Goal: Task Accomplishment & Management: Manage account settings

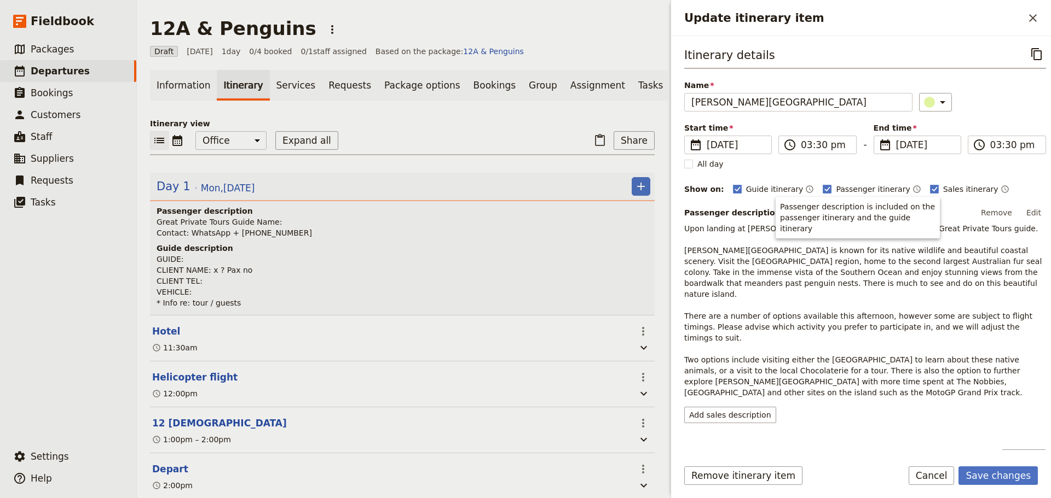
scroll to position [334, 0]
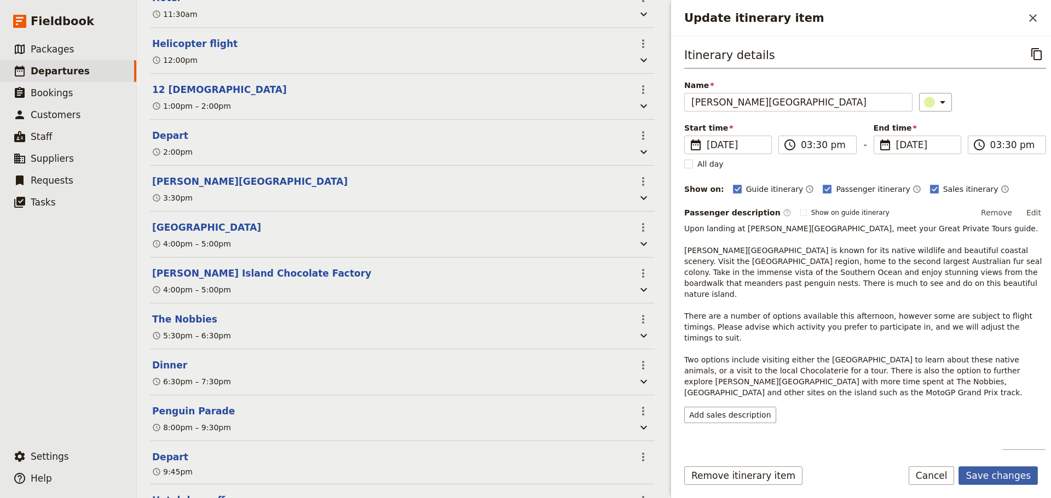
click at [990, 480] on button "Save changes" at bounding box center [997, 476] width 79 height 19
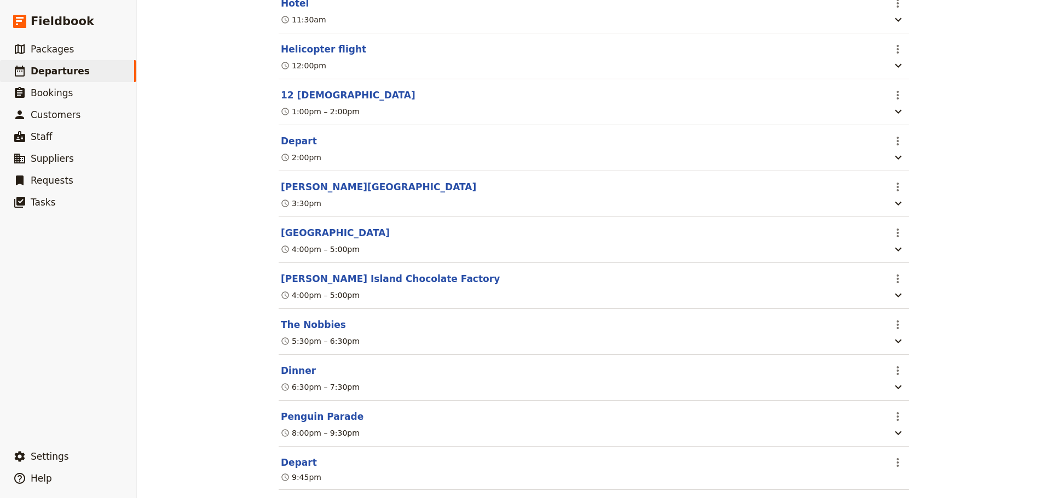
scroll to position [55, 0]
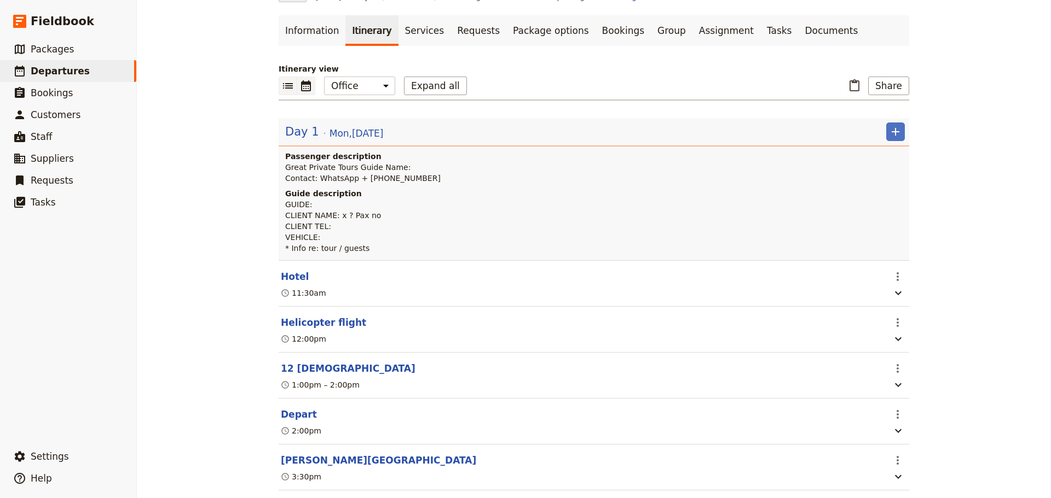
click at [305, 86] on icon "Calendar view" at bounding box center [305, 85] width 13 height 13
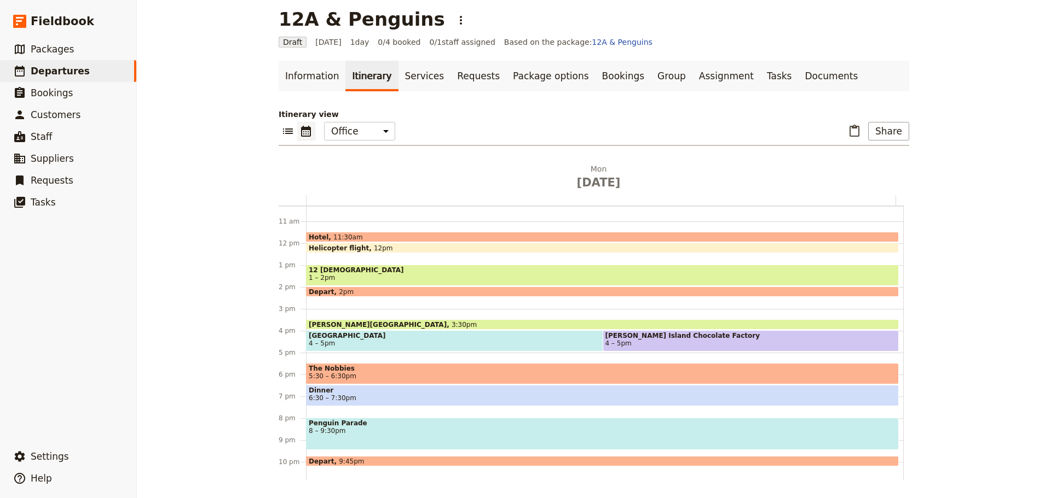
scroll to position [251, 0]
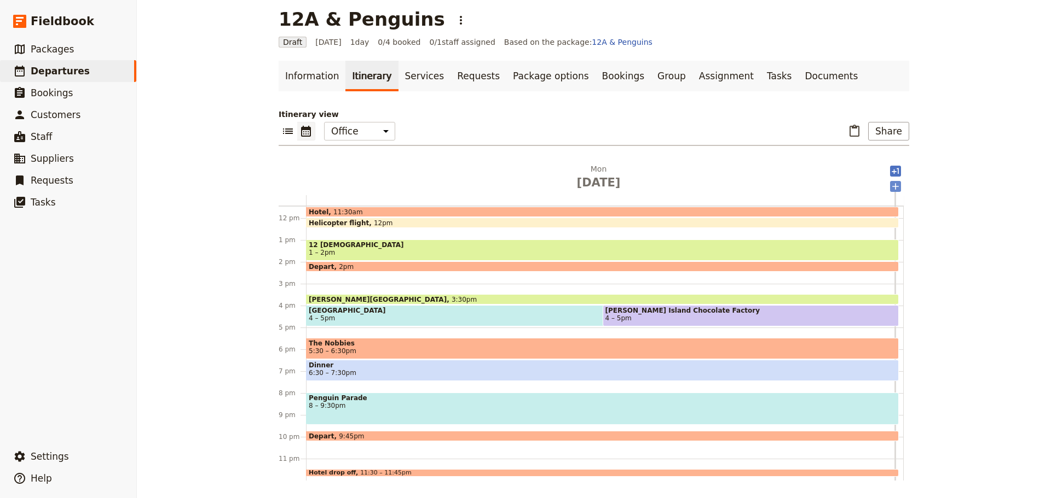
click at [894, 185] on icon "Add after day 1" at bounding box center [895, 186] width 11 height 11
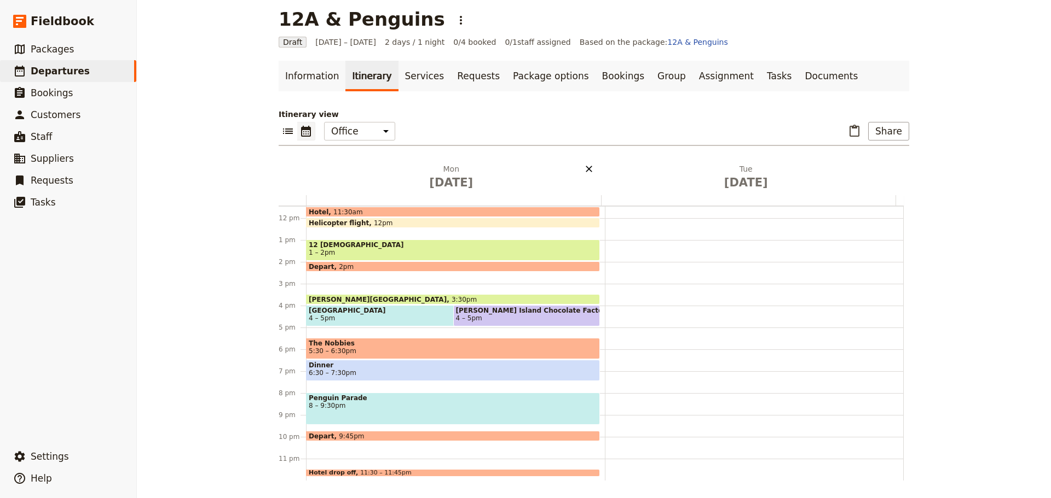
click at [879, 168] on icon "Delete Tue Dec 30" at bounding box center [883, 169] width 11 height 11
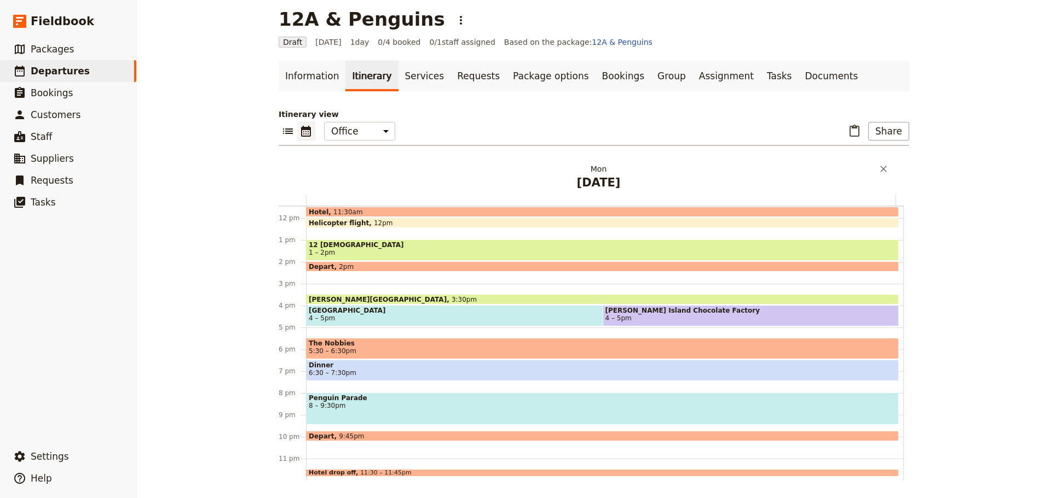
drag, startPoint x: 845, startPoint y: 163, endPoint x: 828, endPoint y: 166, distance: 16.7
click at [844, 163] on div "Itinerary view ​ ​ Office Guide Passenger Sales ​ Share Mon Dec 29 1 am 2 am 3 …" at bounding box center [594, 295] width 630 height 372
click at [891, 173] on icon "Add after day 1" at bounding box center [895, 171] width 11 height 11
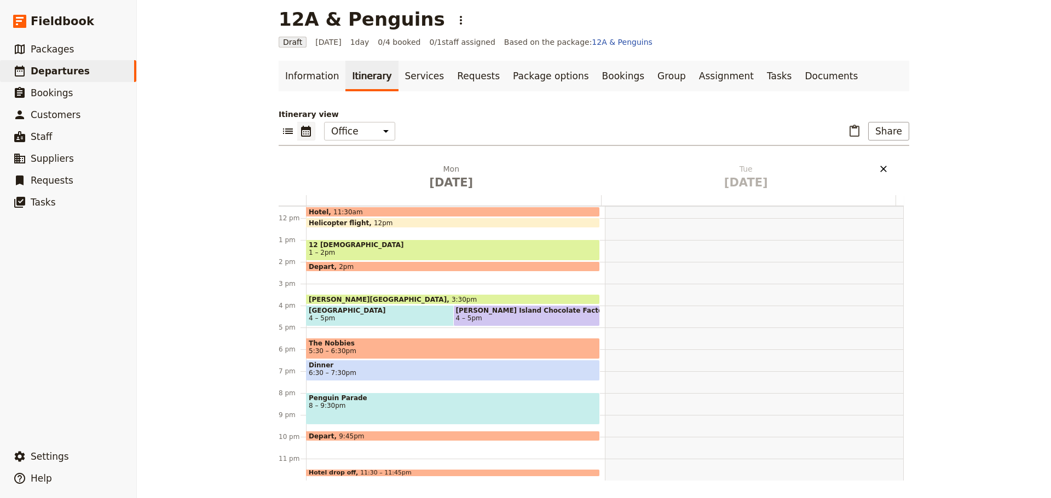
click at [880, 167] on icon "Delete Tue Dec 30" at bounding box center [883, 169] width 7 height 7
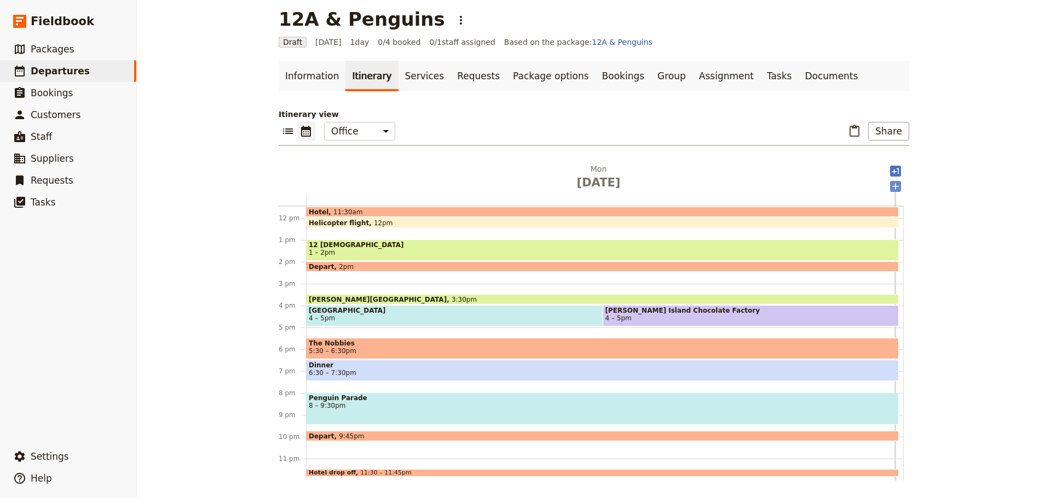
click at [895, 187] on icon "Add after day 1" at bounding box center [895, 186] width 11 height 11
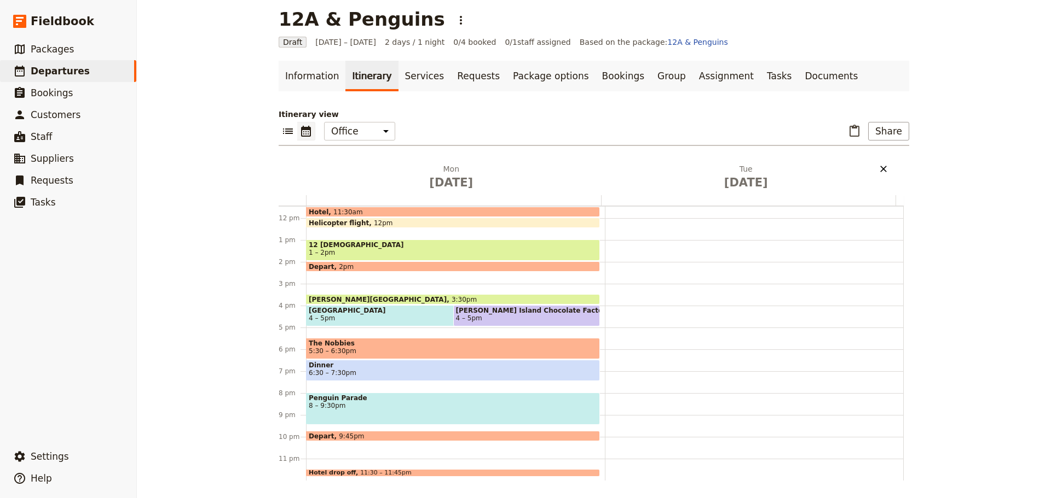
click at [878, 171] on icon "Delete Tue Dec 30" at bounding box center [883, 169] width 11 height 11
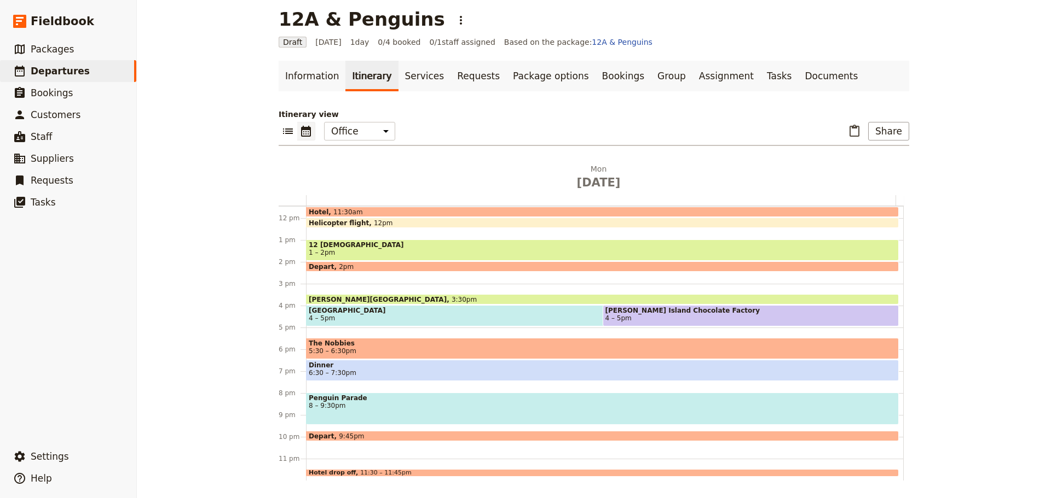
click at [335, 330] on div "Hotel 11:30am Helicopter flight 12pm 12 Apostles 1 – 2pm Depart 2pm Phillip Isl…" at bounding box center [604, 218] width 597 height 525
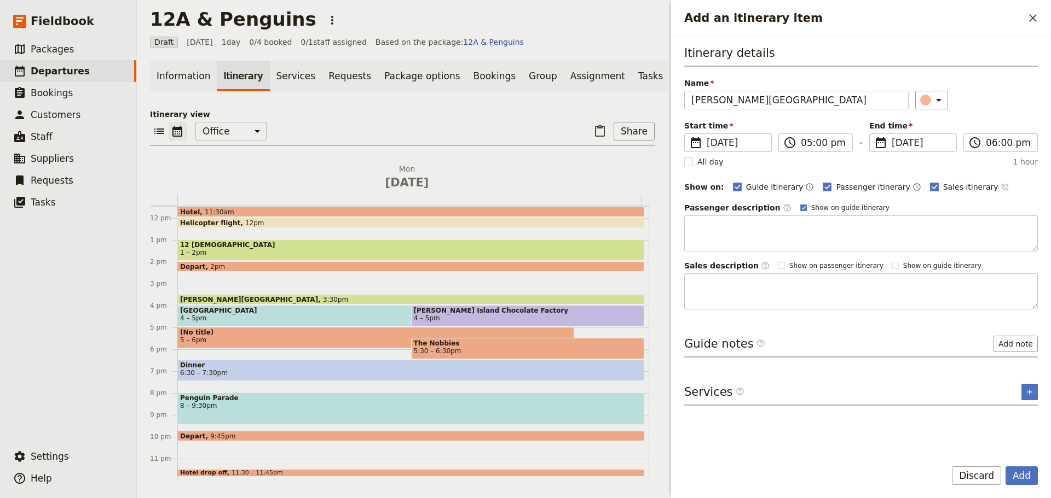
type input "Phillip Island Circuit"
click at [1000, 183] on icon "Time not shown on sales itinerary" at bounding box center [1004, 187] width 9 height 9
click at [800, 208] on label "Show on guide itinerary" at bounding box center [844, 208] width 89 height 9
click at [799, 204] on input "Show on guide itinerary" at bounding box center [799, 203] width 1 height 1
checkbox input "false"
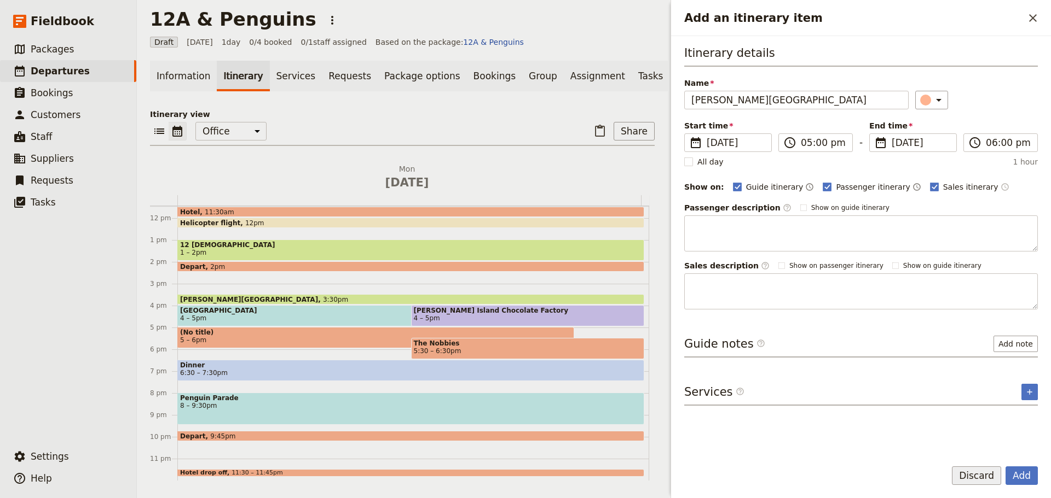
click at [956, 472] on button "Discard" at bounding box center [976, 476] width 49 height 19
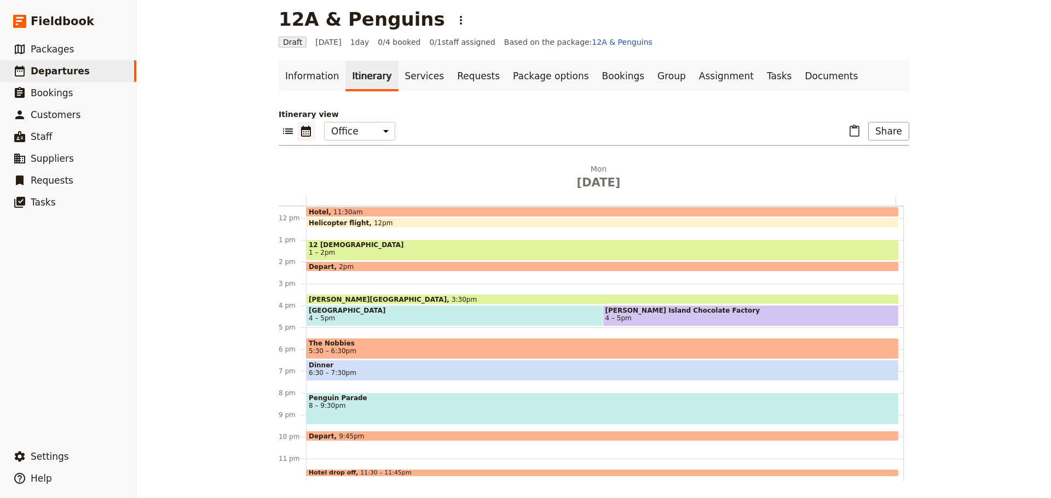
click at [374, 296] on div "Phillip Island 3:30pm" at bounding box center [602, 299] width 593 height 10
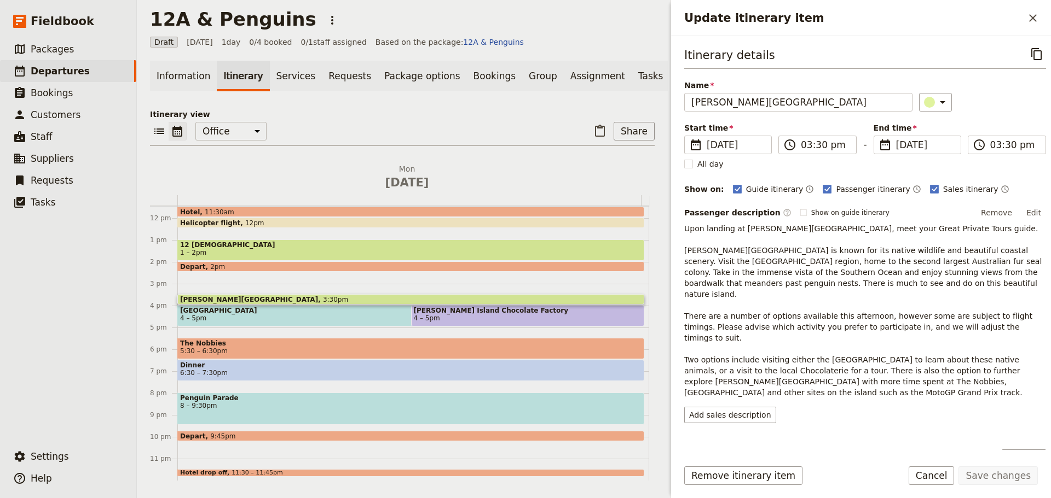
drag, startPoint x: 1024, startPoint y: 213, endPoint x: 1014, endPoint y: 209, distance: 10.6
click at [1025, 212] on button "Edit" at bounding box center [1033, 213] width 25 height 16
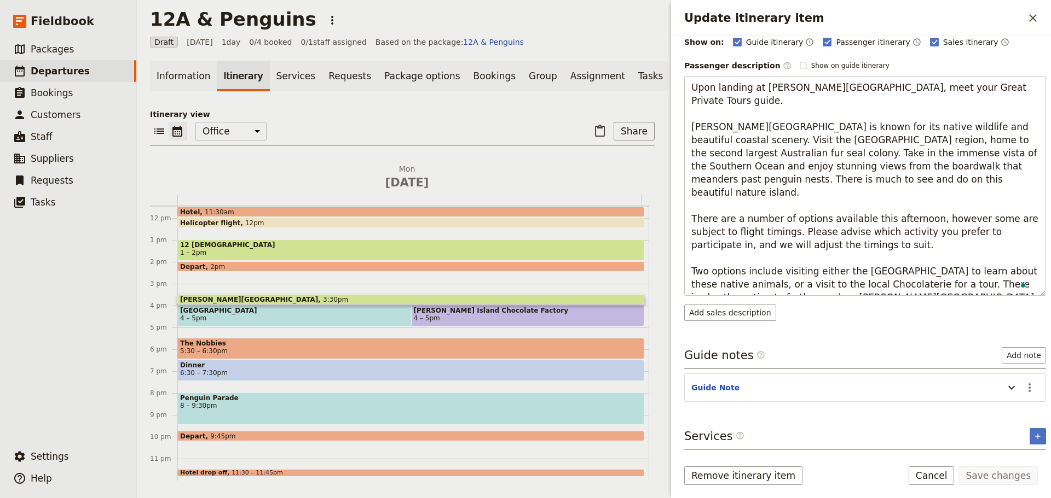
scroll to position [147, 0]
drag, startPoint x: 717, startPoint y: 246, endPoint x: 653, endPoint y: 246, distance: 63.5
click at [653, 246] on div "12A & Penguins ​ Draft 29 Dec 2025 1 day 0/4 booked 0 / 1 staff assigned Based …" at bounding box center [594, 249] width 914 height 498
type textarea "Upon landing at Phillip Island Airport, meet your Great Private Tours guide. Ph…"
click at [996, 282] on textarea "Upon landing at Phillip Island Airport, meet your Great Private Tours guide. Ph…" at bounding box center [865, 186] width 362 height 220
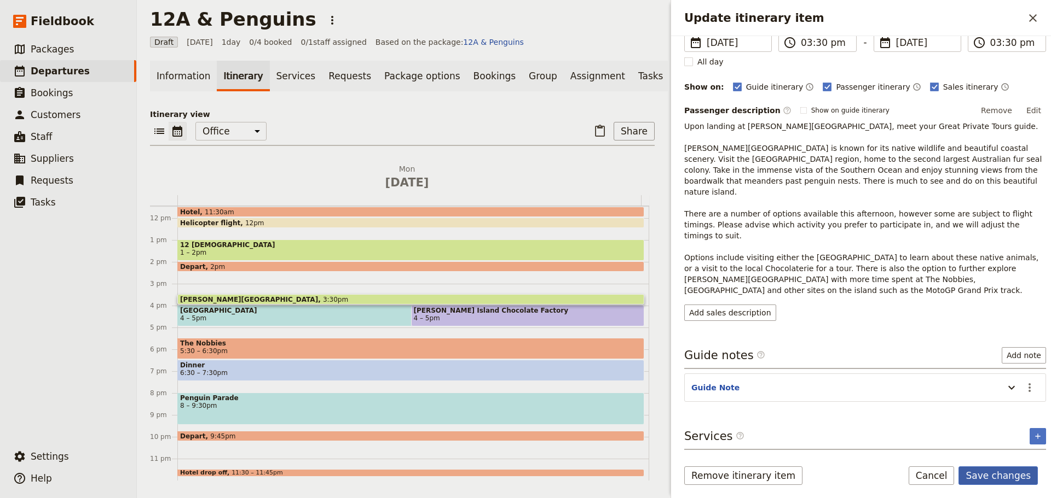
click at [1000, 468] on button "Save changes" at bounding box center [997, 476] width 79 height 19
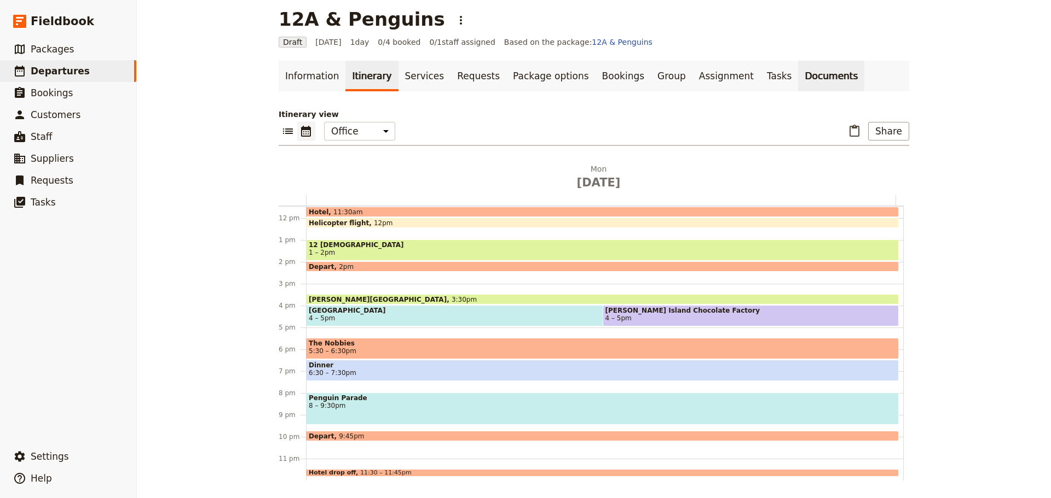
click at [798, 76] on link "Documents" at bounding box center [831, 76] width 66 height 31
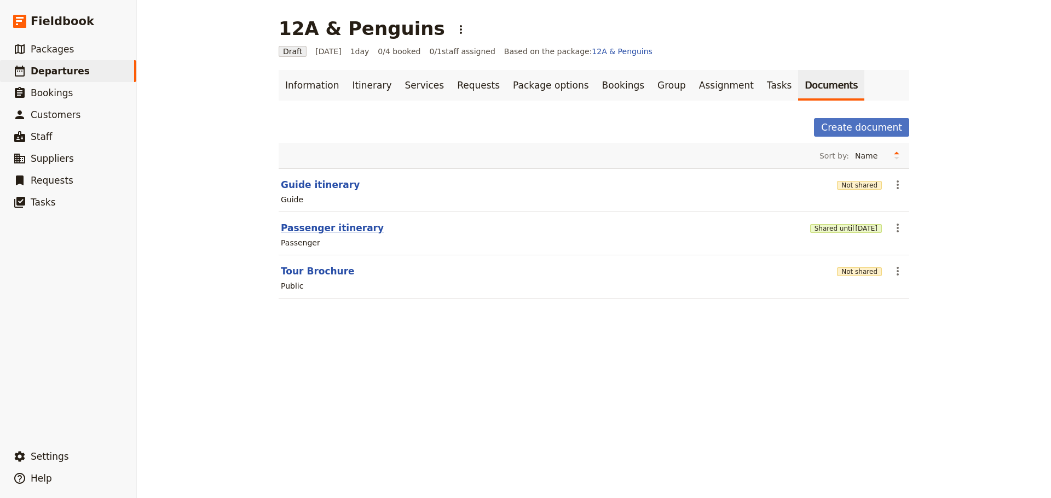
click at [312, 224] on button "Passenger itinerary" at bounding box center [332, 228] width 103 height 13
select select "PASSENGER"
select select "DEFAULT"
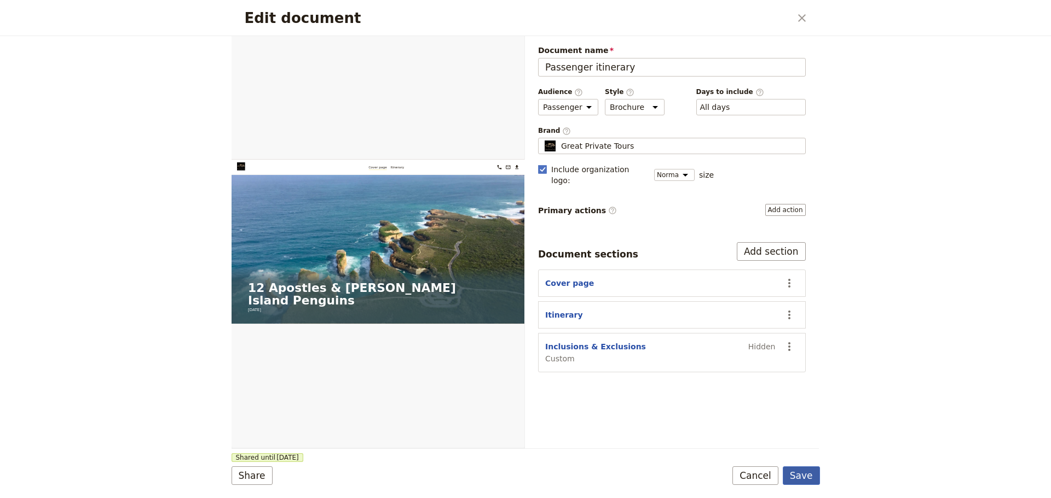
click at [799, 475] on button "Save" at bounding box center [800, 476] width 37 height 19
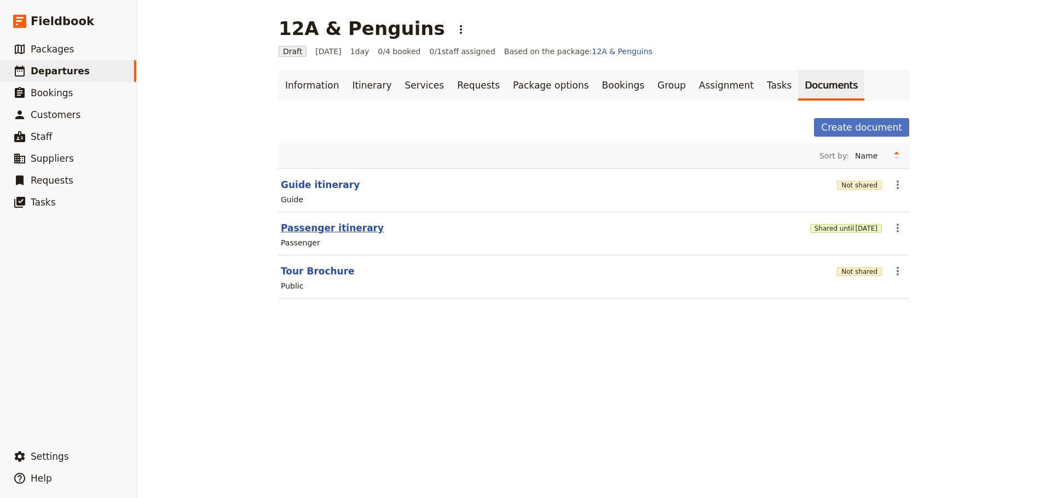
click at [289, 228] on button "Passenger itinerary" at bounding box center [332, 228] width 103 height 13
select select "PASSENGER"
select select "DEFAULT"
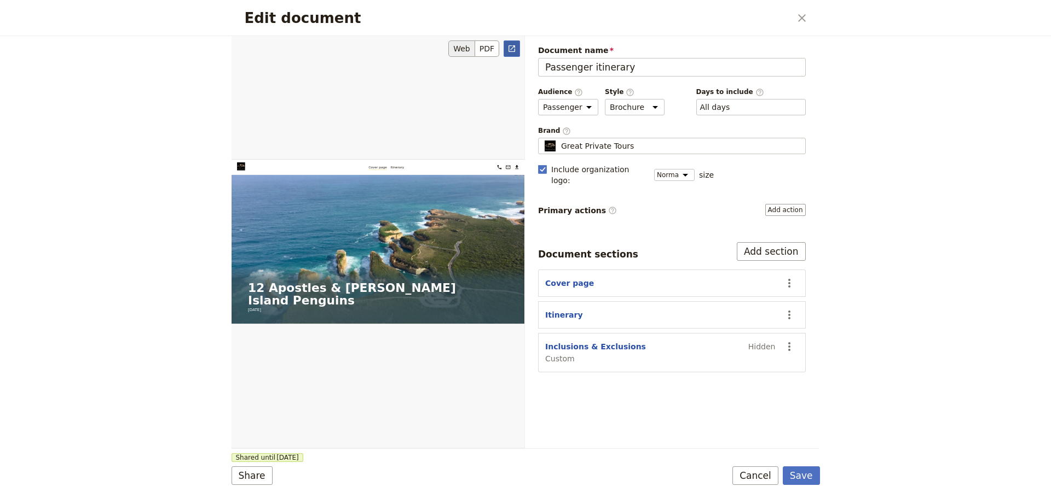
click at [515, 50] on icon "Open full preview" at bounding box center [511, 48] width 9 height 9
click at [806, 470] on button "Save" at bounding box center [800, 476] width 37 height 19
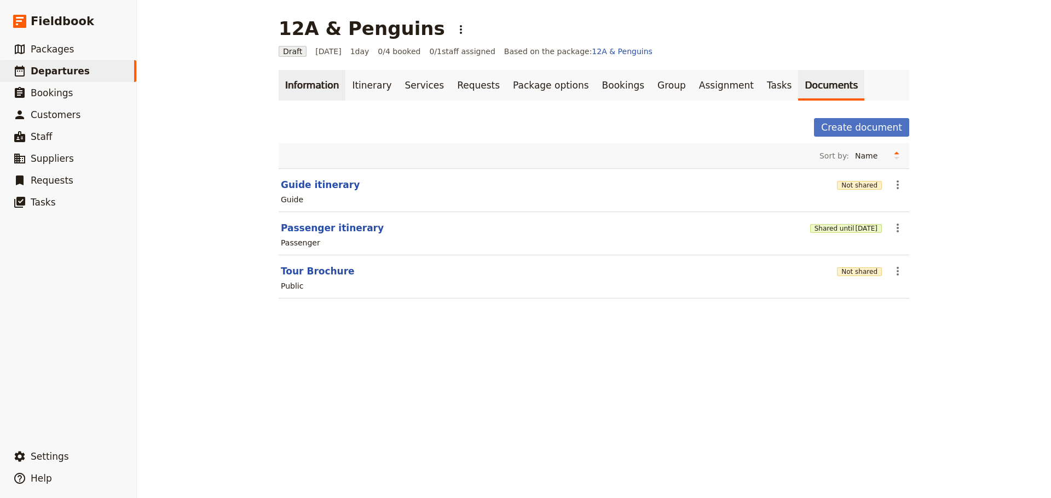
click at [318, 79] on link "Information" at bounding box center [312, 85] width 67 height 31
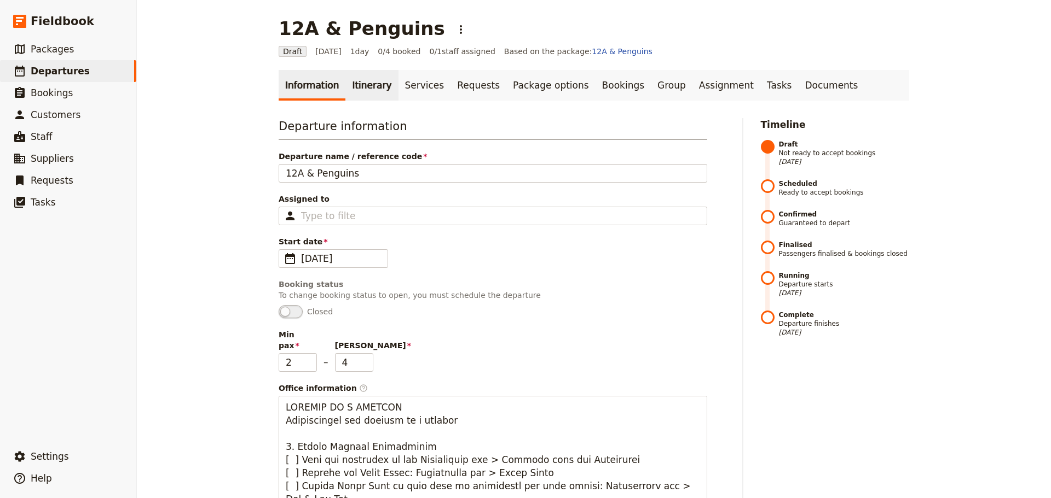
click at [362, 81] on link "Itinerary" at bounding box center [371, 85] width 53 height 31
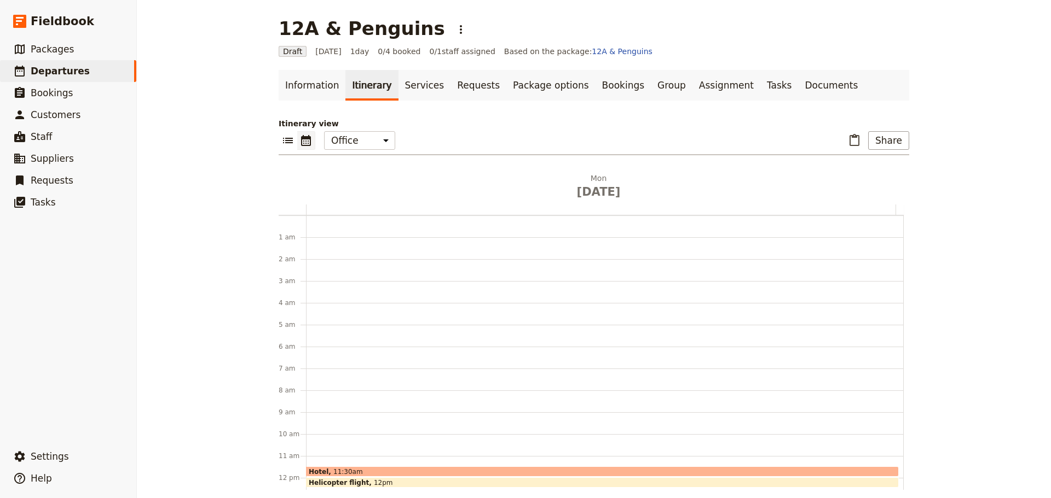
scroll to position [142, 0]
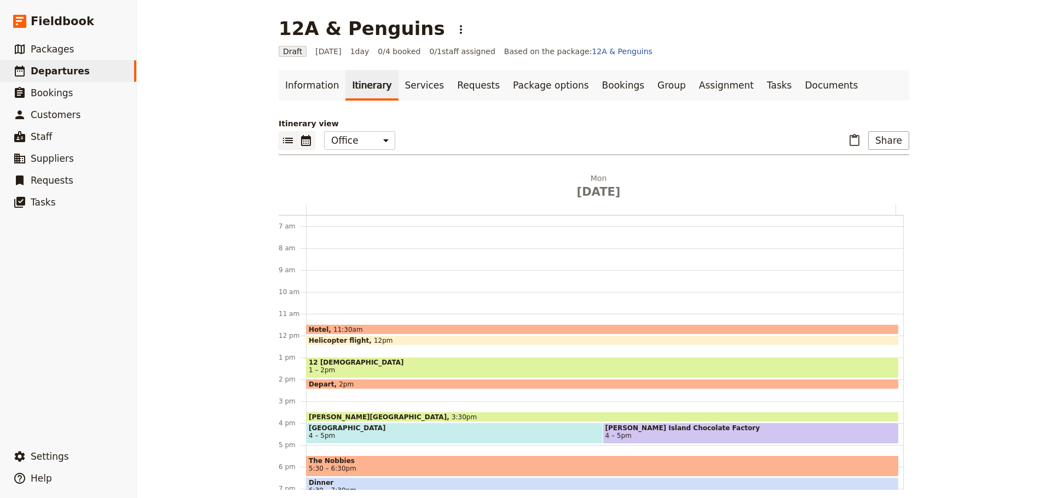
click at [283, 138] on icon "List view" at bounding box center [288, 140] width 10 height 5
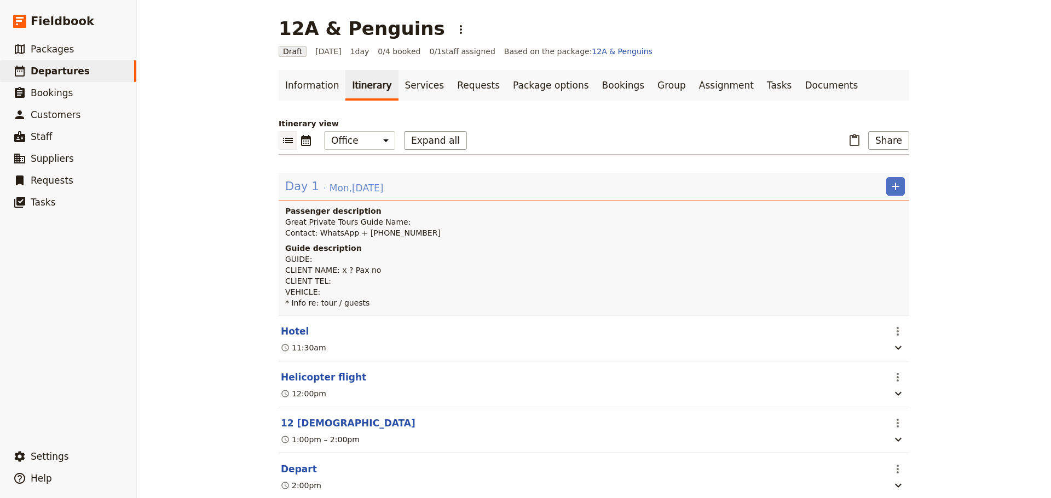
click at [354, 190] on span "Mon , 29 Dec 2025" at bounding box center [356, 188] width 54 height 13
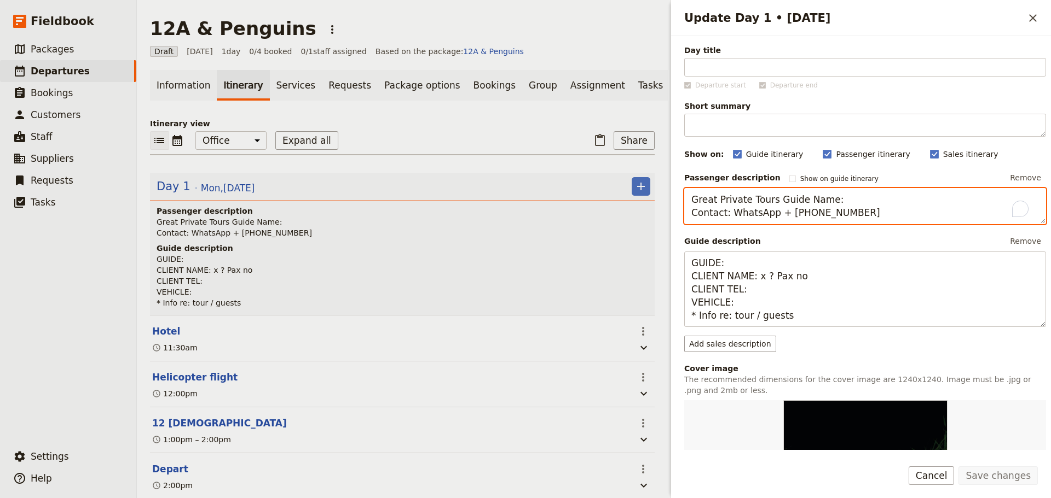
drag, startPoint x: 762, startPoint y: 215, endPoint x: 728, endPoint y: 217, distance: 33.4
click at [728, 217] on textarea "Great Private Tours Guide Name: Contact: WhatsApp + 61 400 000 000" at bounding box center [865, 206] width 362 height 36
type textarea "Great Private Tours Guide Name: Contact: + 61 400 000 000"
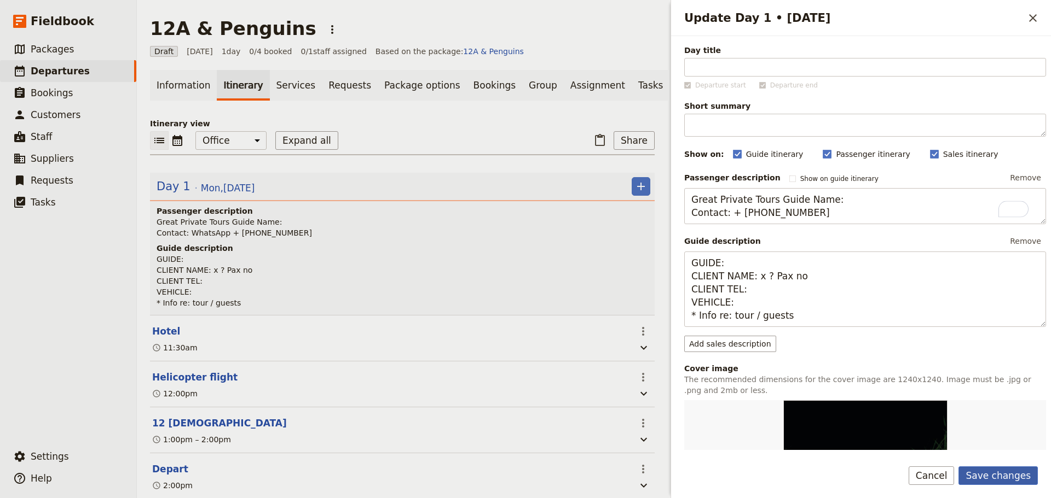
click at [991, 476] on button "Save changes" at bounding box center [997, 476] width 79 height 19
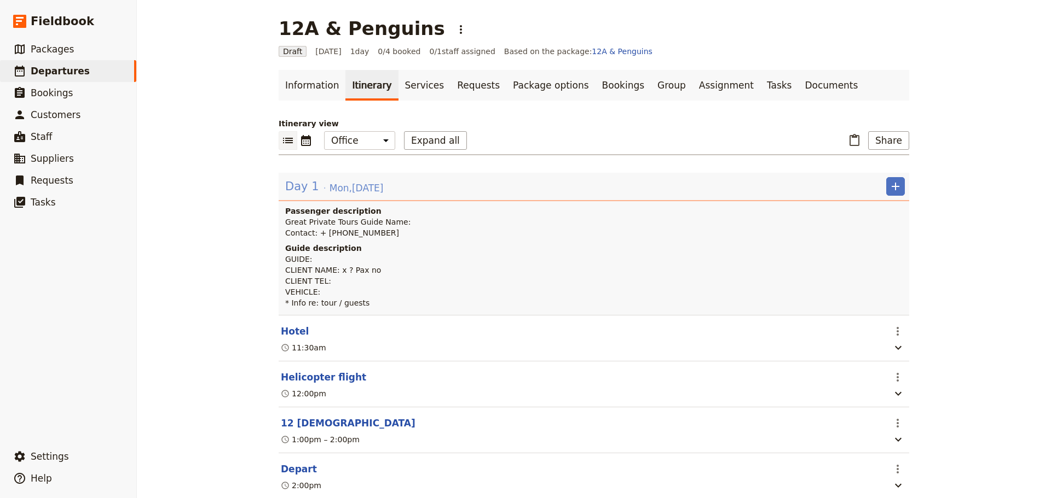
click at [316, 183] on div "Day 1 Mon , 29 Dec 2025" at bounding box center [334, 186] width 100 height 19
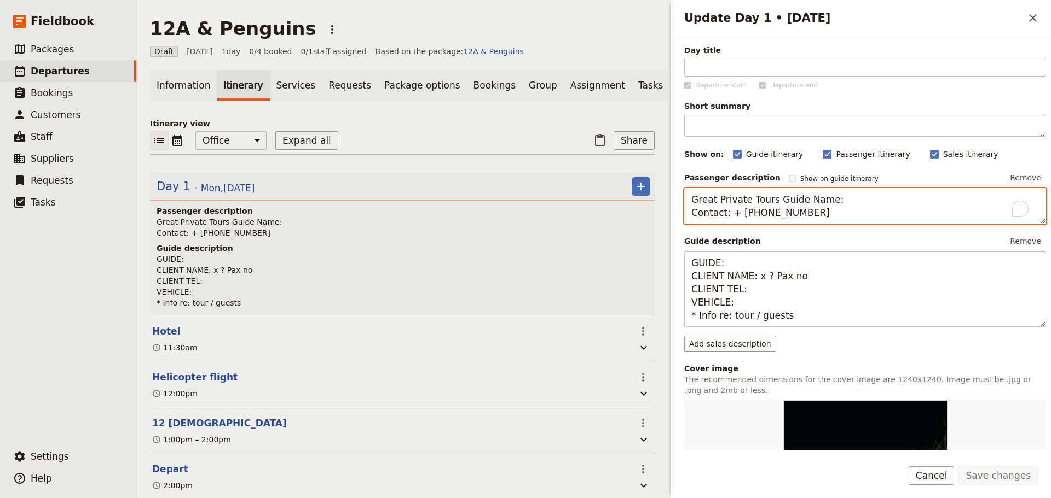
drag, startPoint x: 814, startPoint y: 216, endPoint x: 732, endPoint y: 214, distance: 82.1
click at [729, 216] on textarea "Great Private Tours Guide Name: Contact: + 61 400 000 000" at bounding box center [865, 206] width 362 height 36
type textarea "Great Private Tours Guide Name: Contact:"
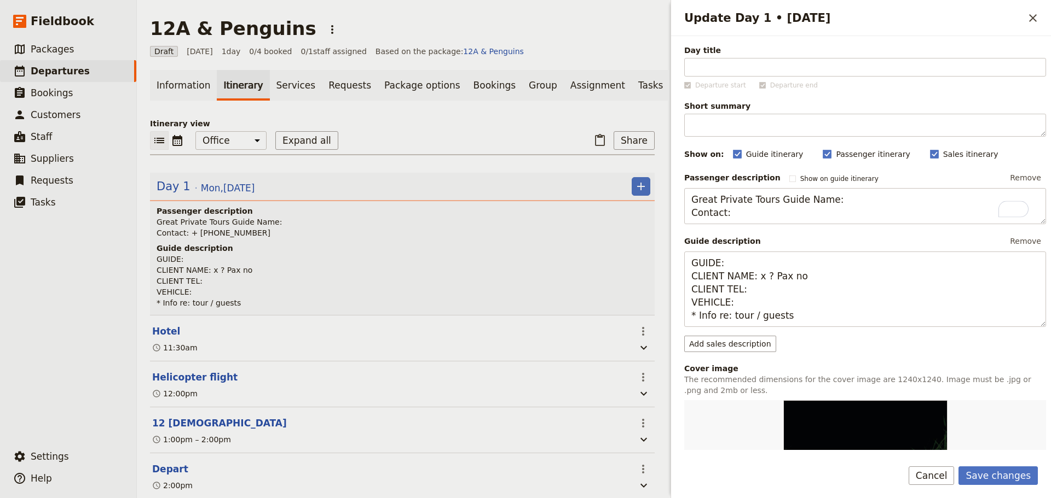
click at [1027, 481] on div "Save changes Cancel" at bounding box center [861, 483] width 380 height 32
click at [1007, 471] on button "Save changes" at bounding box center [997, 476] width 79 height 19
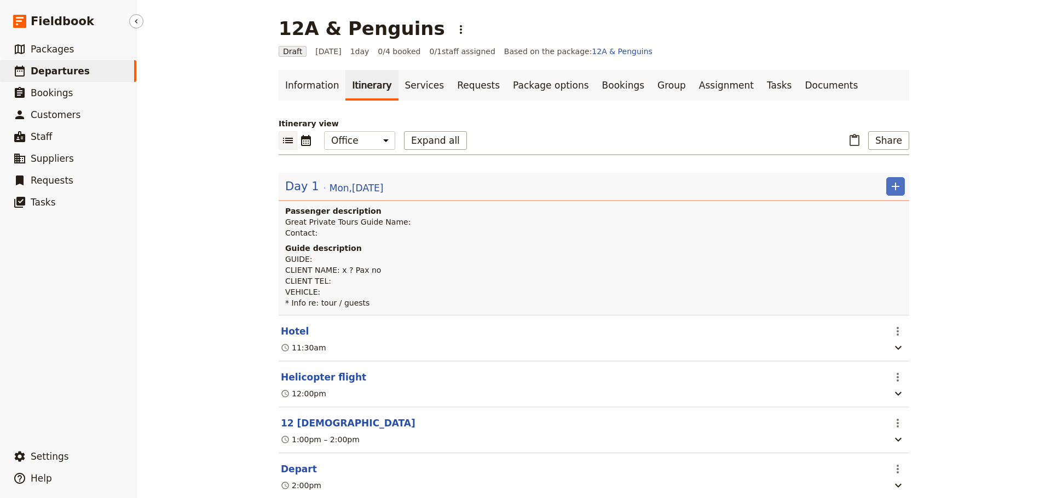
click at [86, 71] on link "​ Departures" at bounding box center [68, 71] width 136 height 22
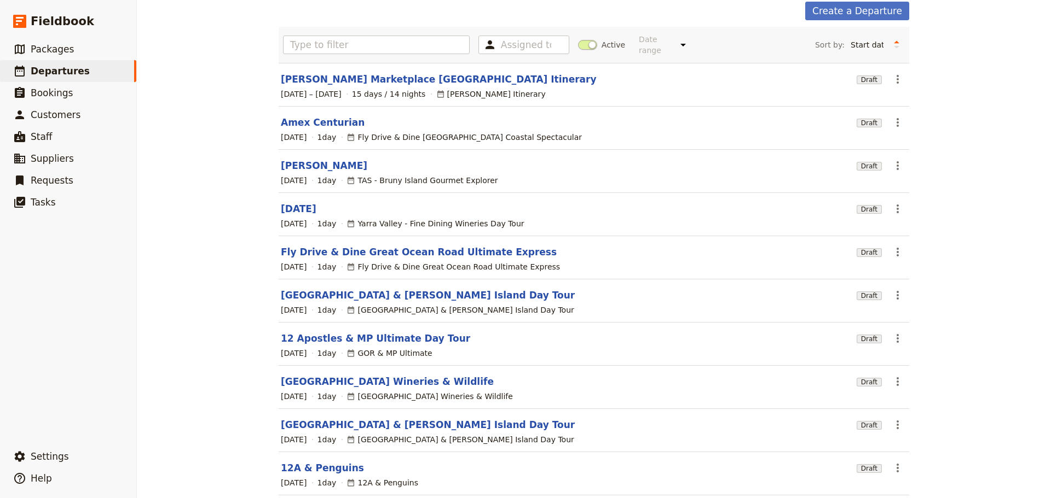
scroll to position [93, 0]
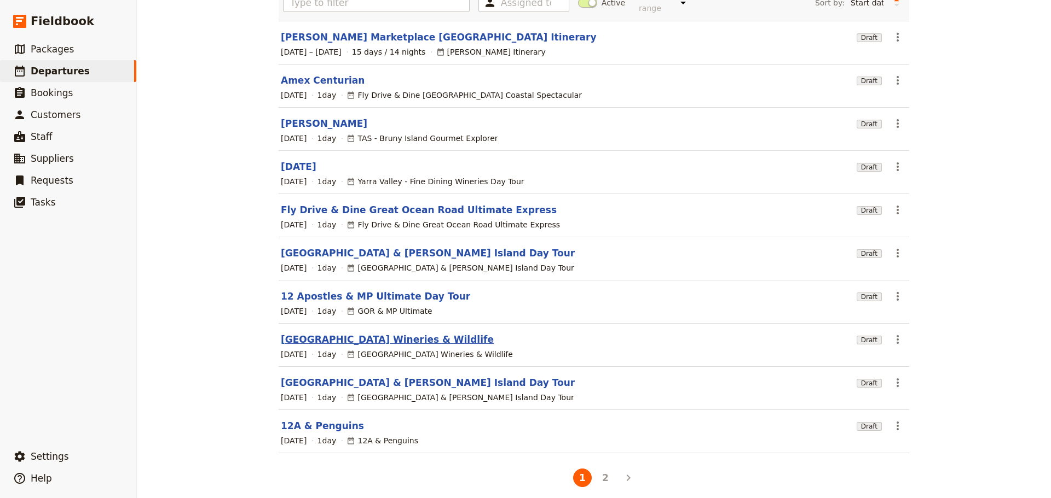
click at [334, 333] on link "Mornington Peninsula Wineries & Wildlife" at bounding box center [387, 339] width 213 height 13
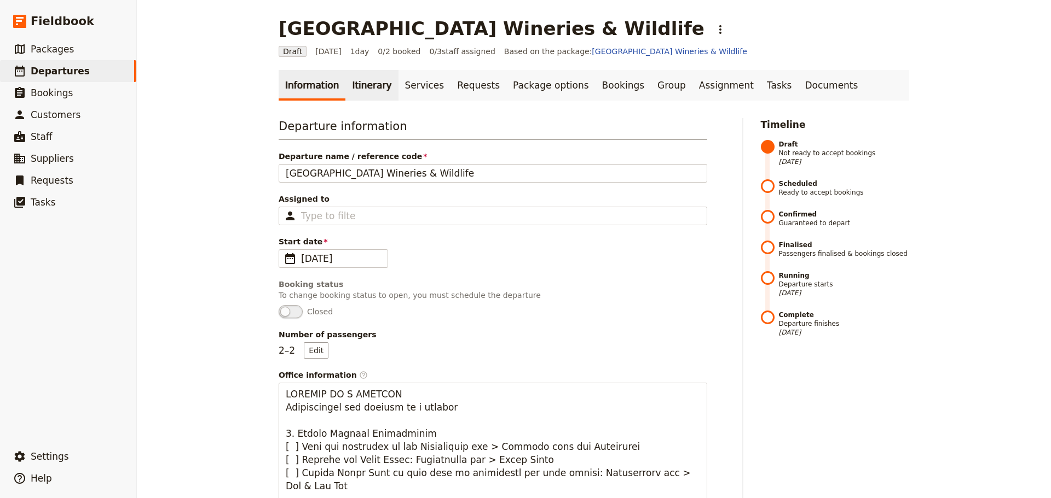
click at [355, 83] on link "Itinerary" at bounding box center [371, 85] width 53 height 31
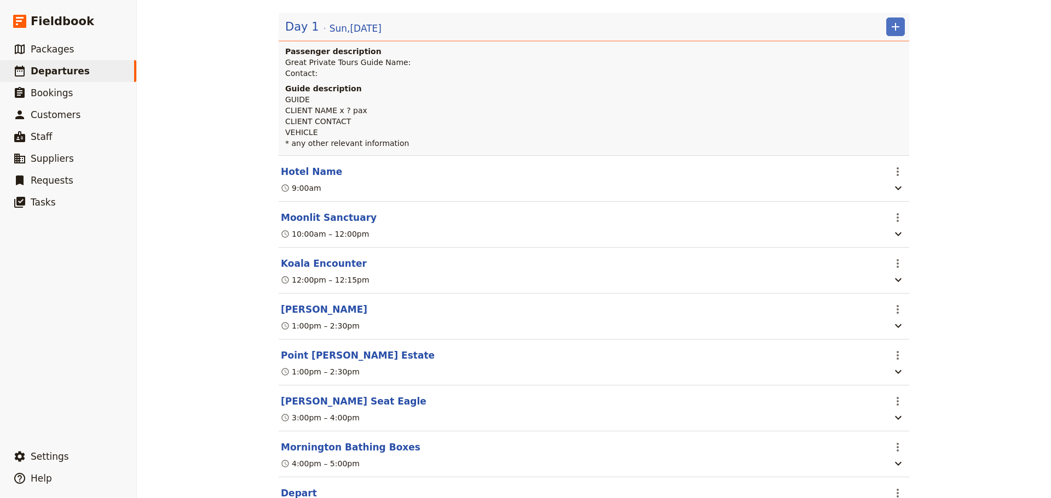
scroll to position [164, 0]
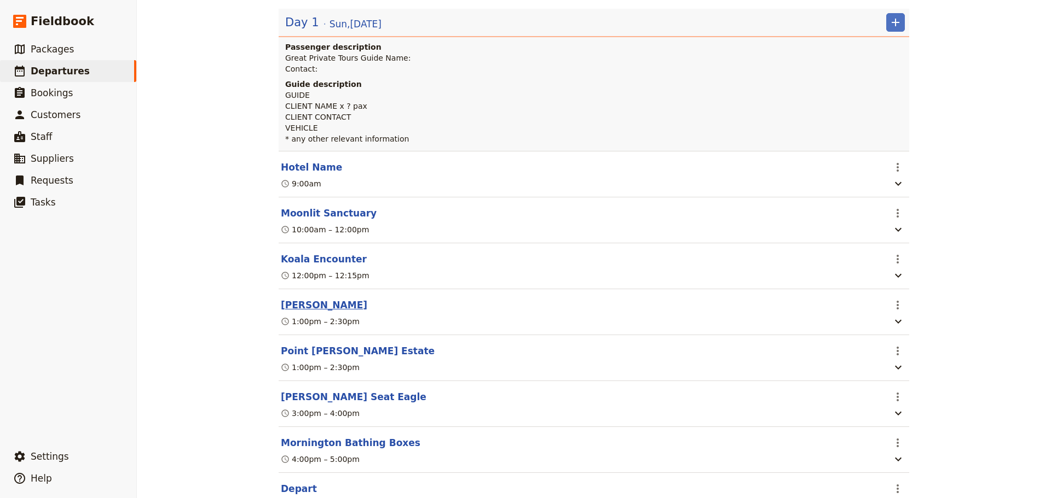
click at [301, 305] on button "Montalto" at bounding box center [324, 305] width 86 height 13
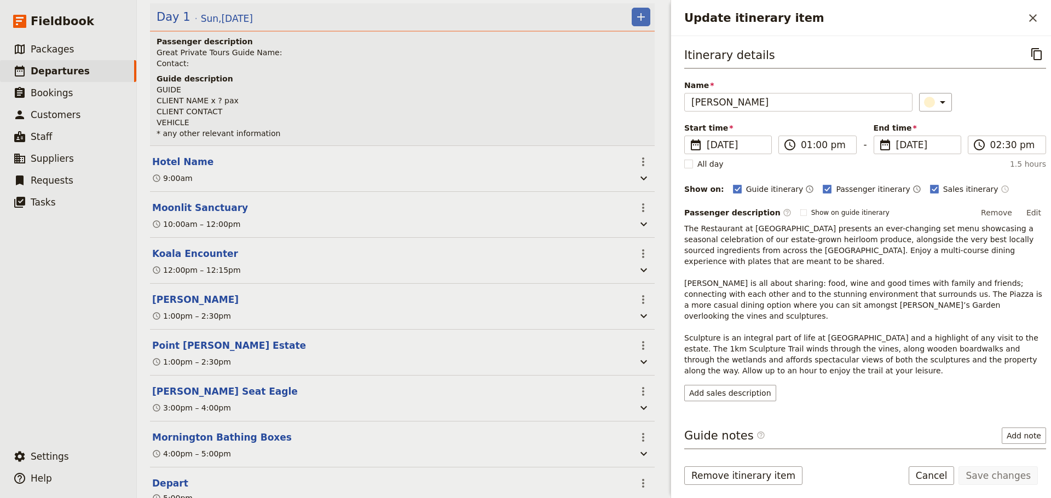
click at [1000, 193] on icon "Time shown on sales itinerary" at bounding box center [1004, 189] width 9 height 9
click at [987, 479] on button "Save changes" at bounding box center [997, 476] width 79 height 19
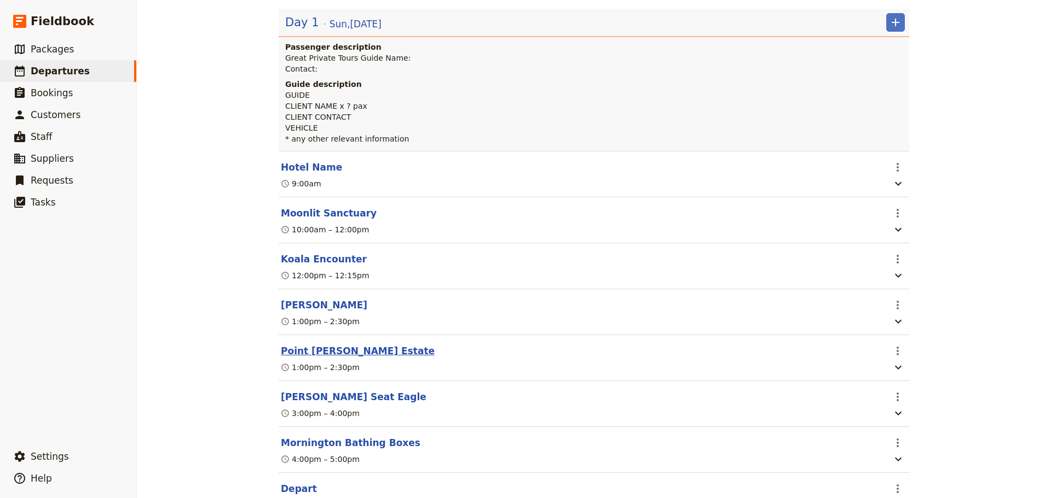
click at [304, 353] on button "Point Leo Estate" at bounding box center [358, 351] width 154 height 13
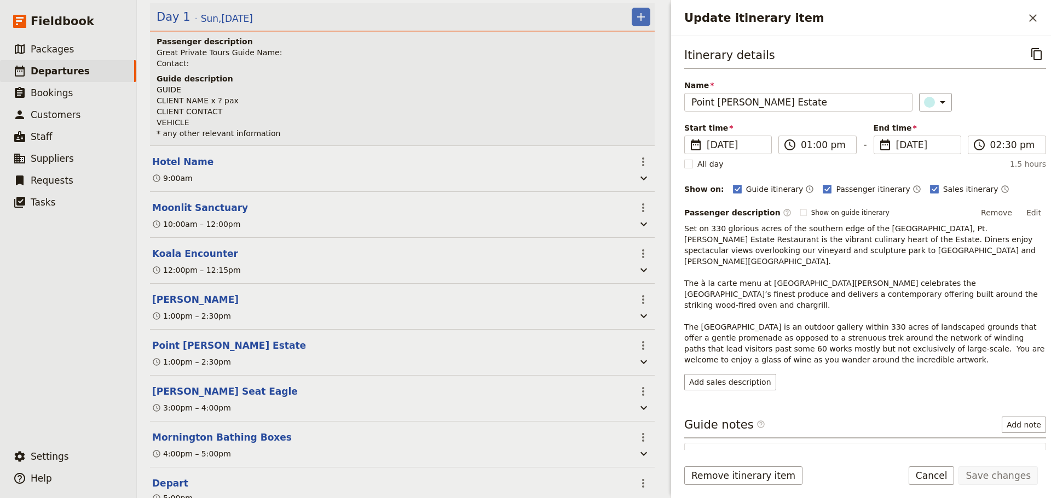
click at [976, 189] on div "Guide itinerary ​ Passenger itinerary ​ Sales itinerary ​" at bounding box center [889, 189] width 313 height 13
click at [1000, 191] on icon "Time shown on sales itinerary" at bounding box center [1004, 189] width 9 height 9
click at [987, 477] on button "Save changes" at bounding box center [997, 476] width 79 height 19
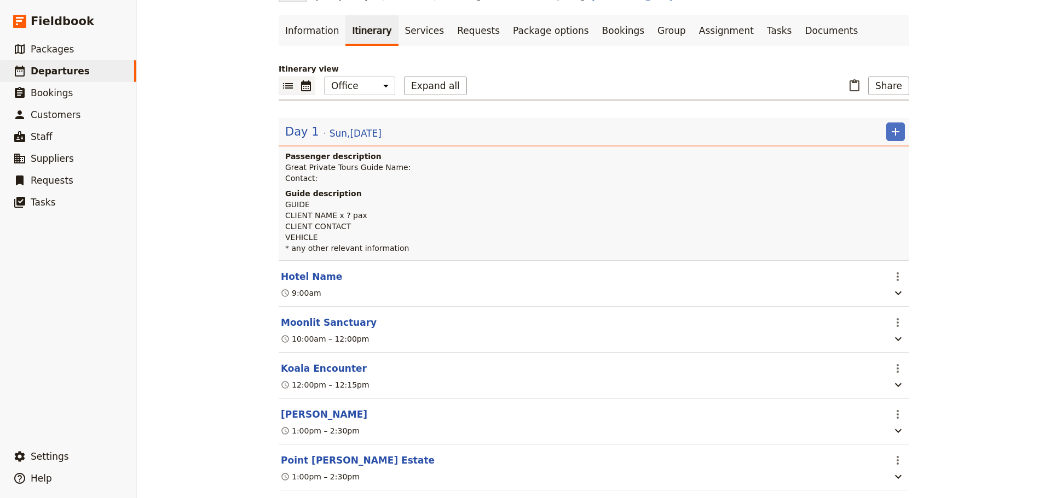
click at [303, 85] on icon "Calendar view" at bounding box center [306, 85] width 10 height 11
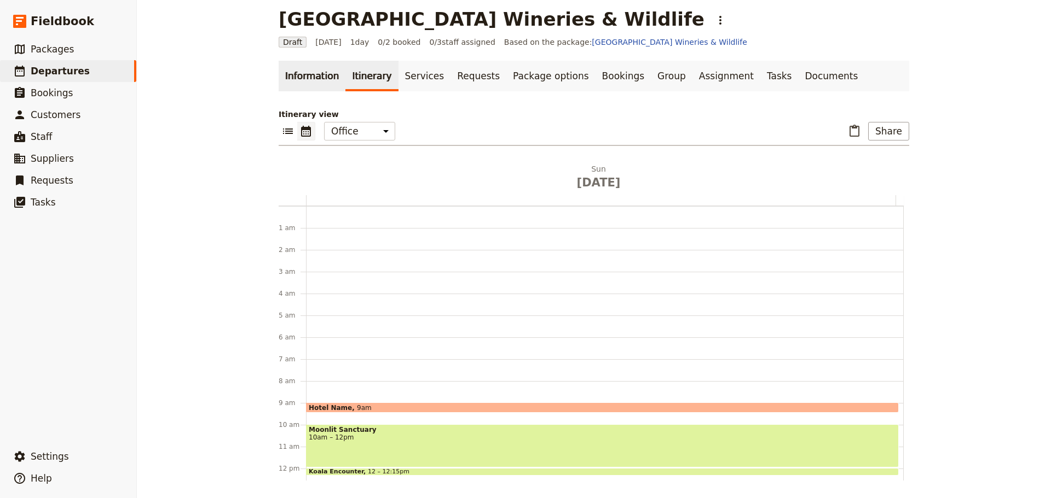
scroll to position [142, 0]
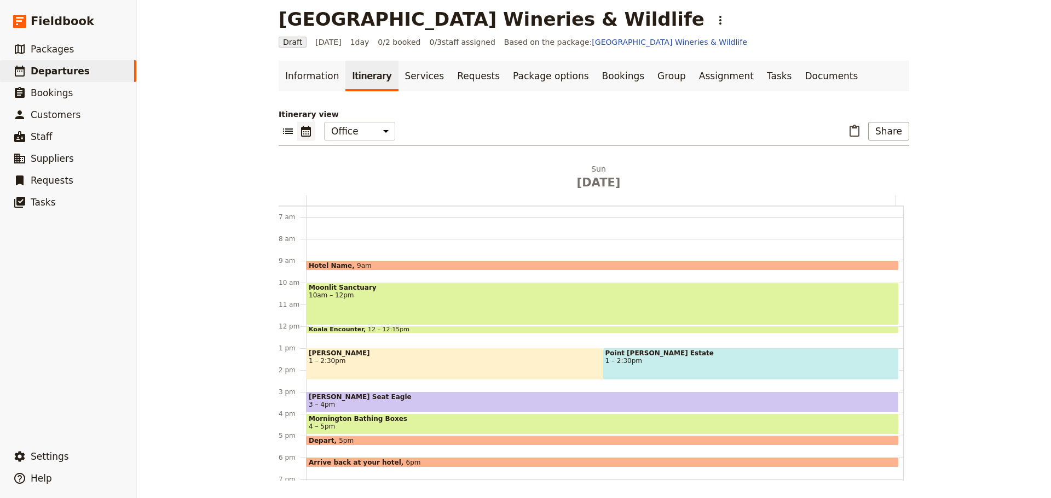
click at [362, 340] on div "Hotel Name 9am Moonlit Sanctuary 10am – 12pm Koala Encounter 12 – 12:15pm Monta…" at bounding box center [604, 326] width 597 height 525
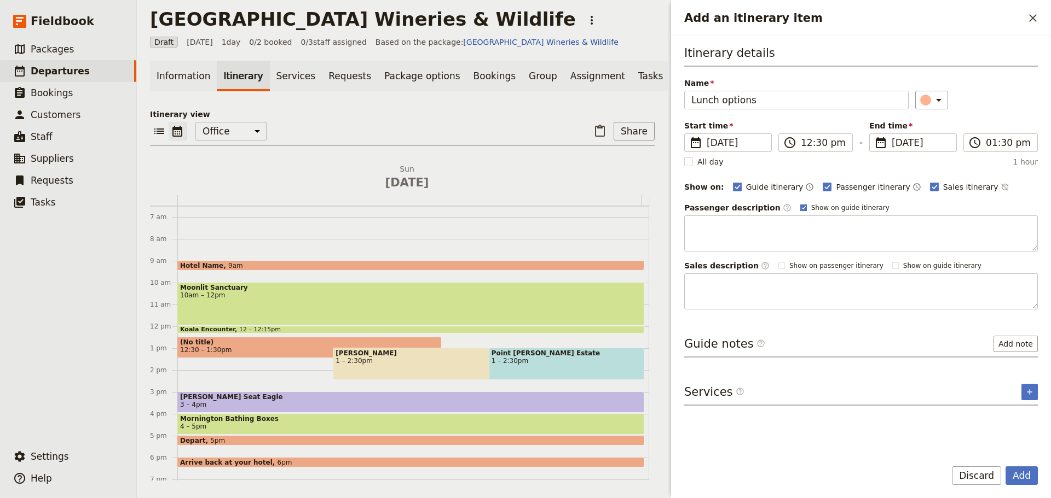
type input "Lunch options"
drag, startPoint x: 784, startPoint y: 208, endPoint x: 795, endPoint y: 204, distance: 12.0
click at [800, 208] on rect "Add an itinerary item" at bounding box center [803, 208] width 6 height 6
click at [799, 204] on input "Show on guide itinerary" at bounding box center [799, 203] width 1 height 1
checkbox input "false"
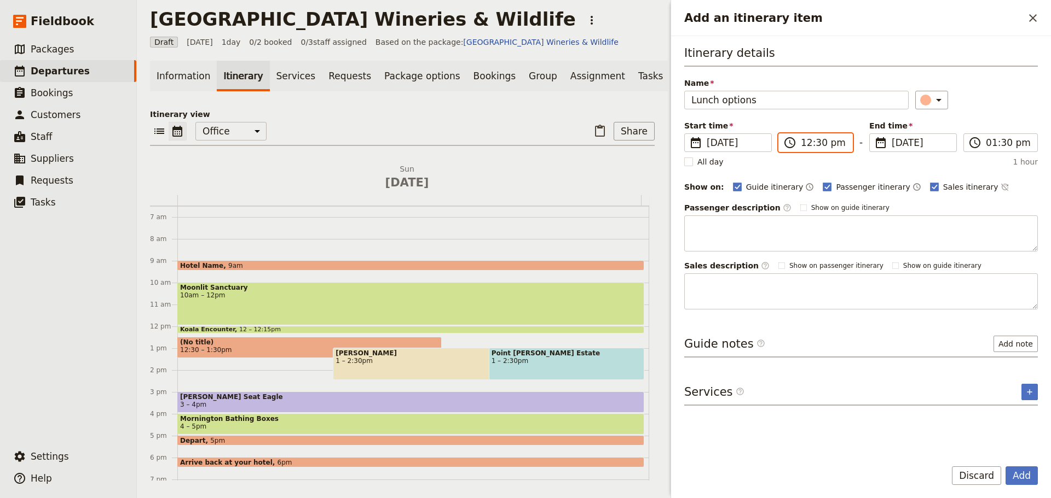
click at [824, 145] on input "12:30 pm" at bounding box center [822, 142] width 45 height 13
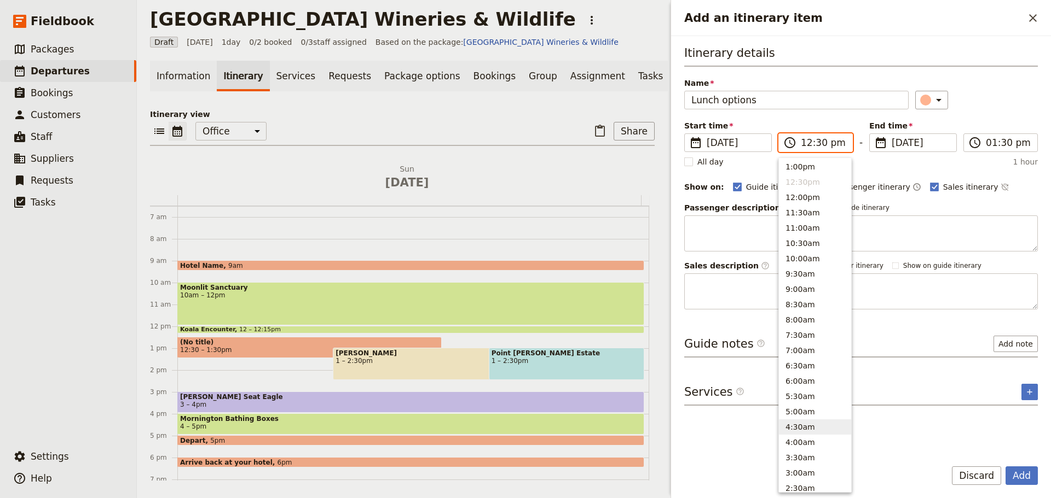
scroll to position [175, 0]
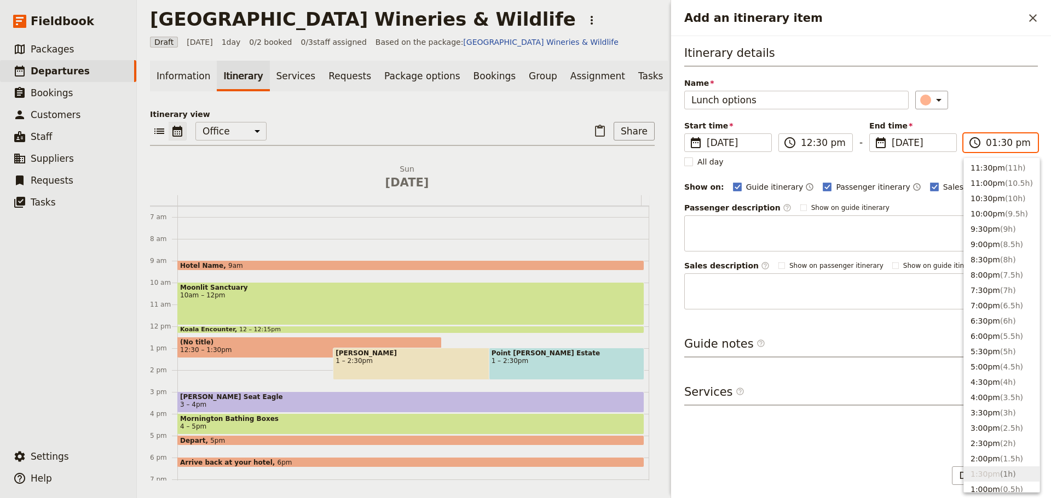
click at [1018, 145] on input "01:30 pm" at bounding box center [1007, 142] width 45 height 13
click at [994, 441] on button "2:30pm ( 2h )" at bounding box center [1002, 443] width 76 height 15
type input "02:30 pm"
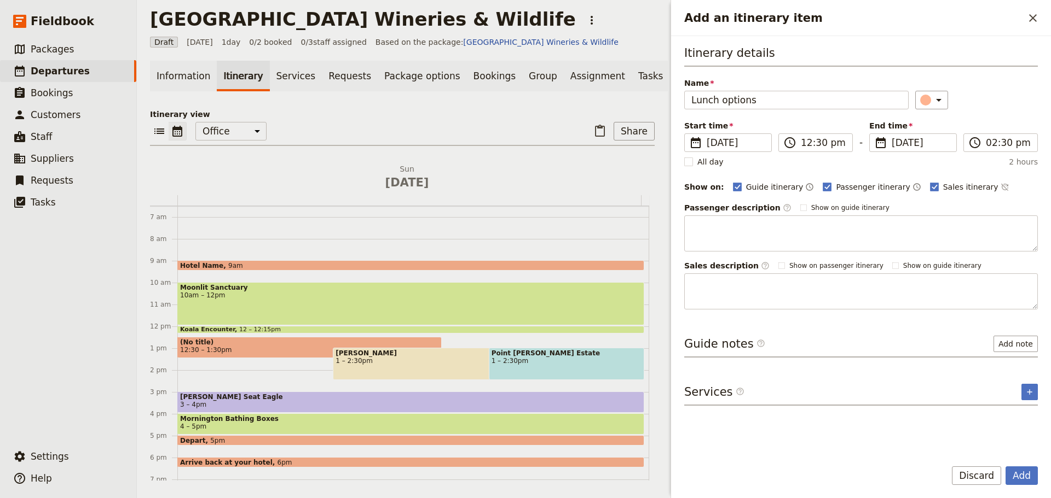
click at [1014, 91] on div "​" at bounding box center [976, 100] width 123 height 19
click at [1000, 187] on icon "Time not shown on sales itinerary" at bounding box center [1004, 187] width 9 height 9
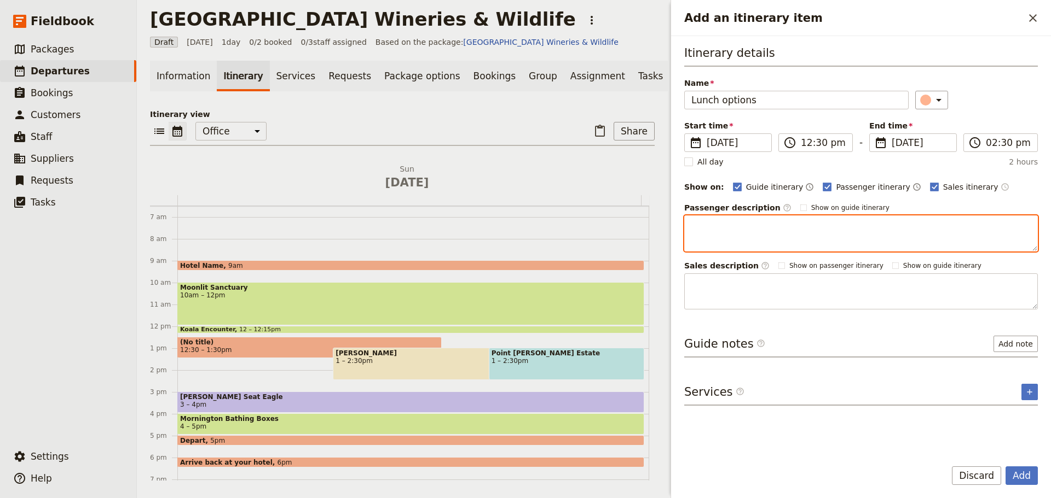
click at [823, 228] on textarea "Add an itinerary item" at bounding box center [860, 234] width 353 height 36
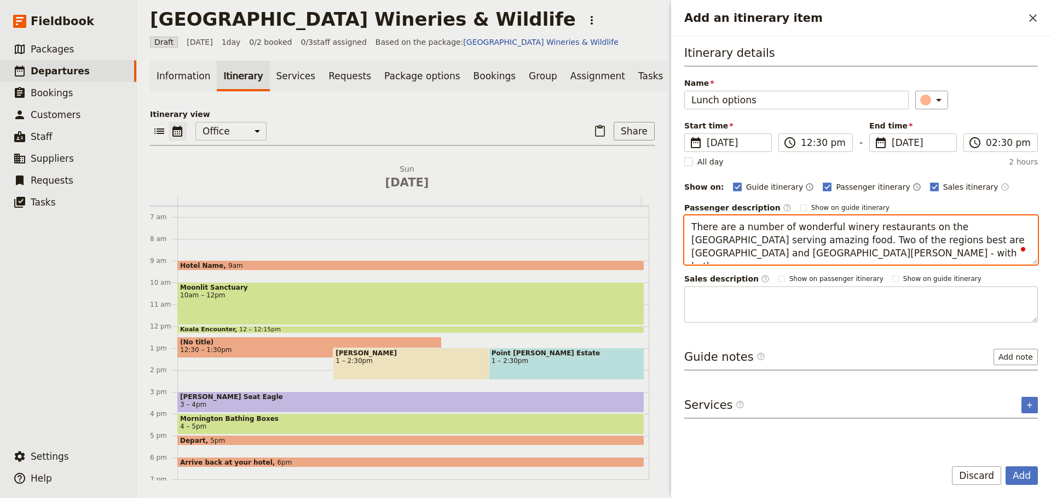
click at [773, 254] on textarea "There are a number of wonderful winery restaurants on the Mornington Peninsula …" at bounding box center [860, 240] width 353 height 49
drag, startPoint x: 743, startPoint y: 259, endPoint x: 676, endPoint y: 259, distance: 66.8
click at [676, 259] on div "Itinerary details Name Lunch options ​ Start time ​ 28 Dec 2025 28/12/2025 2025…" at bounding box center [861, 243] width 380 height 414
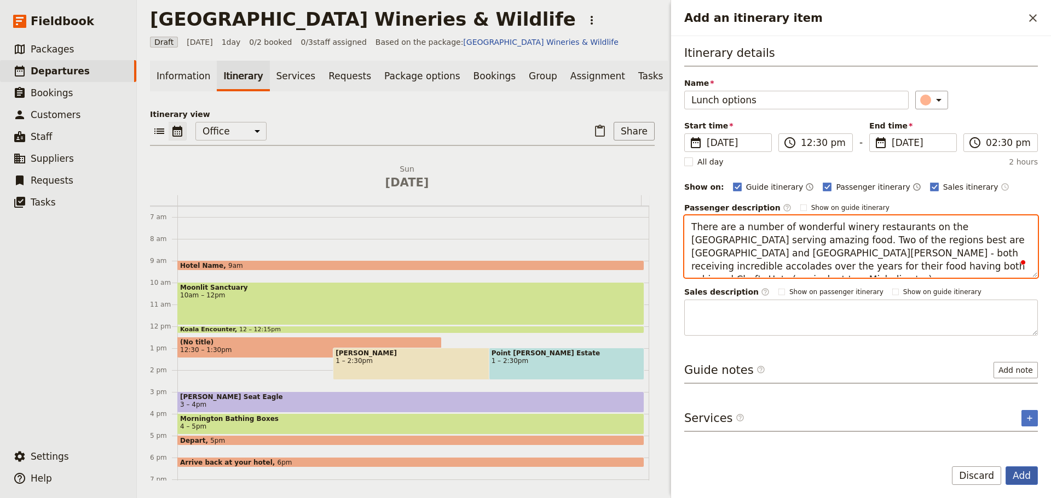
type textarea "There are a number of wonderful winery restaurants on the Mornington Peninsula …"
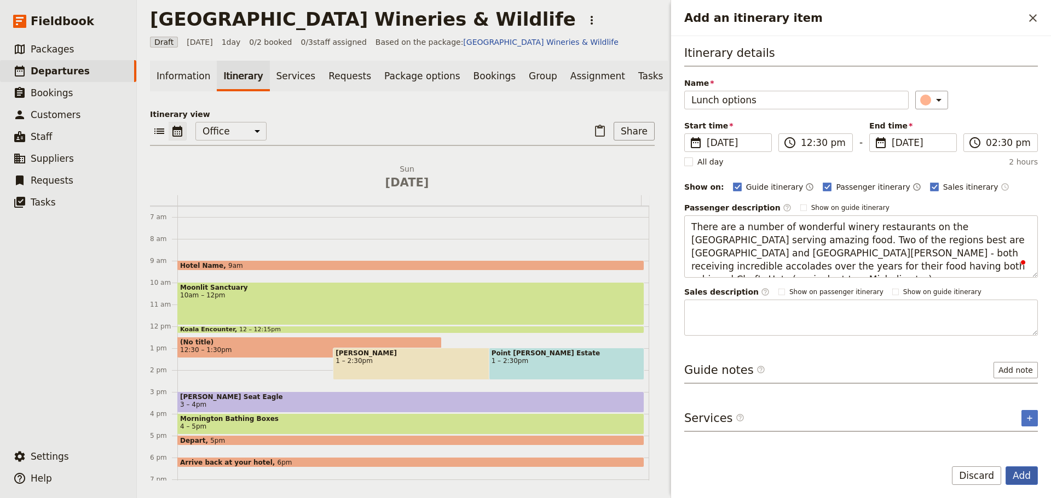
click at [1025, 467] on button "Add" at bounding box center [1021, 476] width 32 height 19
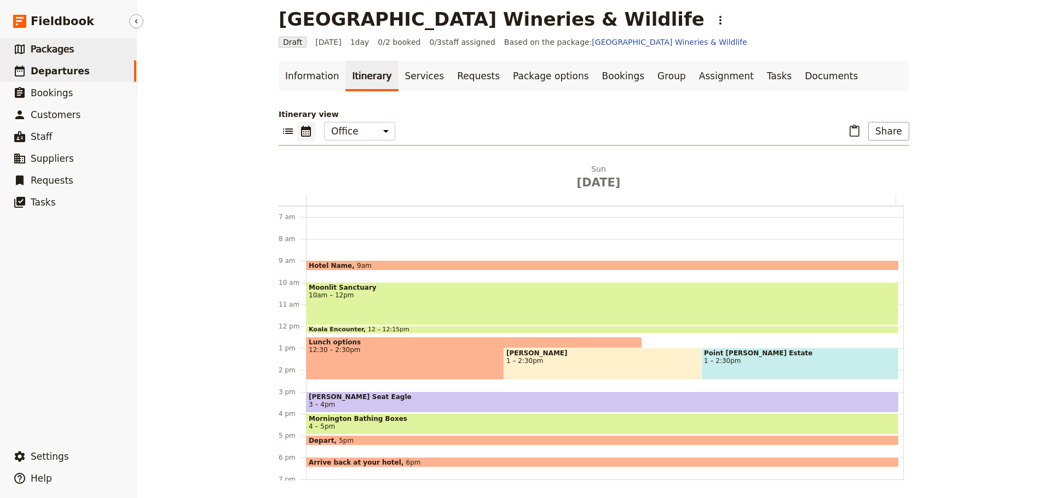
drag, startPoint x: 76, startPoint y: 49, endPoint x: 89, endPoint y: 49, distance: 13.7
click at [76, 49] on link "​ Packages" at bounding box center [68, 49] width 136 height 22
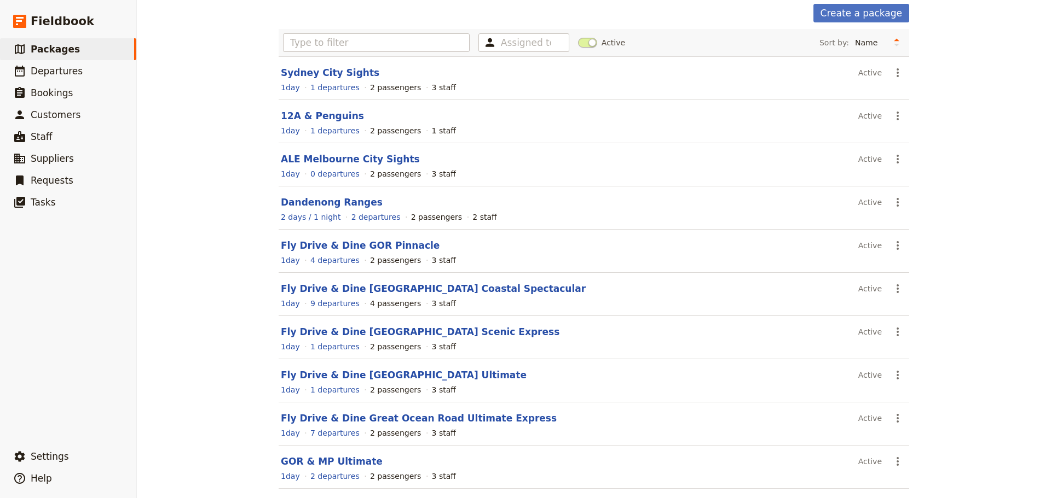
scroll to position [93, 0]
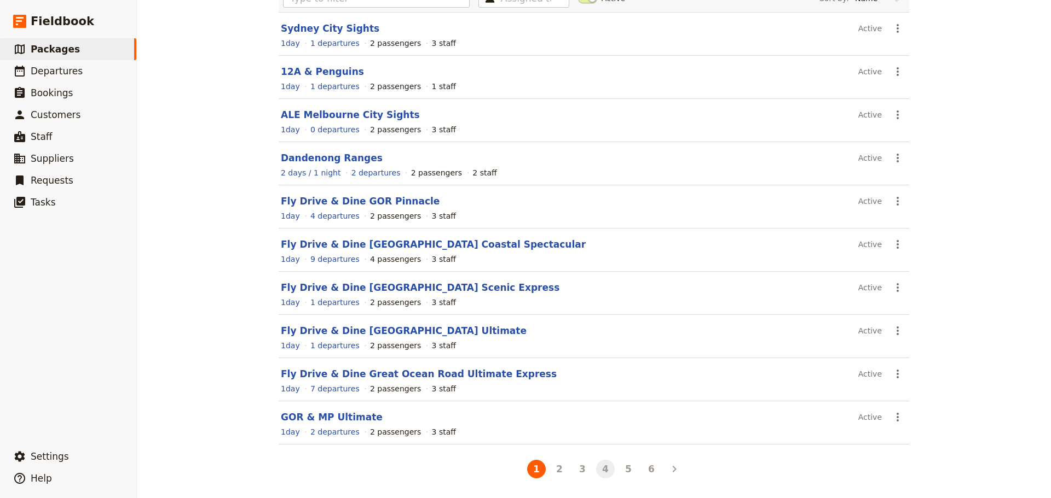
click at [602, 464] on button "4" at bounding box center [605, 469] width 19 height 19
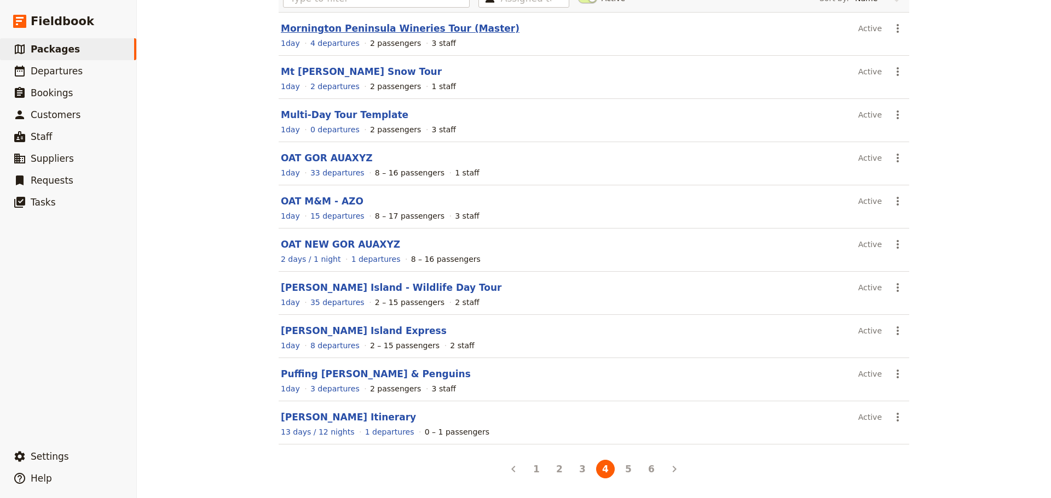
click at [339, 25] on link "Mornington Peninsula Wineries Tour (Master)" at bounding box center [400, 28] width 239 height 11
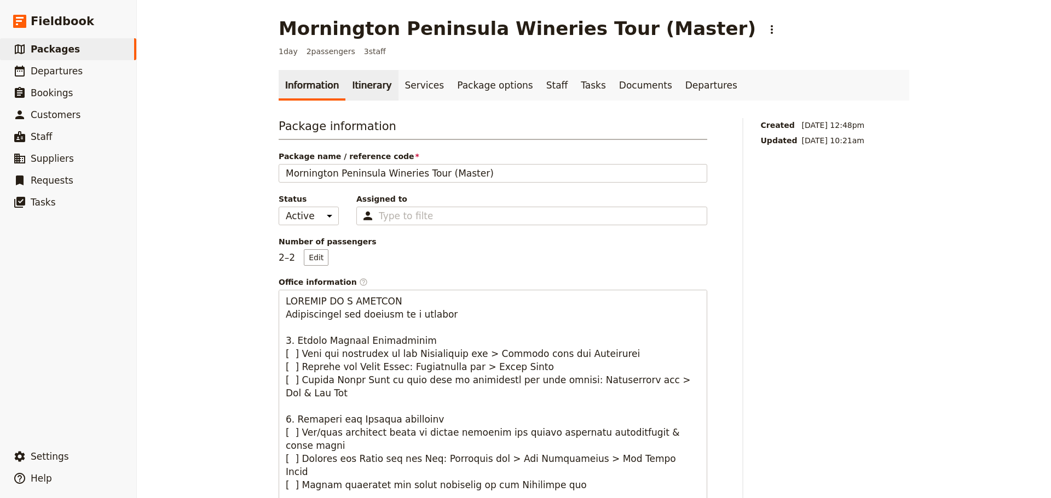
click at [376, 88] on link "Itinerary" at bounding box center [371, 85] width 53 height 31
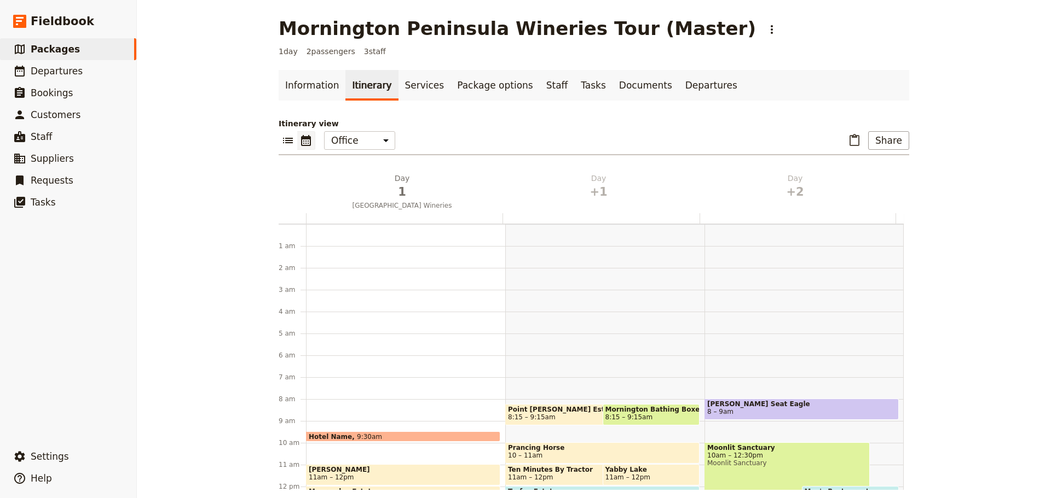
scroll to position [142, 0]
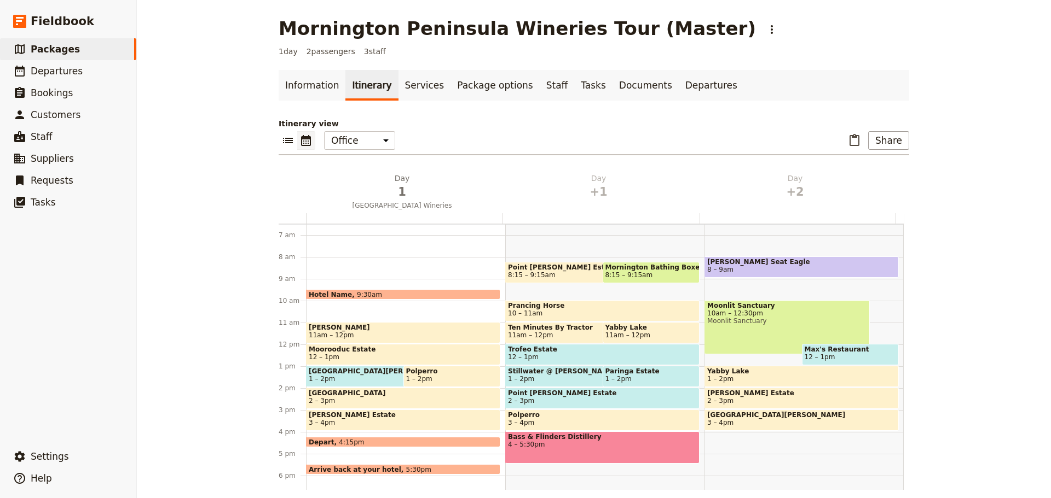
click at [536, 330] on span "Ten Minutes By Tractor" at bounding box center [588, 328] width 160 height 8
select select "2"
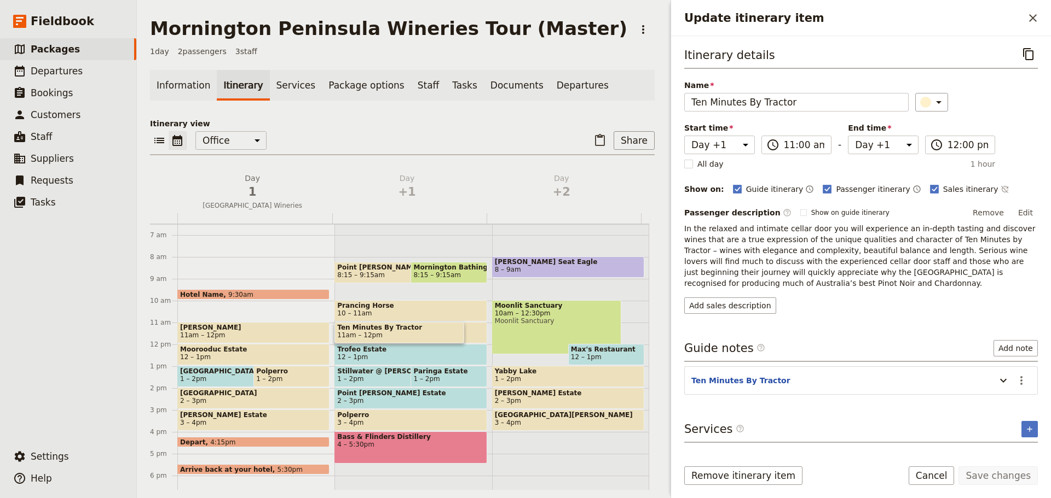
drag, startPoint x: 936, startPoint y: 477, endPoint x: 936, endPoint y: 468, distance: 9.3
click at [936, 477] on button "Cancel" at bounding box center [931, 476] width 46 height 19
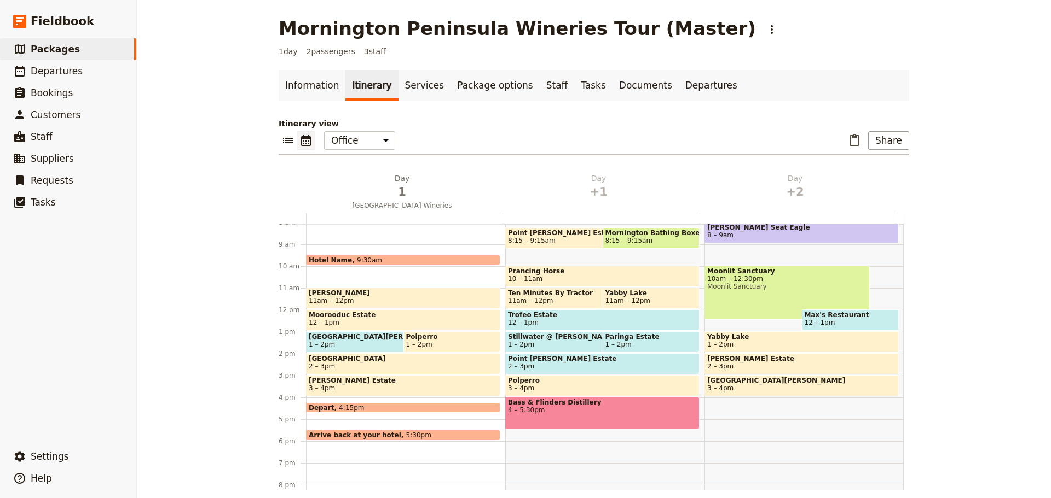
scroll to position [259, 0]
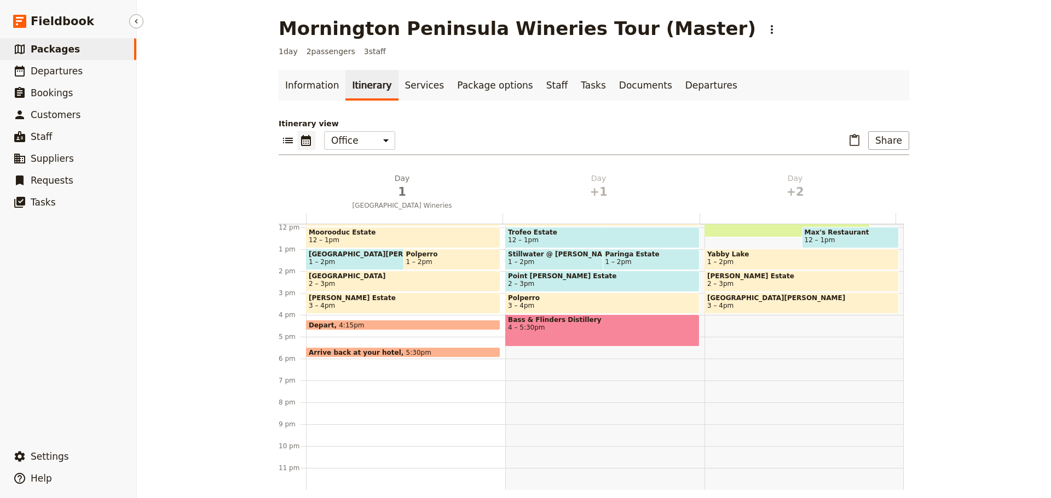
click at [70, 45] on link "​ Packages" at bounding box center [68, 49] width 136 height 22
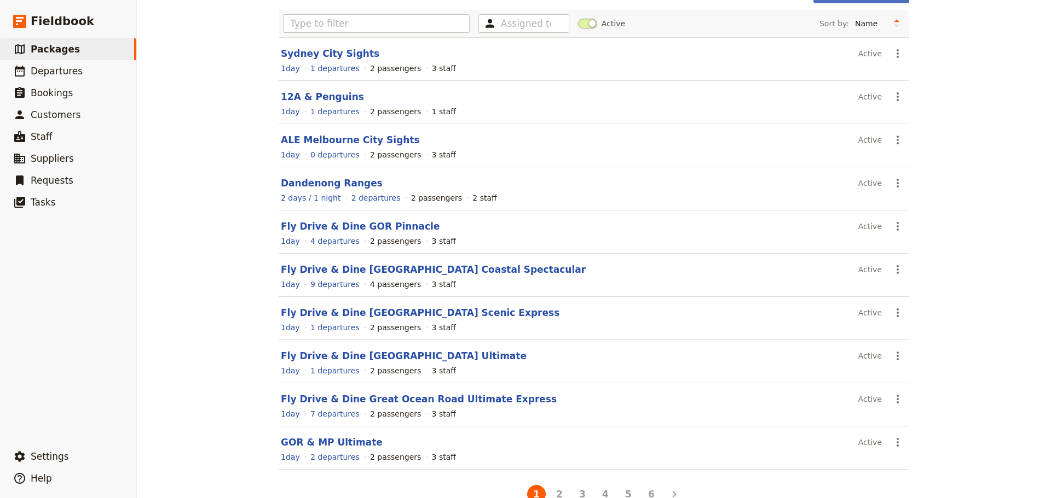
scroll to position [93, 0]
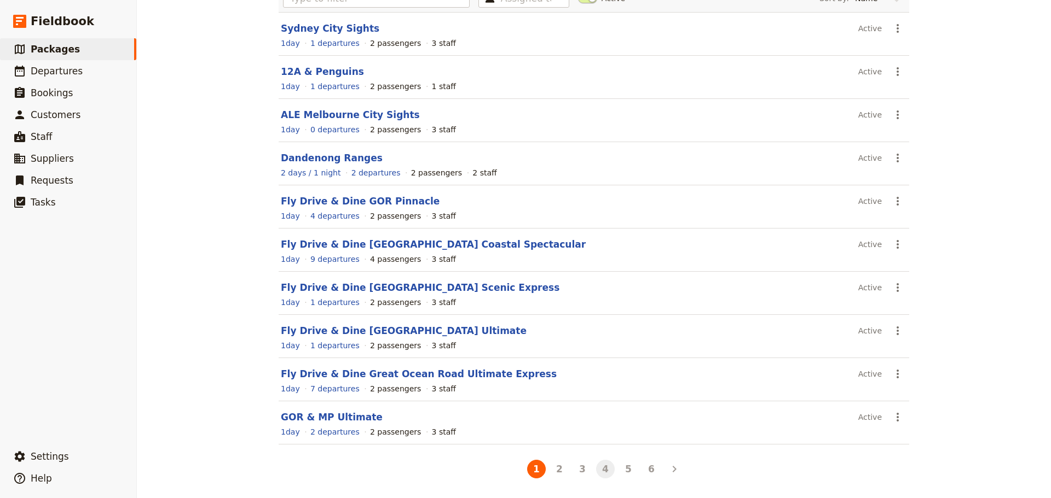
click at [599, 471] on button "4" at bounding box center [605, 469] width 19 height 19
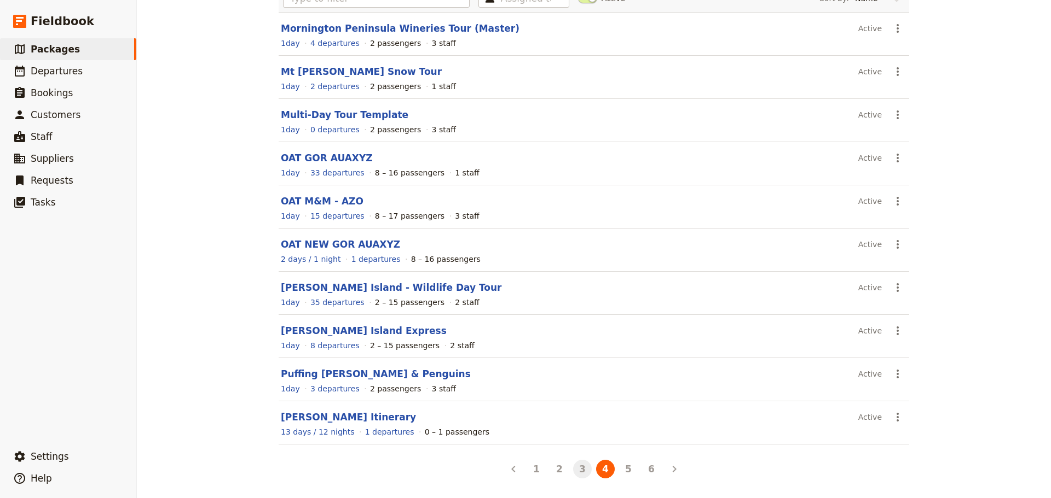
click at [581, 472] on button "3" at bounding box center [582, 469] width 19 height 19
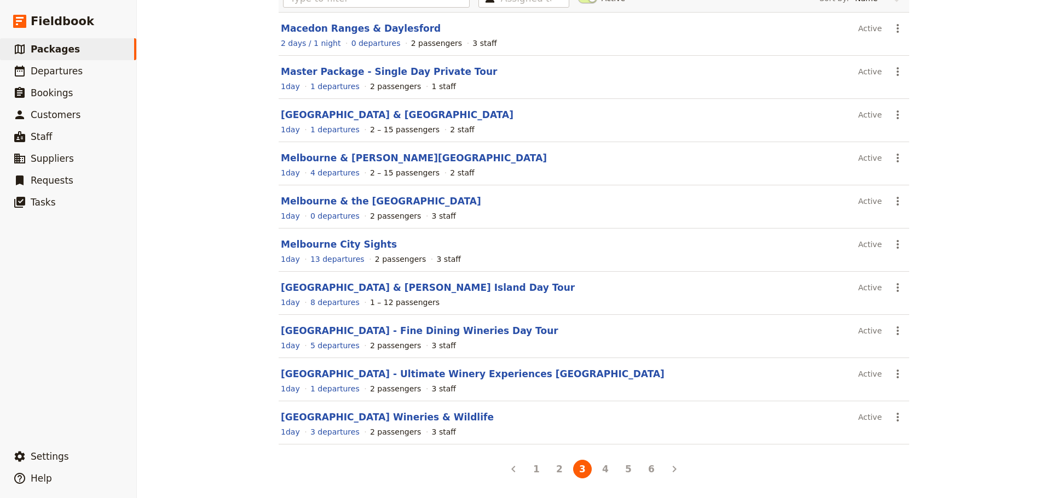
click at [446, 334] on link "Mornington Peninsula - Fine Dining Wineries Day Tour" at bounding box center [419, 331] width 277 height 11
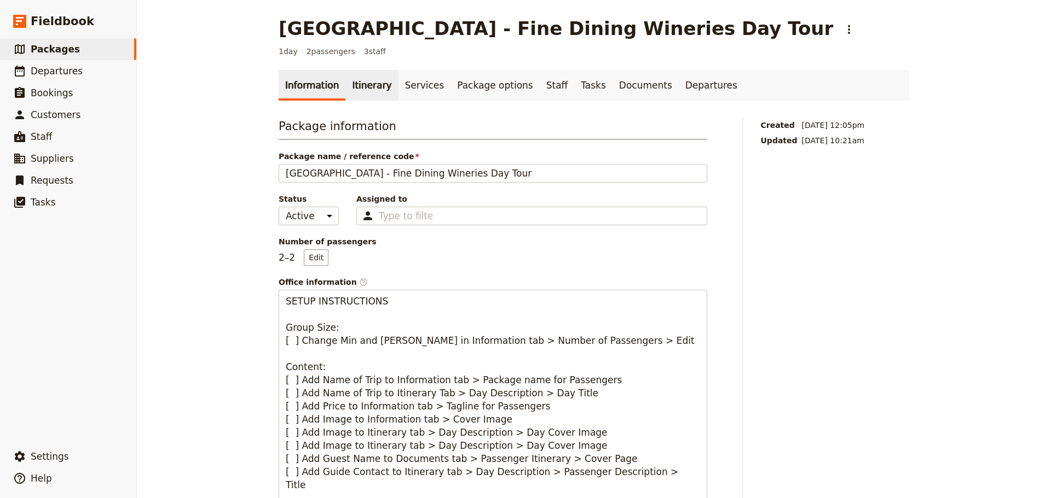
click at [376, 92] on link "Itinerary" at bounding box center [371, 85] width 53 height 31
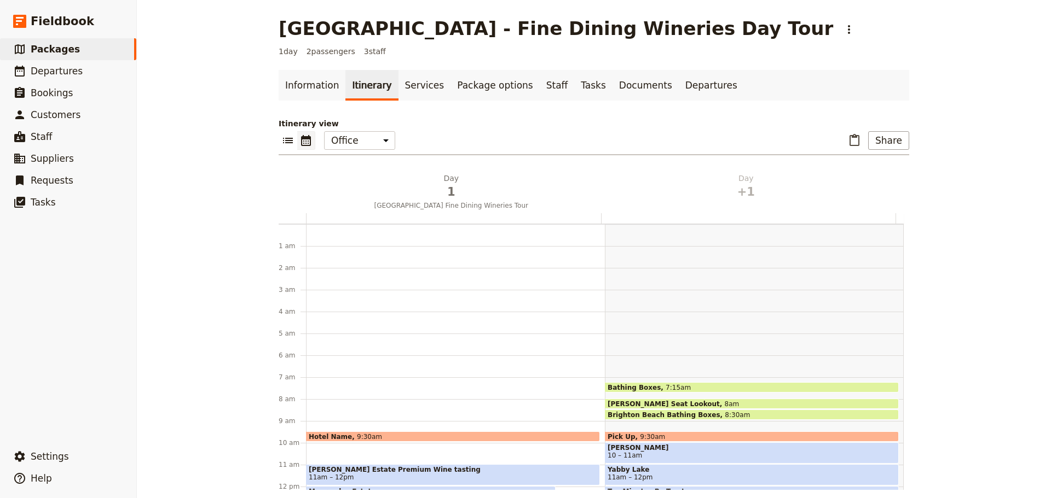
scroll to position [142, 0]
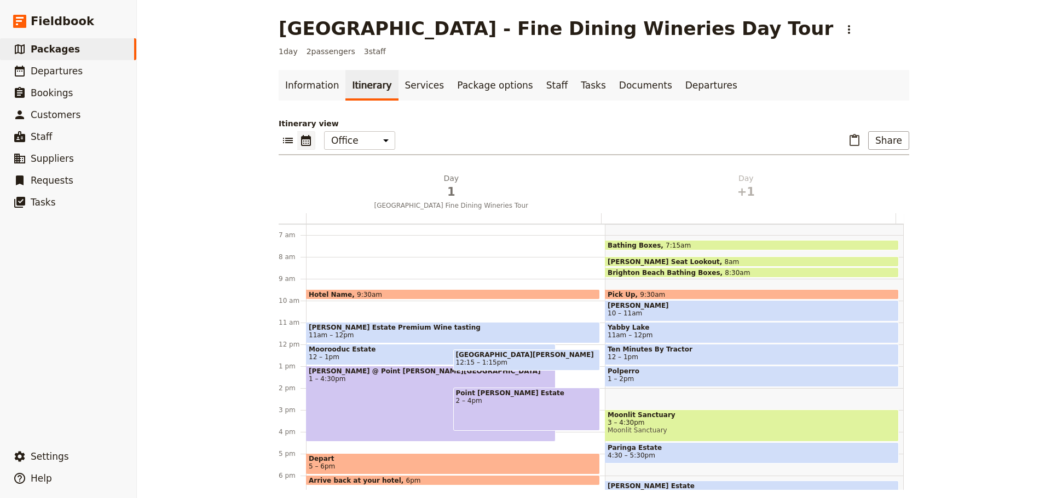
click at [630, 350] on span "Ten Minutes By Tractor" at bounding box center [751, 350] width 288 height 8
select select "2"
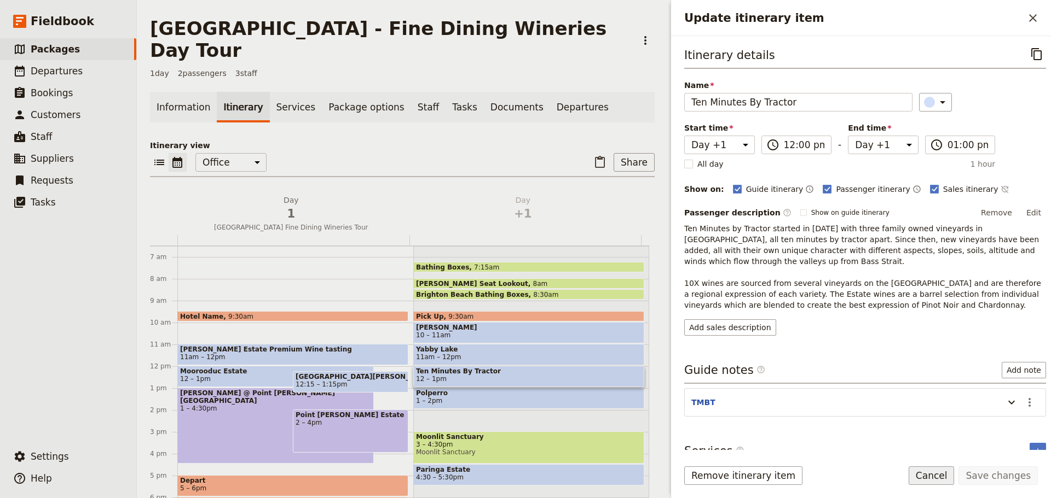
click at [952, 481] on button "Cancel" at bounding box center [931, 476] width 46 height 19
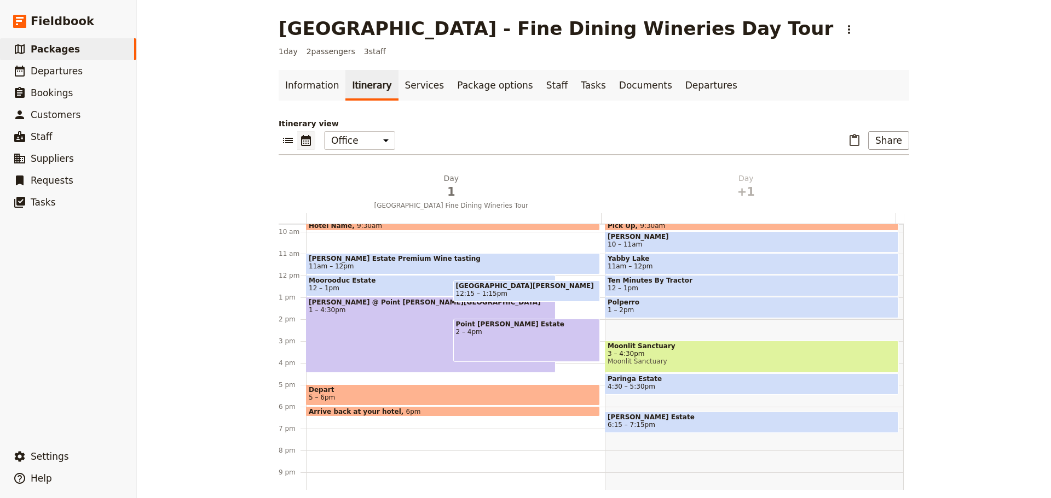
scroll to position [150, 0]
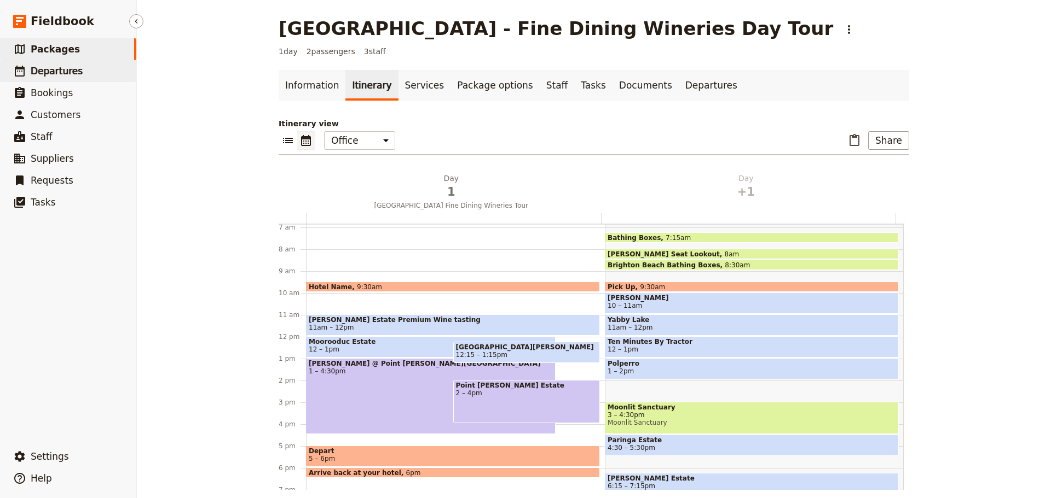
click at [49, 67] on span "Departures" at bounding box center [57, 71] width 52 height 11
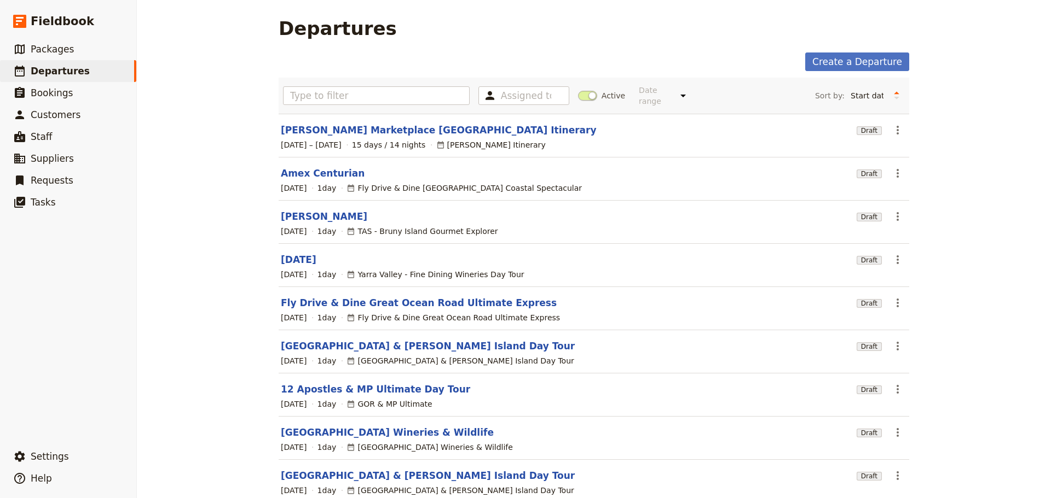
scroll to position [93, 0]
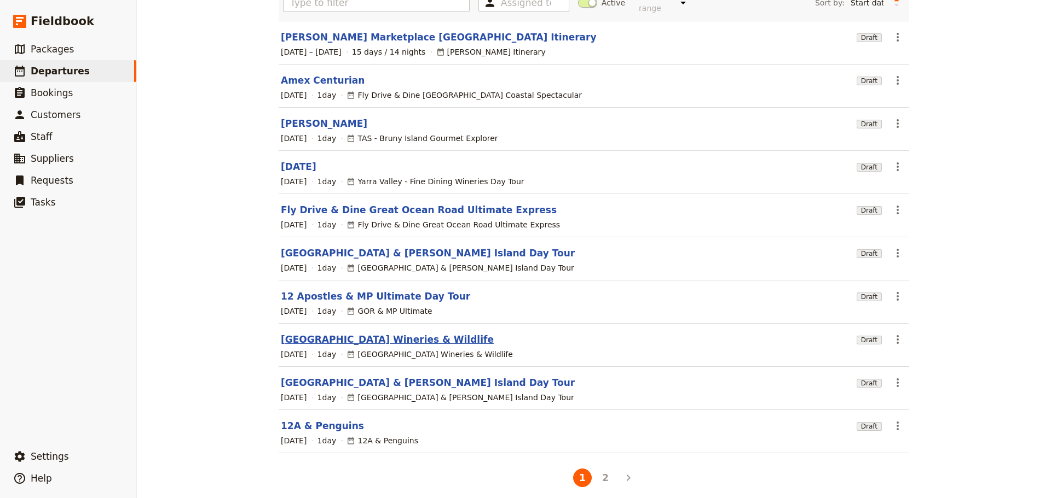
click at [362, 333] on link "Mornington Peninsula Wineries & Wildlife" at bounding box center [387, 339] width 213 height 13
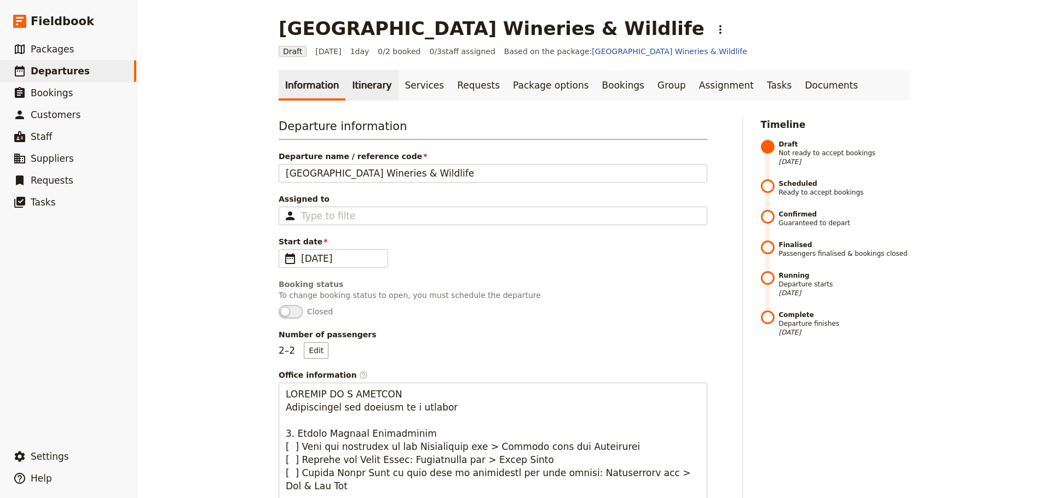
click at [358, 81] on link "Itinerary" at bounding box center [371, 85] width 53 height 31
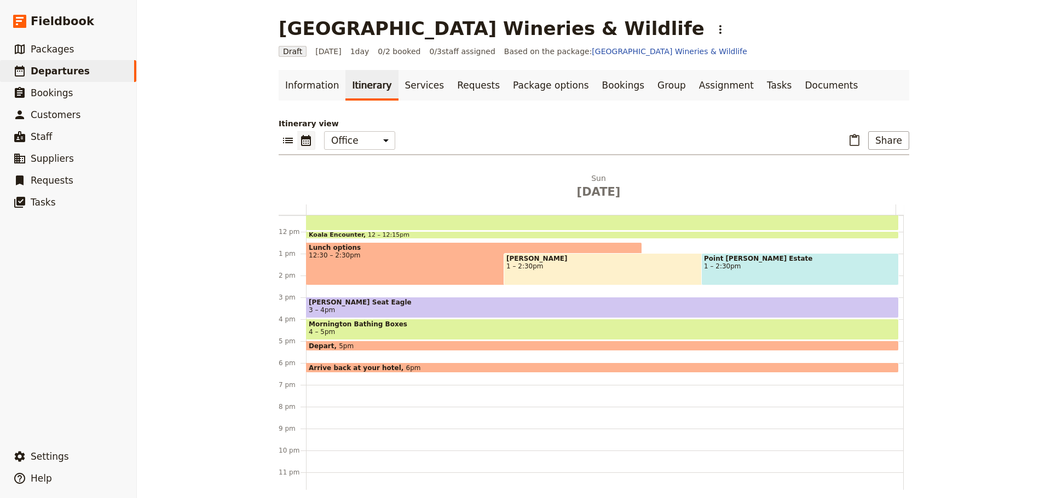
scroll to position [251, 0]
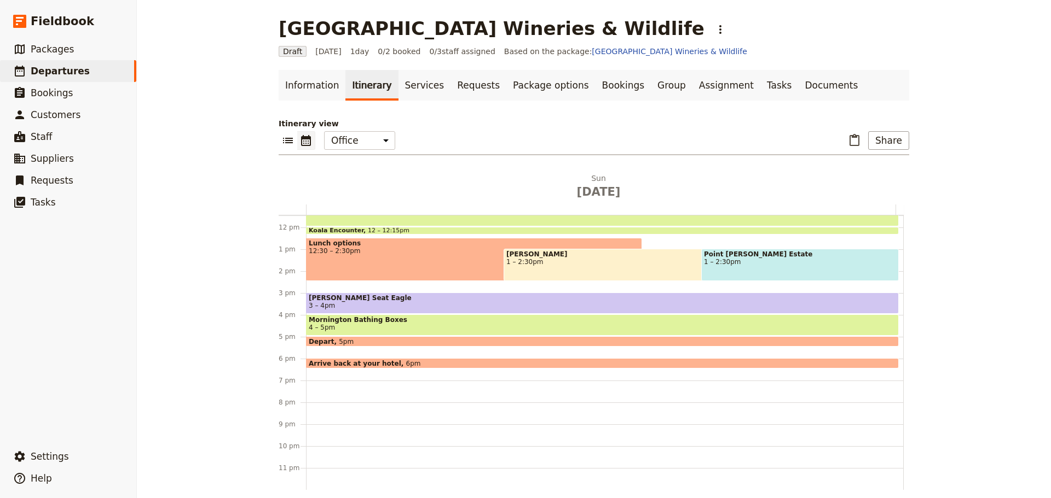
click at [405, 258] on div "Lunch options 12:30 – 2:30pm" at bounding box center [474, 259] width 336 height 43
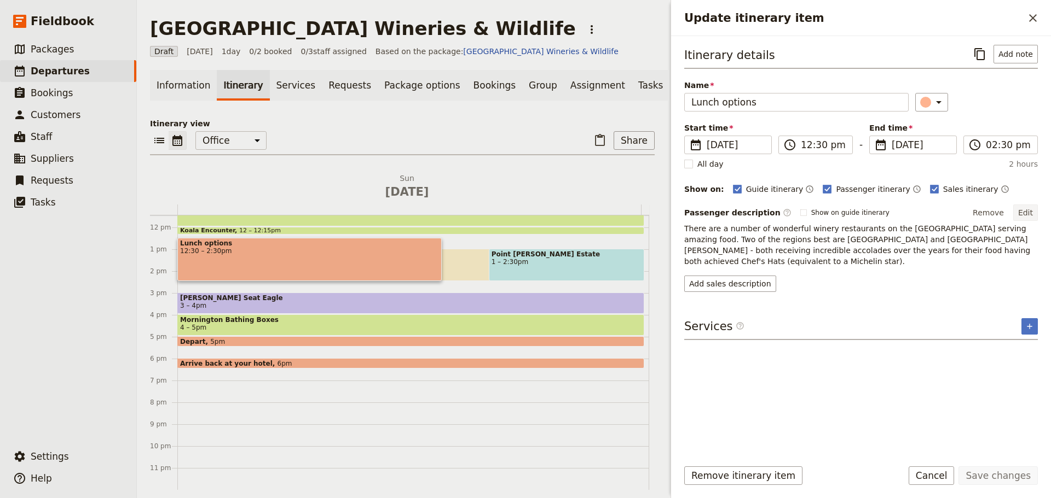
click at [1024, 207] on button "Edit" at bounding box center [1025, 213] width 25 height 16
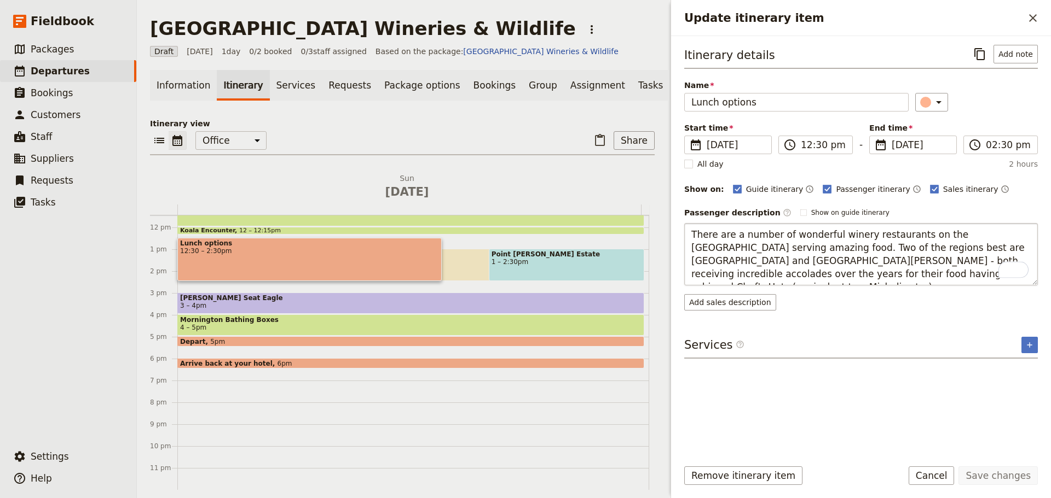
click at [1024, 250] on textarea "There are a number of wonderful winery restaurants on the Mornington Peninsula …" at bounding box center [860, 254] width 353 height 62
click at [868, 275] on textarea "There are a number of wonderful winery restaurants on the Mornington Peninsula …" at bounding box center [860, 254] width 353 height 62
click at [973, 264] on textarea "There are a number of wonderful winery restaurants on the Mornington Peninsula …" at bounding box center [860, 254] width 353 height 62
drag, startPoint x: 913, startPoint y: 262, endPoint x: 972, endPoint y: 261, distance: 59.1
click at [972, 261] on textarea "There are a number of wonderful winery restaurants on the Mornington Peninsula …" at bounding box center [860, 254] width 353 height 62
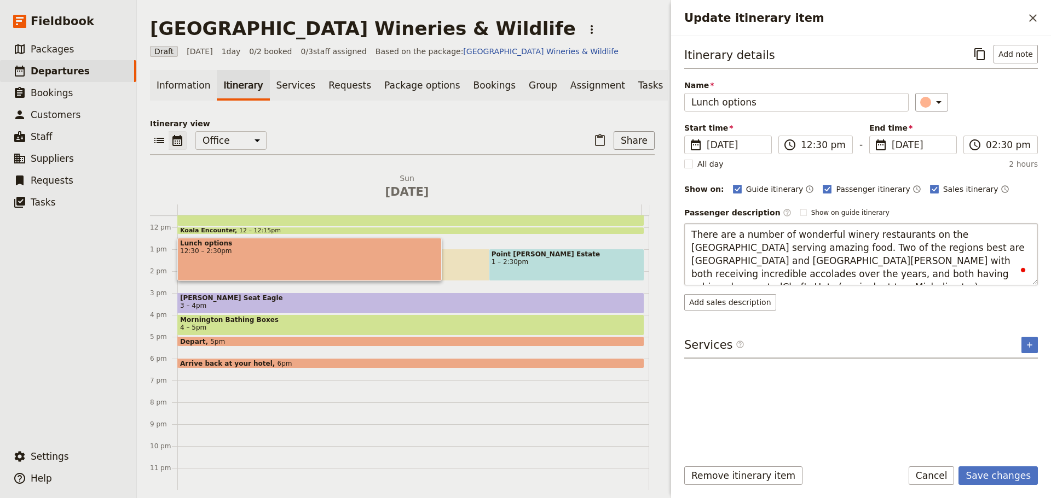
type textarea "There are a number of wonderful winery restaurants on the Mornington Peninsula …"
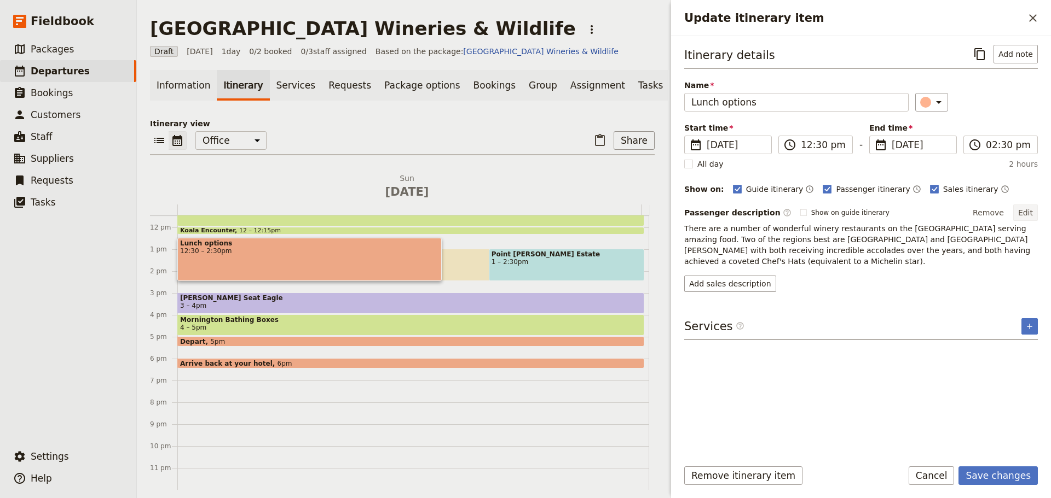
click at [1028, 211] on button "Edit" at bounding box center [1025, 213] width 25 height 16
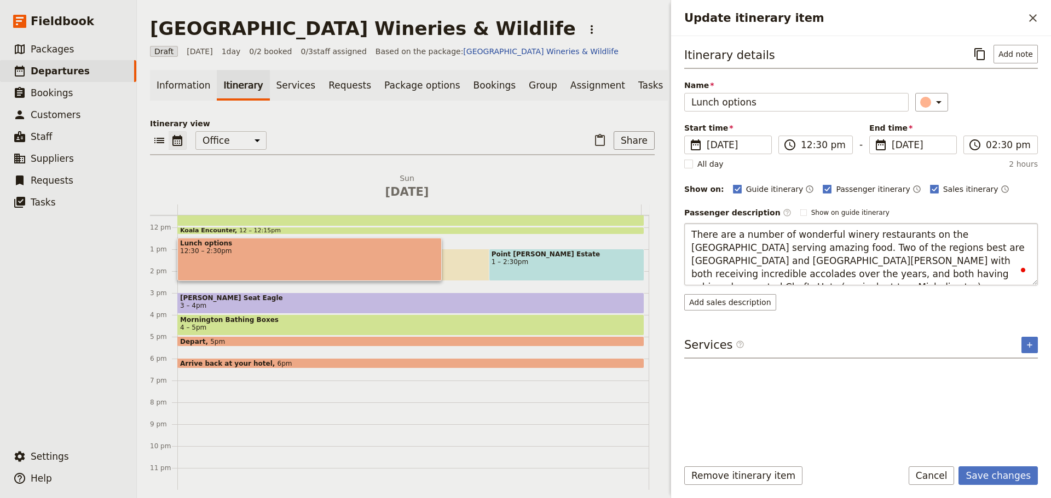
click at [783, 245] on textarea "There are a number of wonderful winery restaurants on the Mornington Peninsula …" at bounding box center [860, 254] width 353 height 62
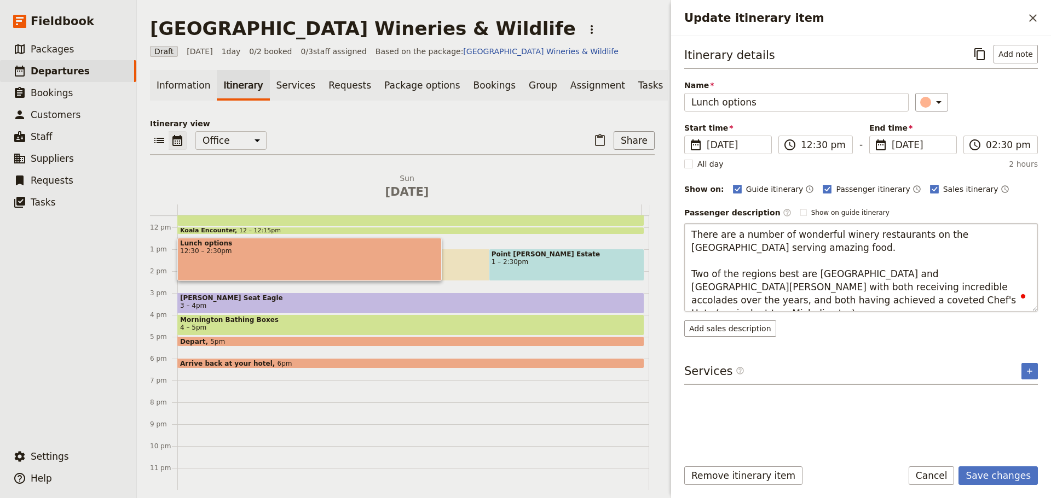
click at [927, 277] on textarea "There are a number of wonderful winery restaurants on the Mornington Peninsula …" at bounding box center [860, 267] width 353 height 89
click at [944, 271] on textarea "There are a number of wonderful winery restaurants on the Mornington Peninsula …" at bounding box center [860, 267] width 353 height 89
click at [937, 272] on textarea "There are a number of wonderful winery restaurants on the Mornington Peninsula …" at bounding box center [860, 267] width 353 height 89
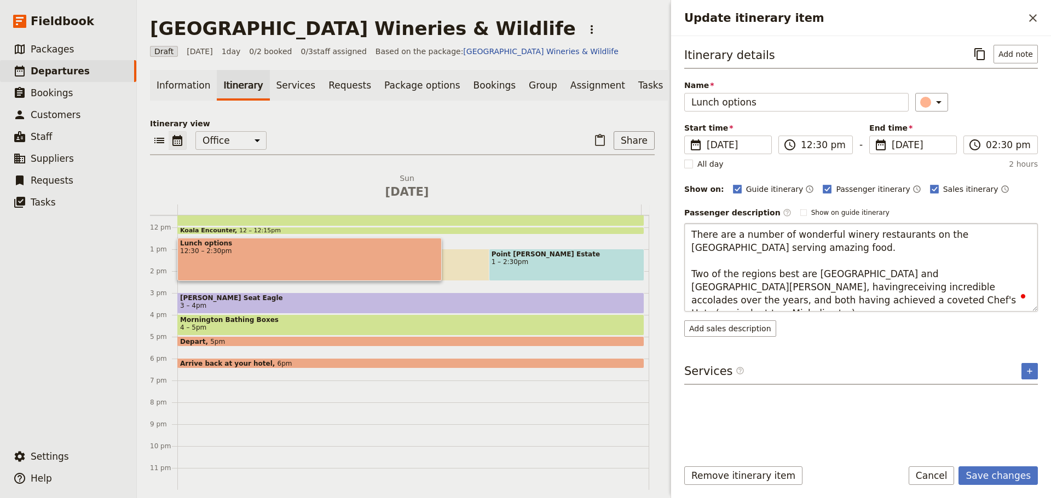
type textarea "There are a number of wonderful winery restaurants on the Mornington Peninsula …"
click at [1009, 272] on textarea "There are a number of wonderful winery restaurants on the Mornington Peninsula …" at bounding box center [860, 267] width 353 height 89
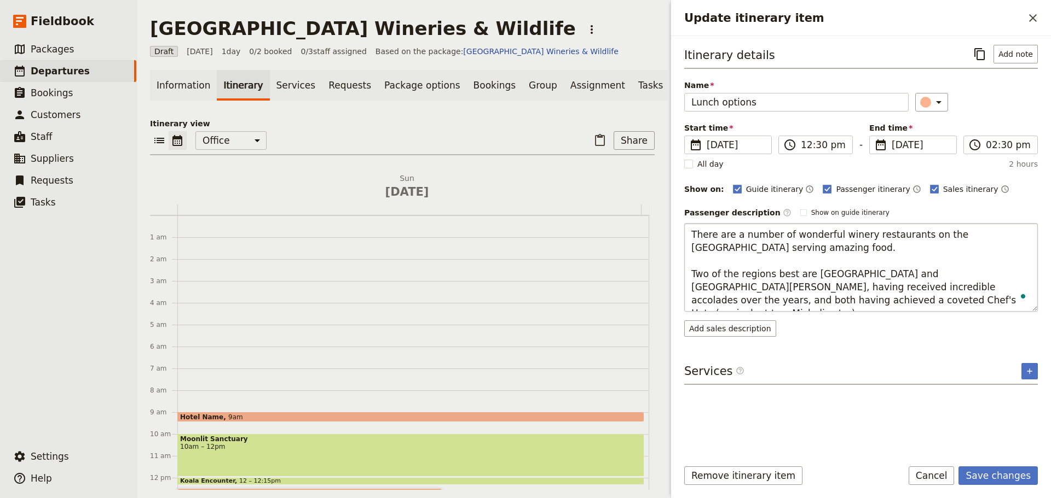
scroll to position [251, 0]
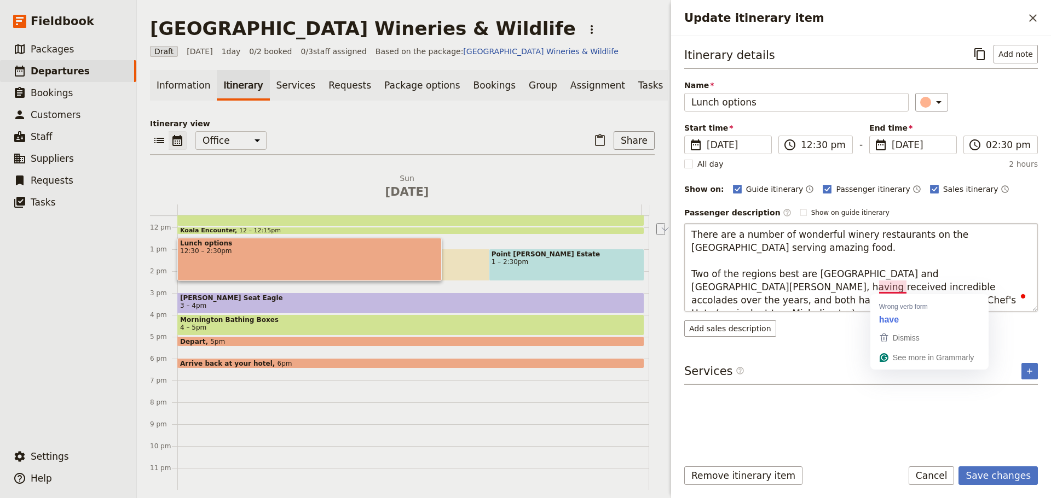
drag, startPoint x: 947, startPoint y: 290, endPoint x: 879, endPoint y: 292, distance: 68.4
click at [879, 292] on textarea "There are a number of wonderful winery restaurants on the [GEOGRAPHIC_DATA] ser…" at bounding box center [860, 267] width 353 height 89
click at [1024, 284] on textarea "There are a number of wonderful winery restaurants on the [GEOGRAPHIC_DATA] ser…" at bounding box center [860, 267] width 353 height 89
type textarea "There are a number of wonderful winery restaurants on the [GEOGRAPHIC_DATA] ser…"
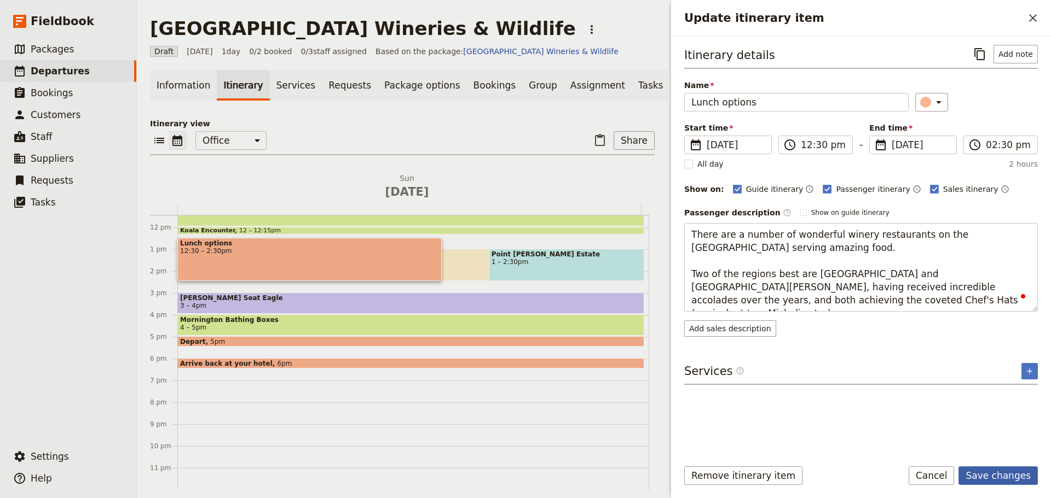
click at [990, 466] on form "Itinerary details ​ Add note Name Lunch options ​ Start time ​ [DATE] [DATE] [D…" at bounding box center [861, 267] width 380 height 462
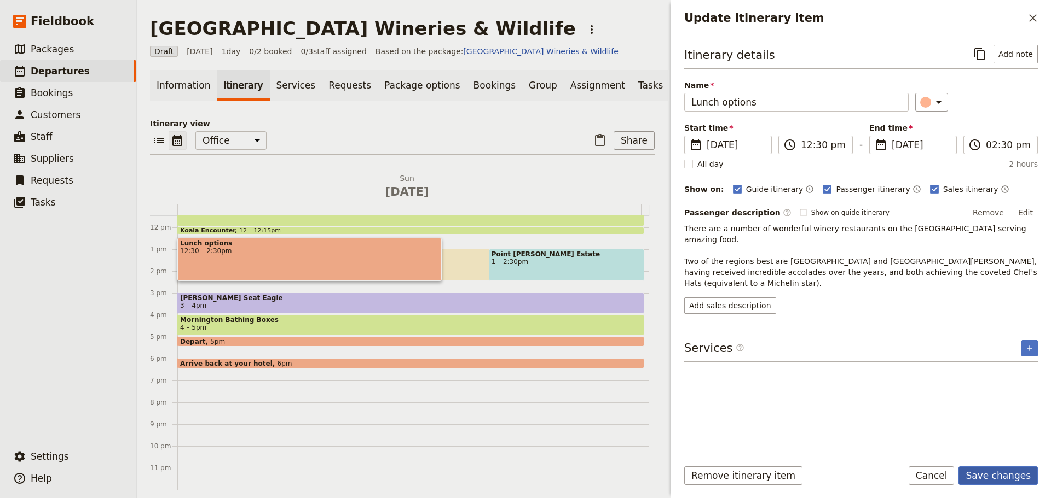
click at [997, 474] on button "Save changes" at bounding box center [997, 476] width 79 height 19
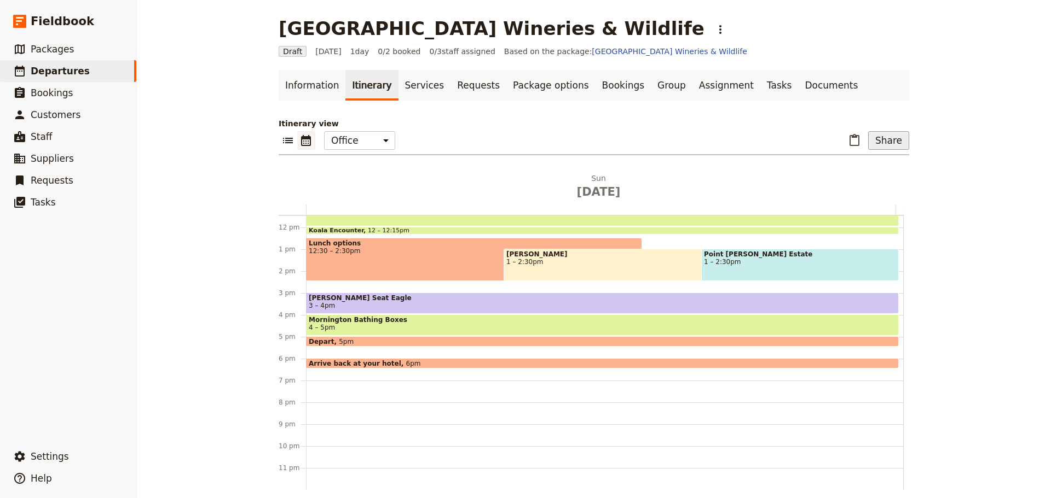
click at [888, 144] on button "Share" at bounding box center [888, 140] width 41 height 19
click at [782, 146] on div "​ ​ Office Guide Passenger Sales ​ Share" at bounding box center [594, 143] width 630 height 24
click at [79, 55] on link "​ Packages" at bounding box center [68, 49] width 136 height 22
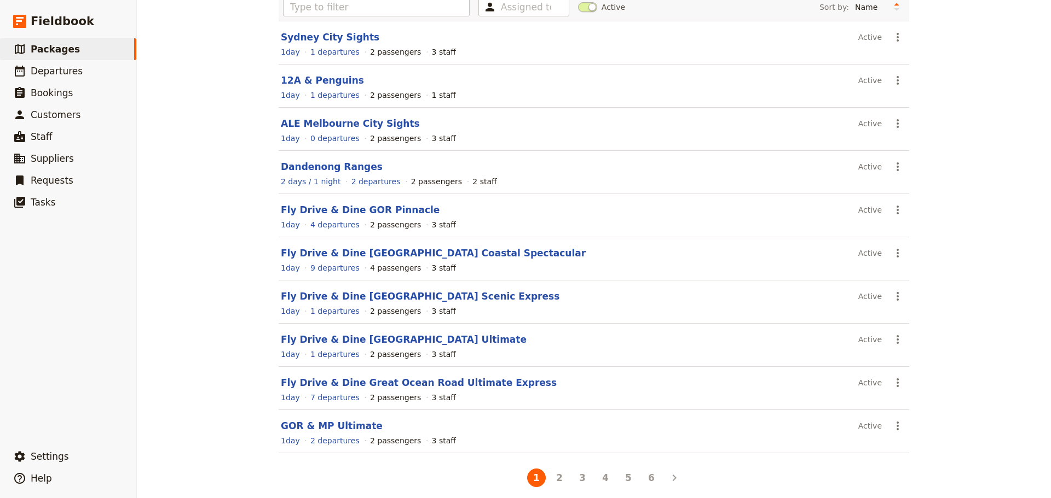
scroll to position [93, 0]
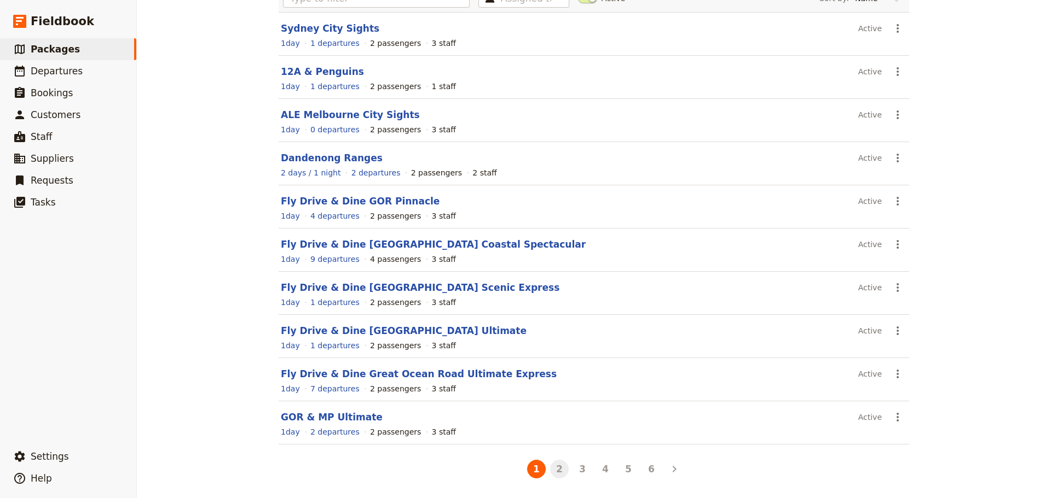
click at [553, 475] on button "2" at bounding box center [559, 469] width 19 height 19
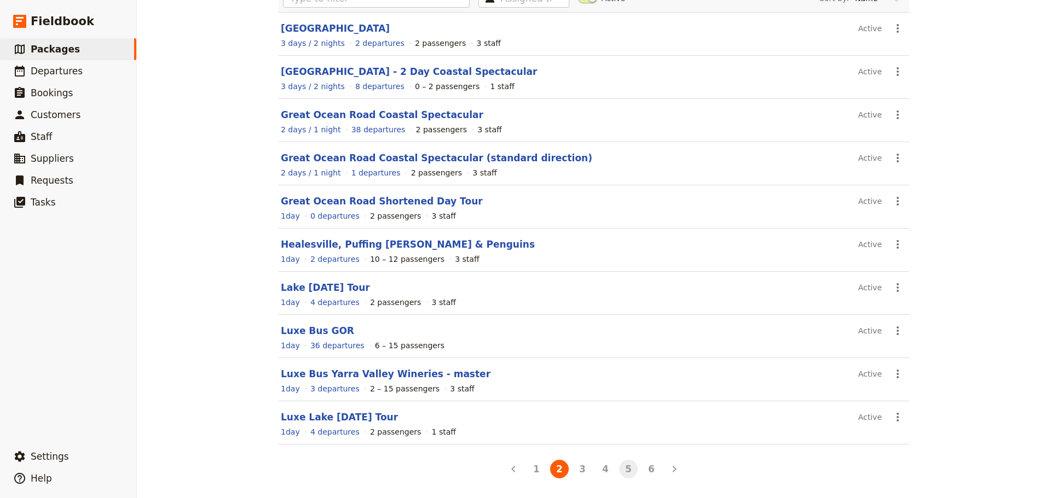
click at [619, 467] on button "5" at bounding box center [628, 469] width 19 height 19
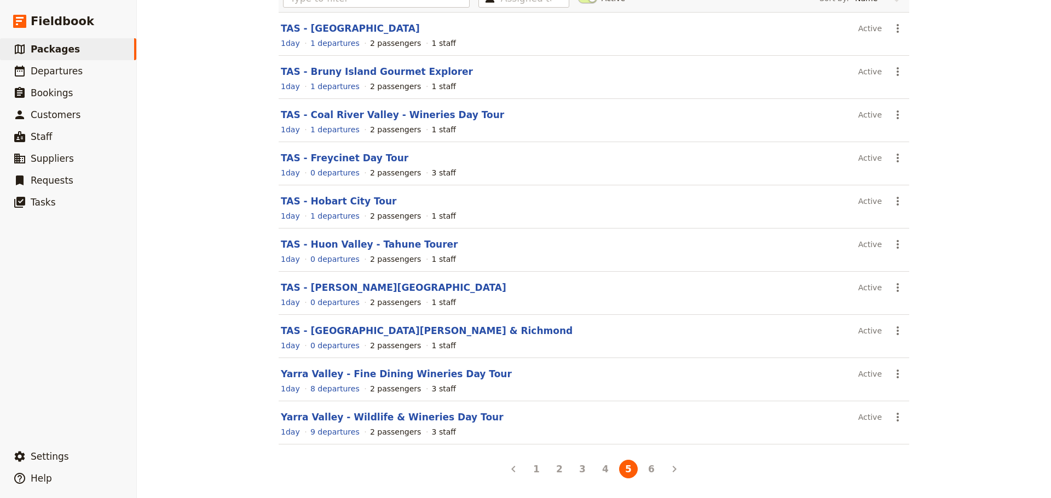
click at [594, 470] on li "4" at bounding box center [605, 469] width 23 height 23
click at [596, 468] on button "4" at bounding box center [605, 469] width 19 height 19
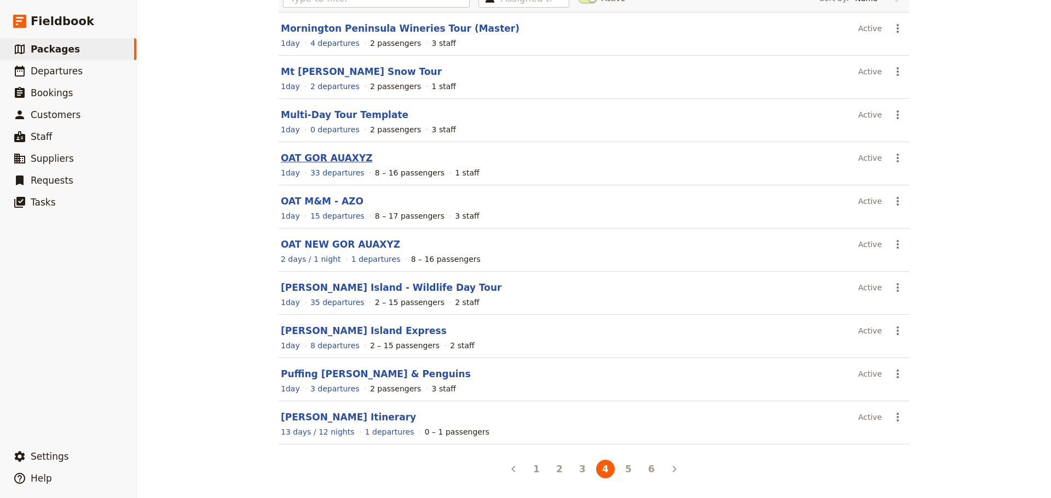
click at [316, 158] on link "OAT GOR AUAXYZ" at bounding box center [327, 158] width 92 height 11
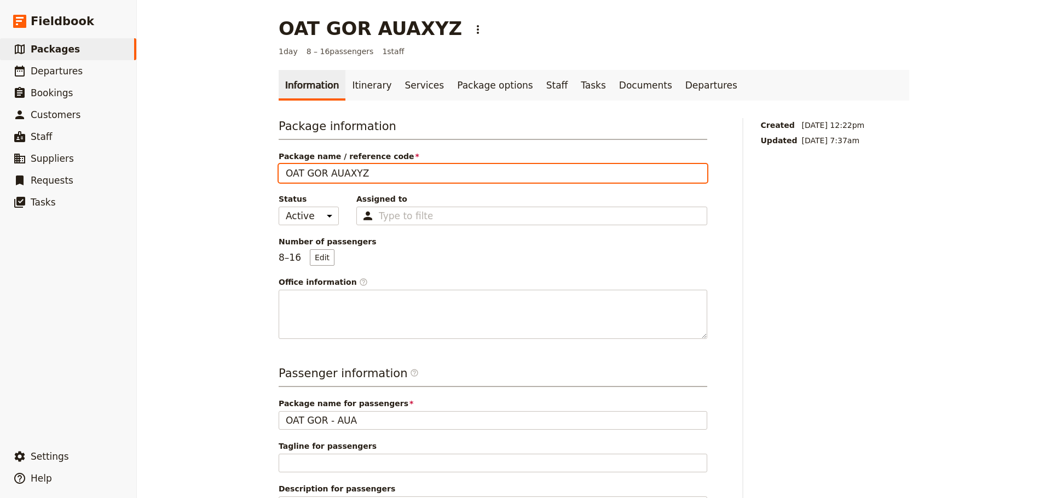
click at [320, 172] on input "OAT GOR AUAXYZ" at bounding box center [493, 173] width 428 height 19
click at [402, 176] on input "OAT GOR - AUAXYZ" at bounding box center [493, 173] width 428 height 19
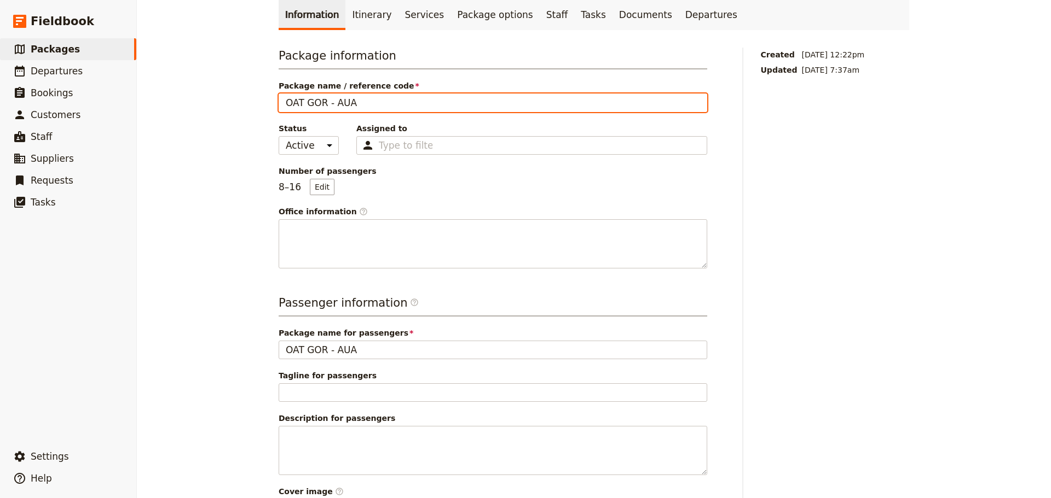
scroll to position [166, 0]
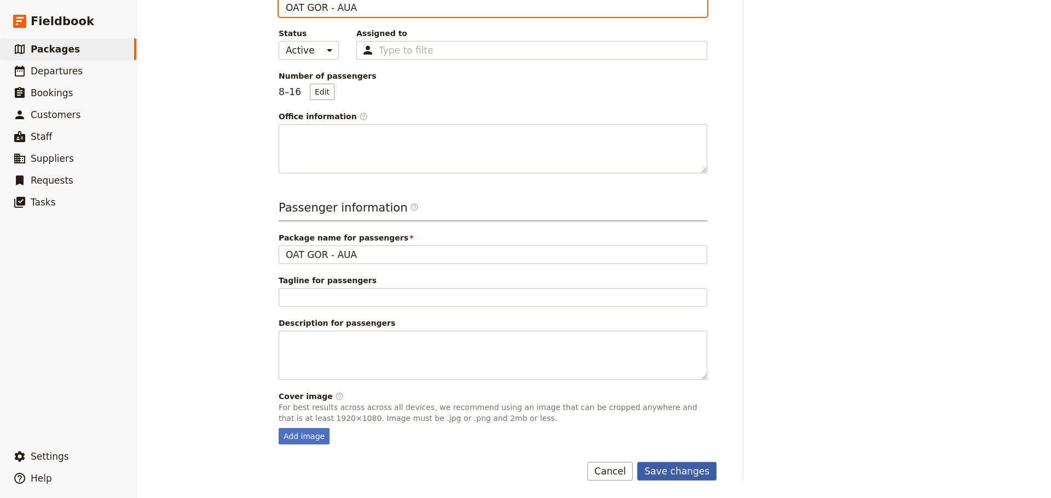
type input "OAT GOR - AUA"
click at [692, 473] on button "Save changes" at bounding box center [676, 471] width 79 height 19
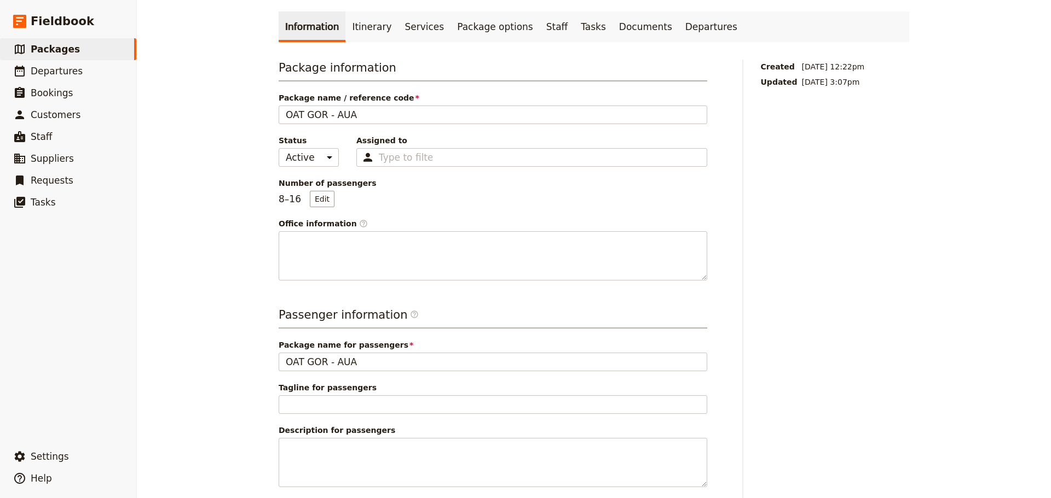
scroll to position [0, 0]
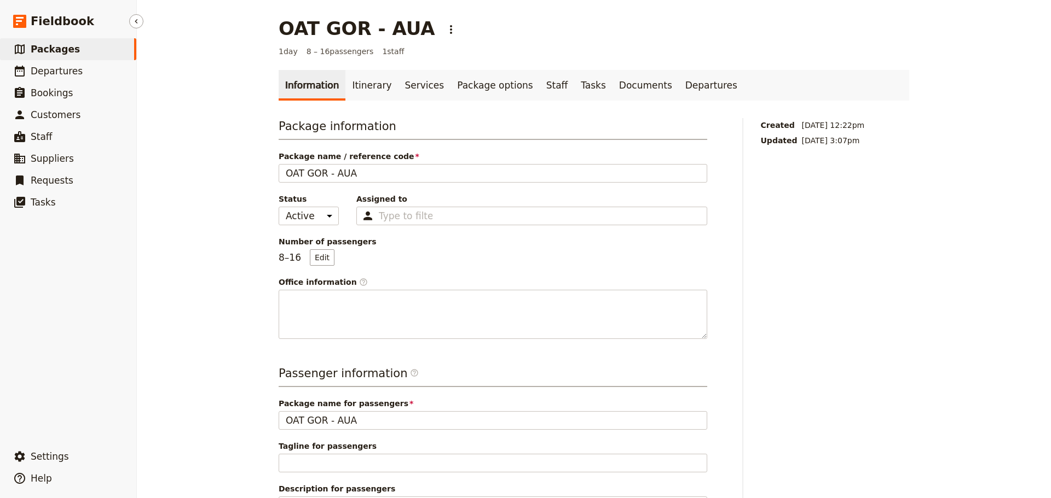
click at [77, 45] on link "​ Packages" at bounding box center [68, 49] width 136 height 22
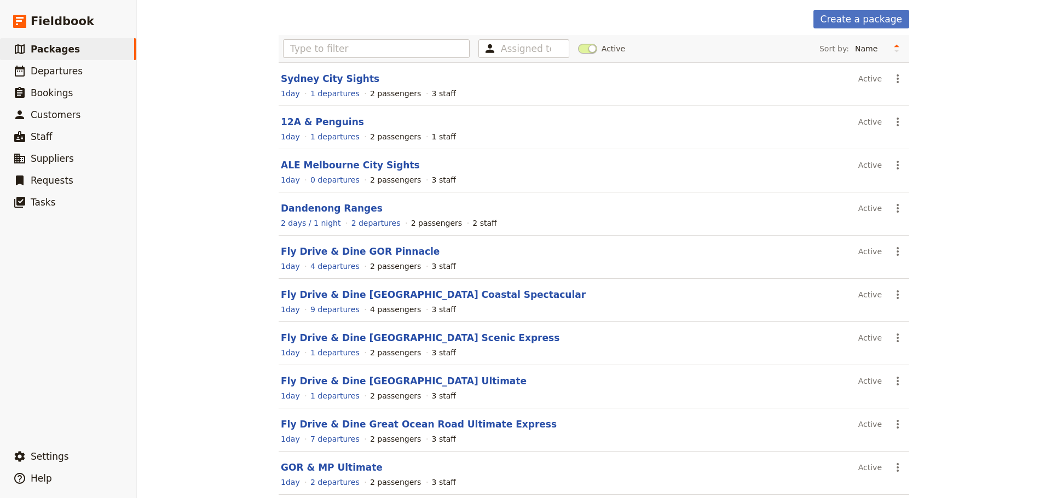
scroll to position [93, 0]
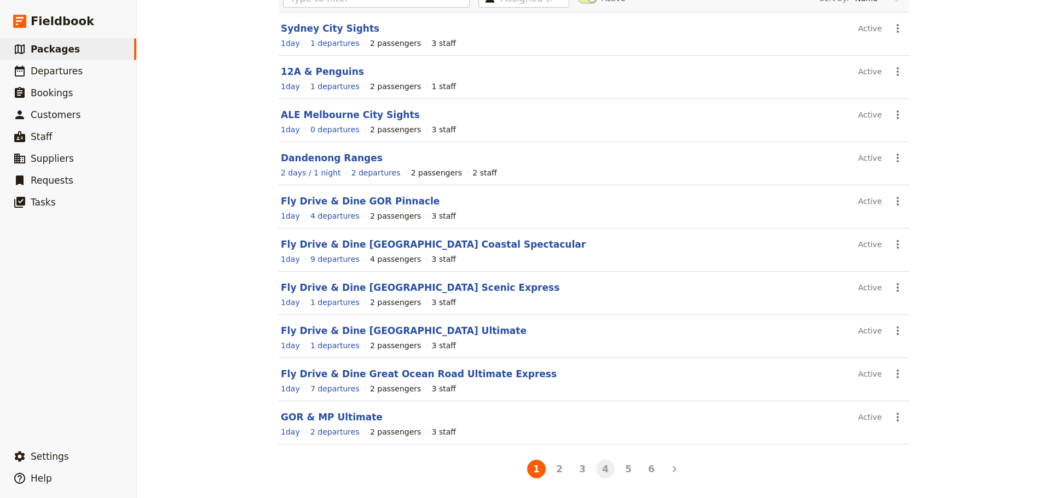
click at [602, 470] on button "4" at bounding box center [605, 469] width 19 height 19
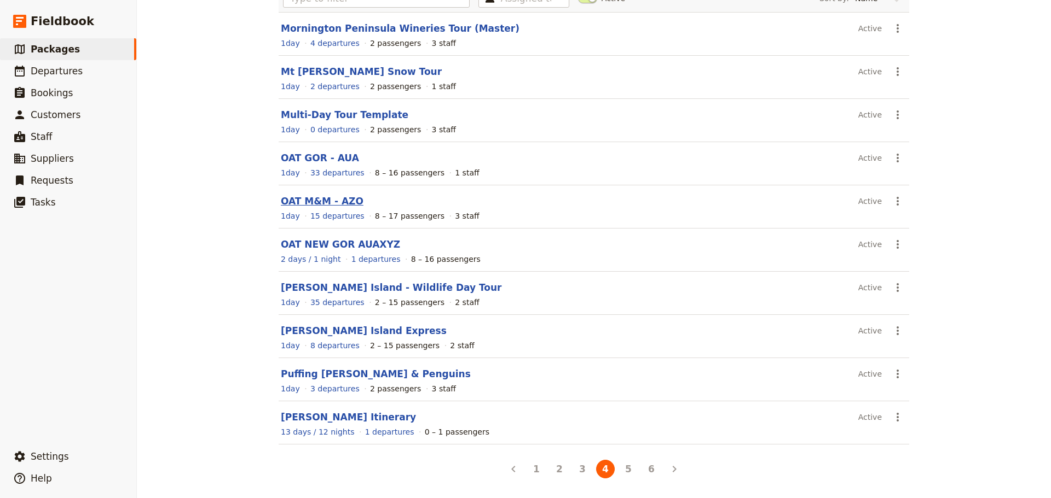
click at [299, 202] on link "OAT M&M - AZO" at bounding box center [322, 201] width 83 height 11
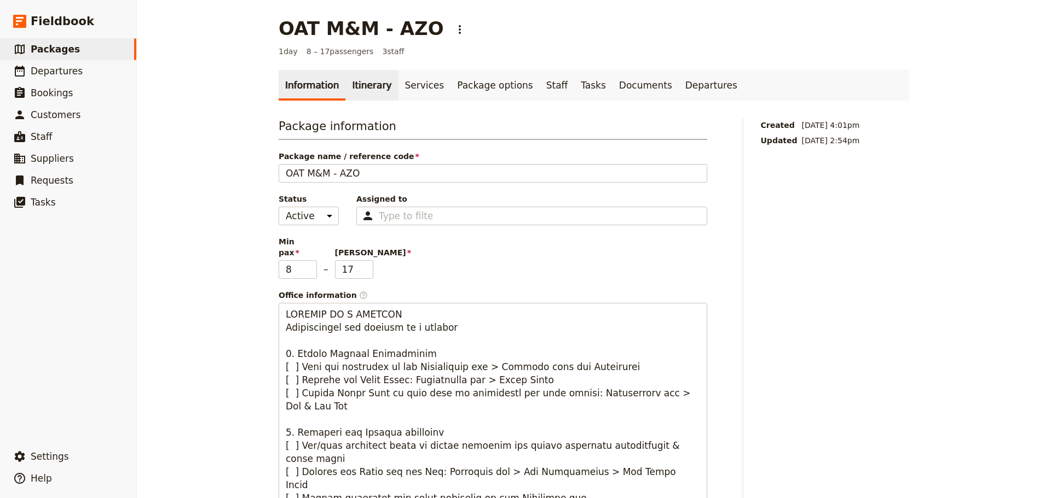
click at [348, 85] on link "Itinerary" at bounding box center [371, 85] width 53 height 31
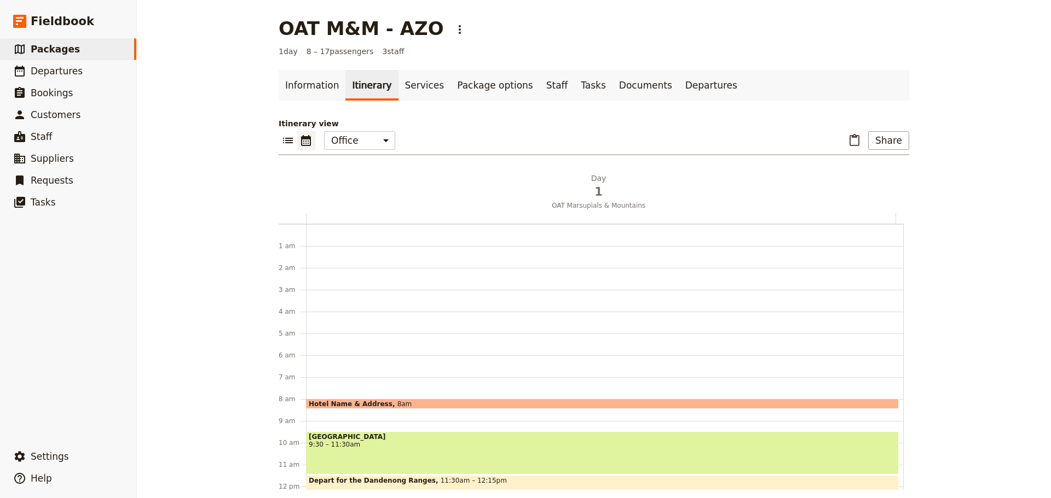
scroll to position [142, 0]
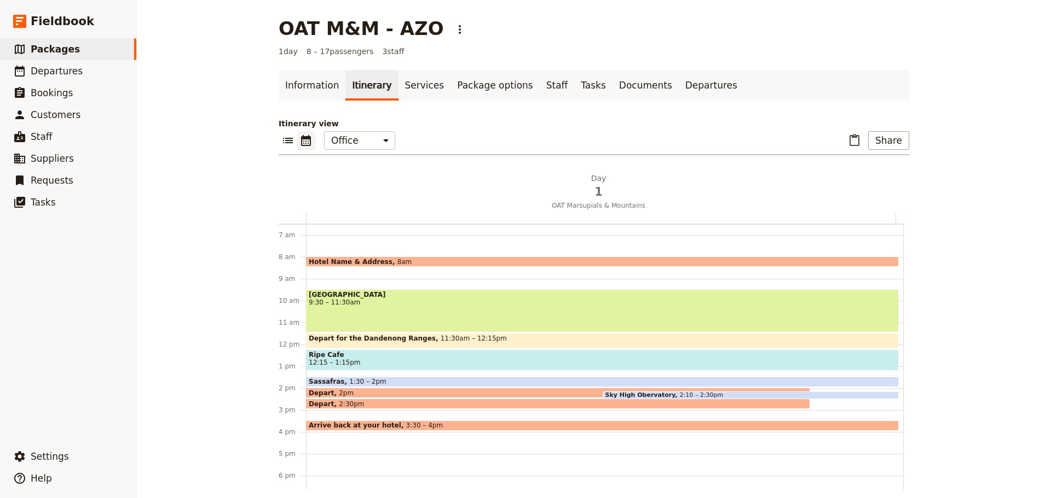
click at [377, 308] on div "Healesville Sanctuary 9:30 – 11:30am" at bounding box center [602, 310] width 593 height 43
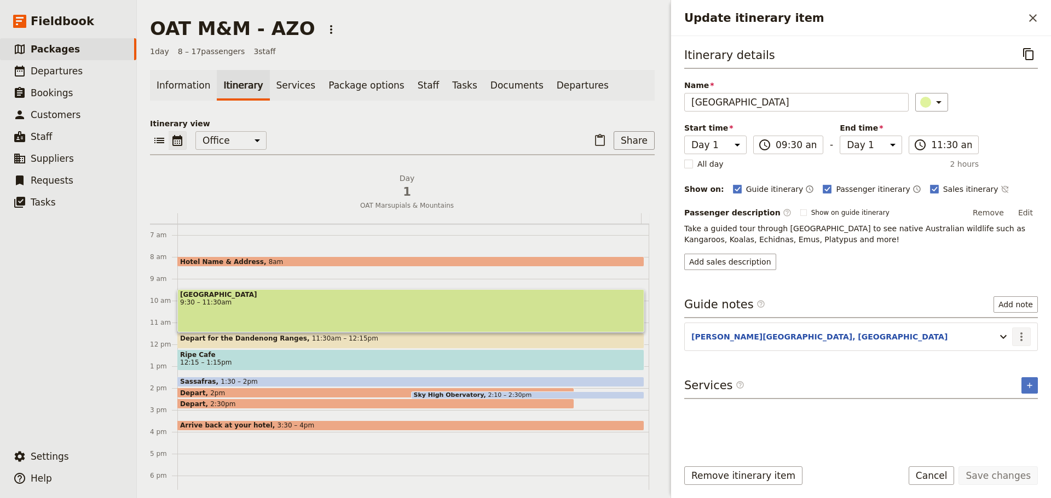
click at [1025, 333] on icon "Actions" at bounding box center [1020, 336] width 13 height 13
click at [1018, 360] on span "Edit note" at bounding box center [997, 360] width 51 height 11
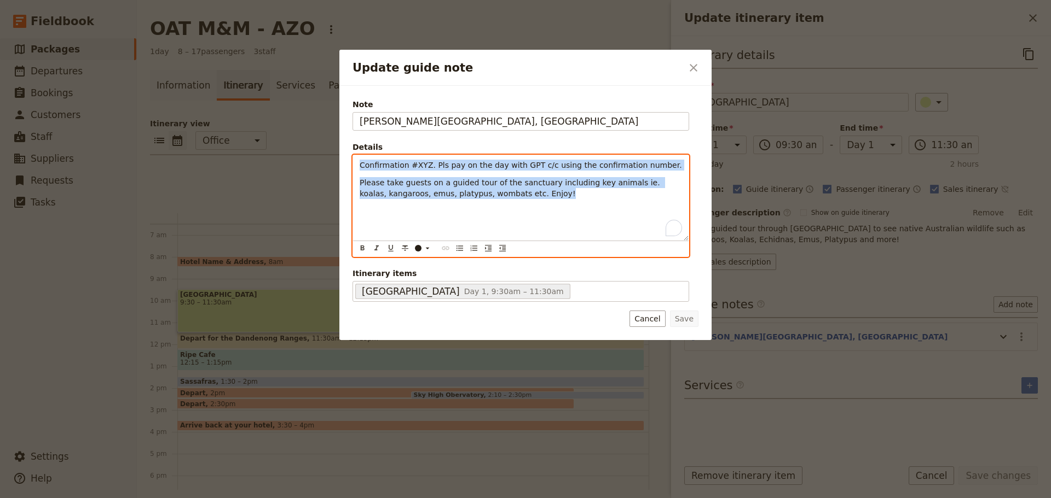
drag, startPoint x: 413, startPoint y: 196, endPoint x: 349, endPoint y: 165, distance: 71.0
click at [349, 165] on div "Note Glen Eadie Ave, Healesville Details Confirmation #XYZ. Pls pay on the day …" at bounding box center [525, 213] width 372 height 254
click at [455, 246] on button "​" at bounding box center [460, 248] width 12 height 12
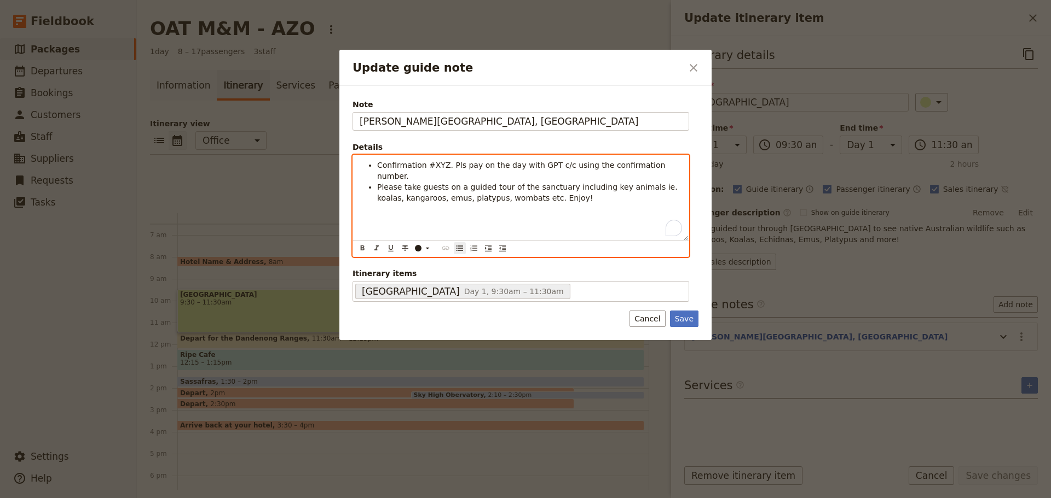
click at [563, 194] on div "Confirmation #XYZ. Pls pay on the day with GPT c/c using the confirmation numbe…" at bounding box center [520, 197] width 335 height 85
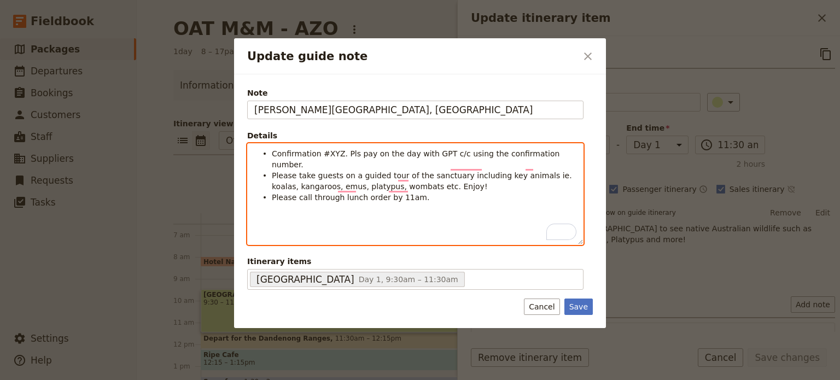
click at [411, 192] on li "Please call through lunch order by 11am." at bounding box center [424, 197] width 305 height 11
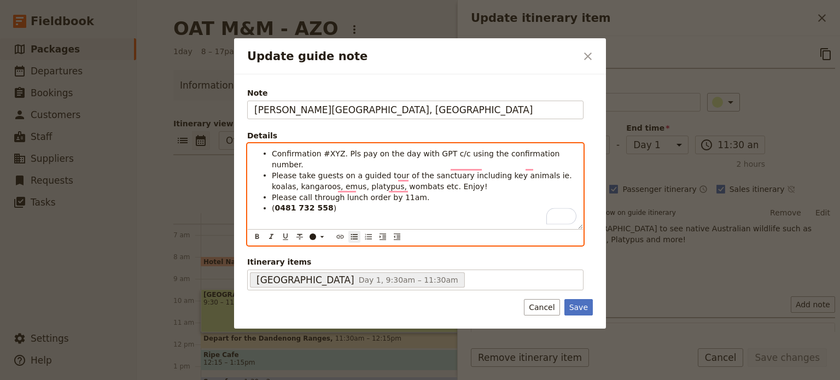
click at [274, 204] on span "(" at bounding box center [273, 208] width 3 height 9
click at [513, 192] on li "Please call or sms lunch order through to Ripe 11am 0481 732 558 )" at bounding box center [424, 197] width 305 height 11
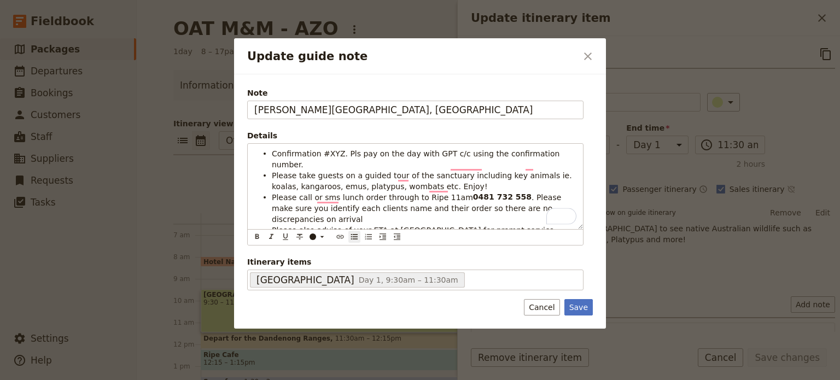
click at [565, 303] on div "Save Cancel" at bounding box center [558, 307] width 69 height 16
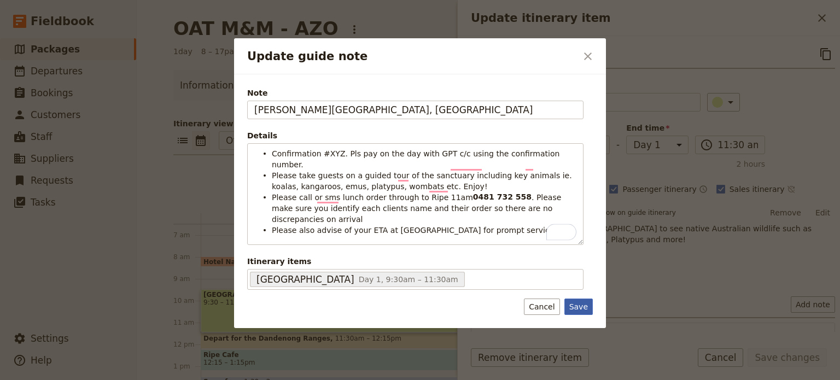
click at [571, 304] on button "Save" at bounding box center [579, 307] width 28 height 16
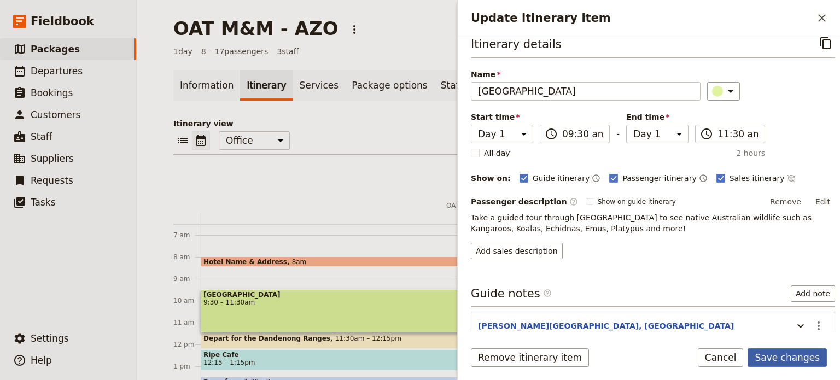
click at [768, 357] on button "Save changes" at bounding box center [787, 358] width 79 height 19
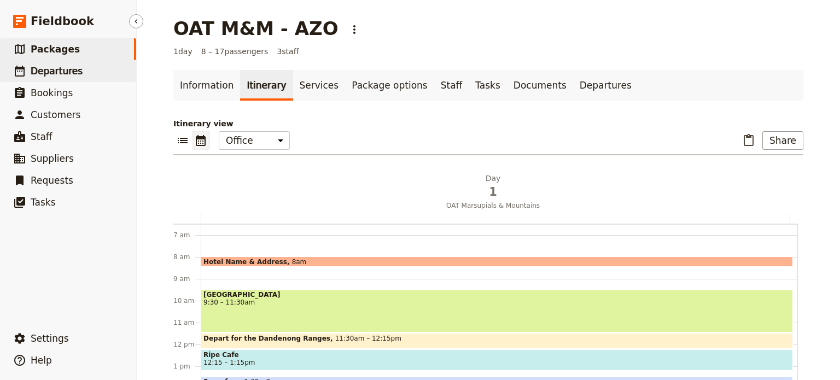
click at [37, 66] on span "Departures" at bounding box center [57, 71] width 52 height 11
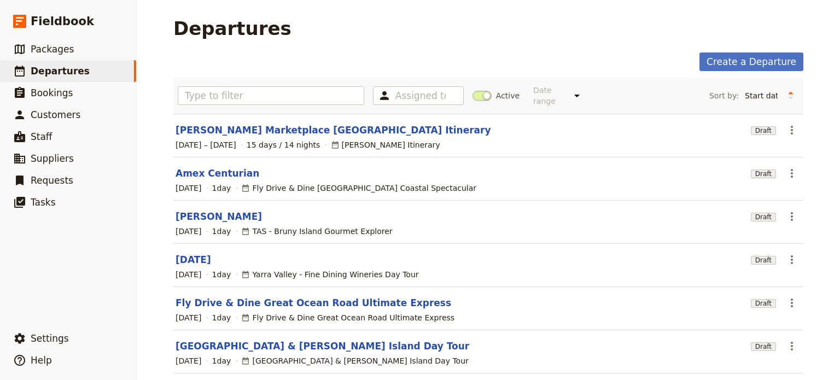
click at [184, 214] on section "Tawnya Bahr Draft ​ 19 Sep 2025 1 day TAS - Bruny Island Gourmet Explorer" at bounding box center [488, 222] width 630 height 43
click at [184, 210] on link "[PERSON_NAME]" at bounding box center [219, 216] width 86 height 13
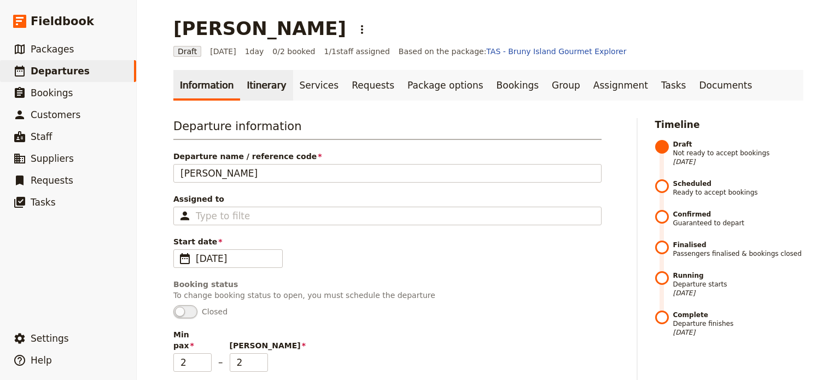
click at [245, 80] on link "Itinerary" at bounding box center [266, 85] width 53 height 31
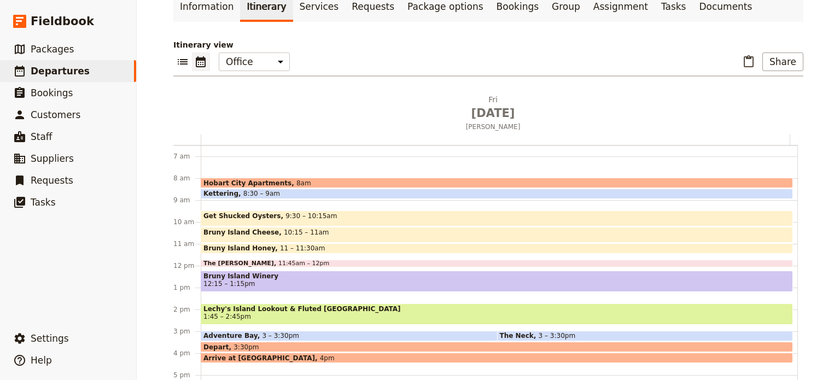
scroll to position [127, 0]
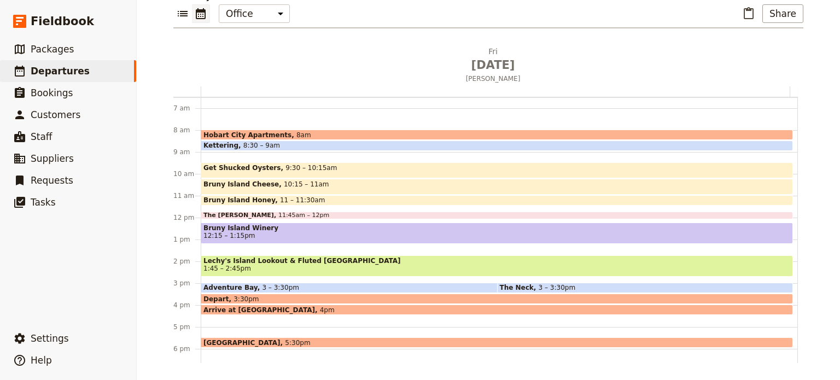
click at [299, 289] on span at bounding box center [452, 290] width 503 height 4
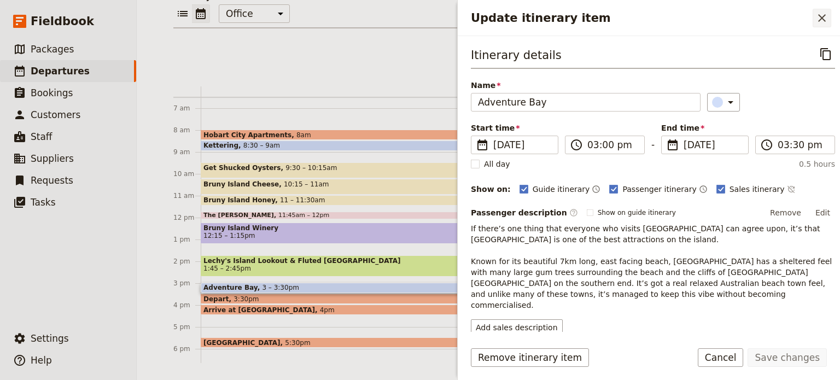
click at [821, 19] on icon "Close drawer" at bounding box center [823, 18] width 8 height 8
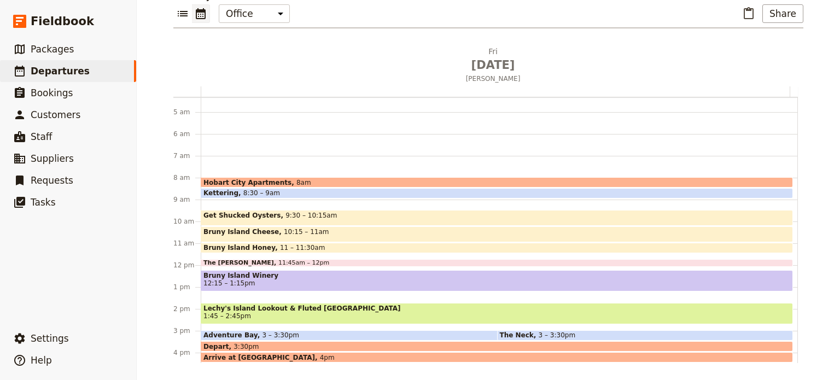
scroll to position [0, 0]
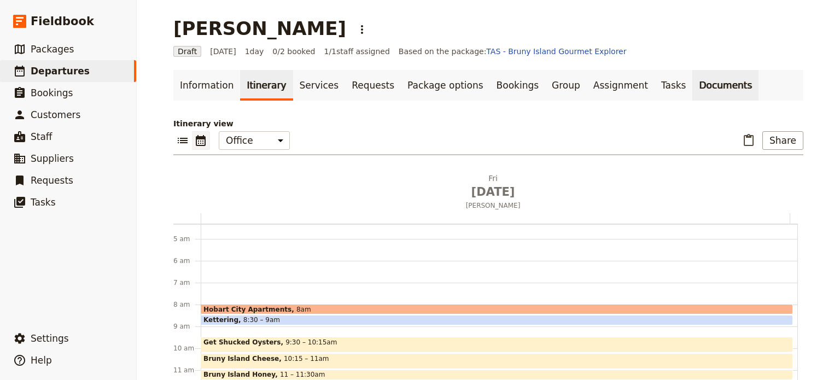
click at [693, 83] on link "Documents" at bounding box center [726, 85] width 66 height 31
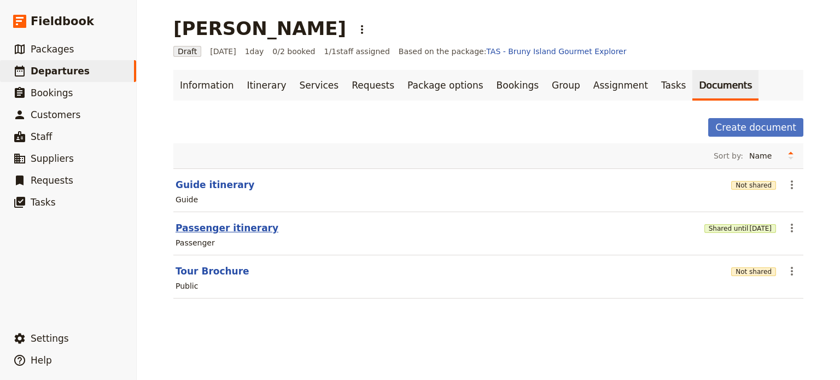
click at [200, 228] on button "Passenger itinerary" at bounding box center [227, 228] width 103 height 13
select select "PASSENGER"
select select "DEFAULT"
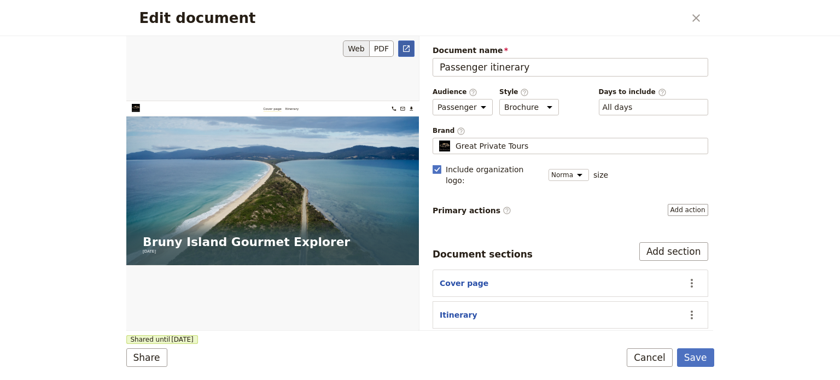
click at [404, 50] on icon "Open full preview" at bounding box center [406, 48] width 7 height 7
click at [651, 361] on button "Cancel" at bounding box center [650, 358] width 46 height 19
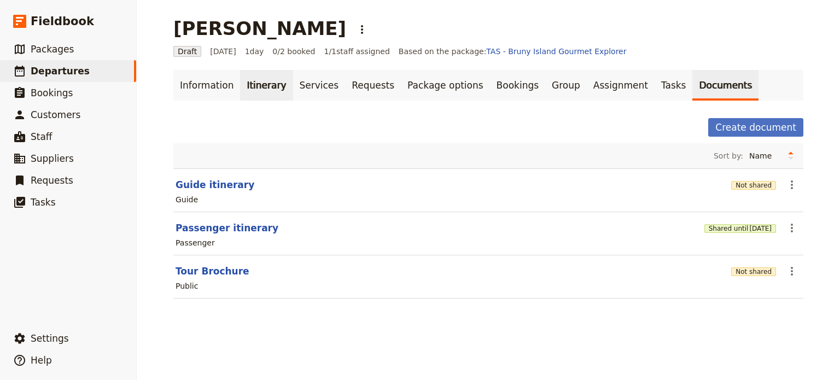
click at [247, 89] on link "Itinerary" at bounding box center [266, 85] width 53 height 31
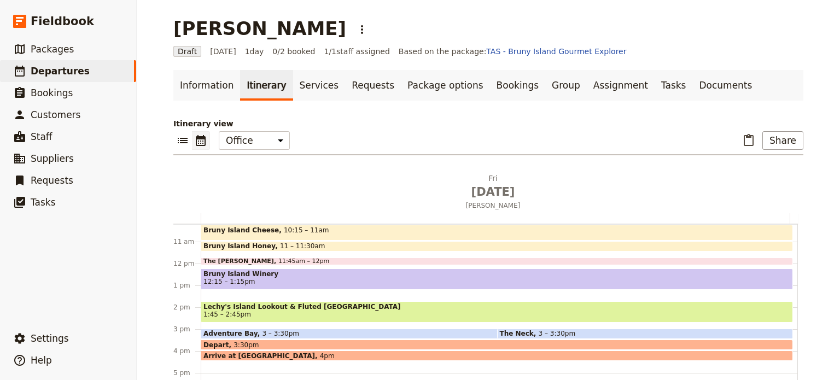
scroll to position [204, 0]
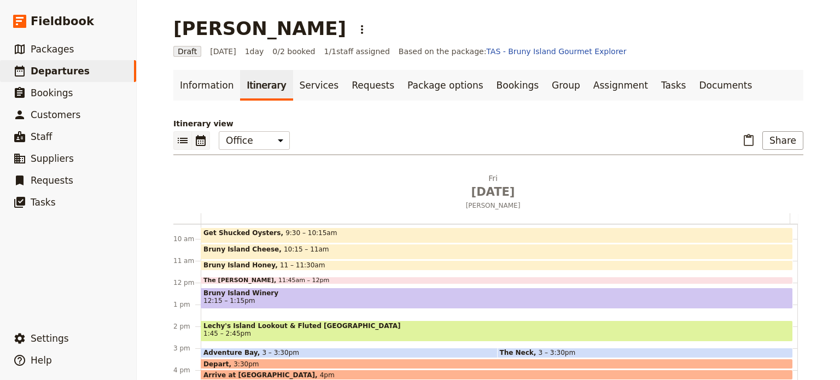
click at [178, 137] on icon "List view" at bounding box center [182, 140] width 13 height 13
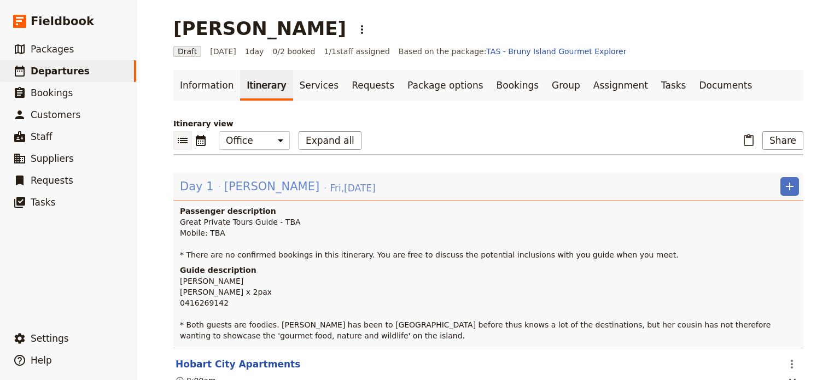
click at [330, 190] on span "Fri , 19 Sep 2025" at bounding box center [352, 188] width 45 height 13
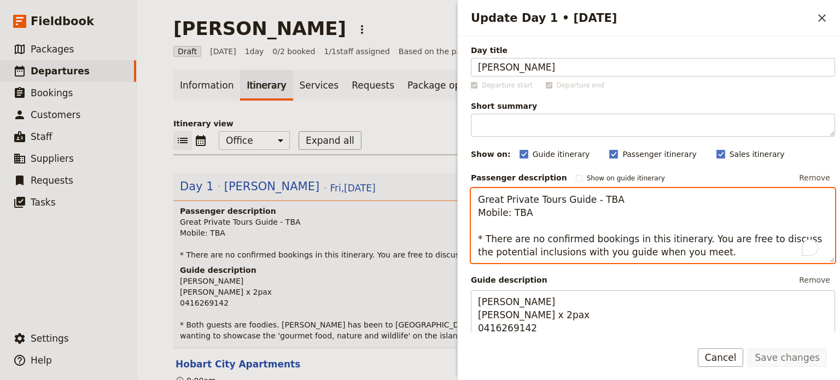
drag, startPoint x: 613, startPoint y: 197, endPoint x: 591, endPoint y: 196, distance: 21.9
click at [591, 196] on textarea "Great Private Tours Guide - TBA Mobile: TBA * There are no confirmed bookings i…" at bounding box center [653, 226] width 364 height 76
drag, startPoint x: 622, startPoint y: 199, endPoint x: 591, endPoint y: 199, distance: 30.6
click at [591, 199] on textarea "Great Private Tours Guide - TBA Mobile: TBA * There are no confirmed bookings i…" at bounding box center [653, 226] width 364 height 76
drag, startPoint x: 527, startPoint y: 214, endPoint x: 506, endPoint y: 216, distance: 20.9
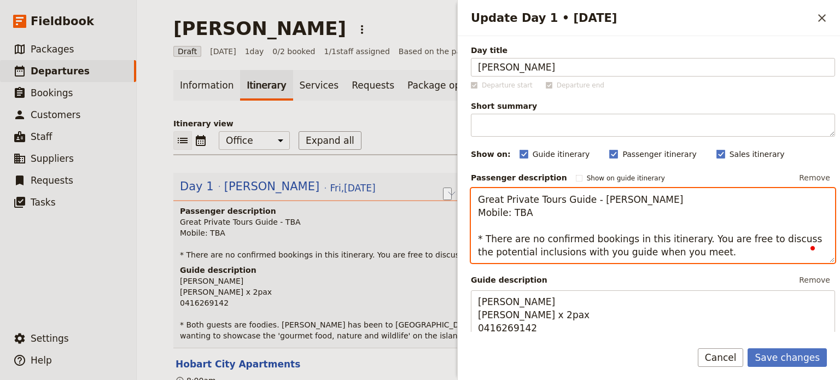
click at [506, 216] on textarea "Great Private Tours Guide - Jen Collins Mobile: TBA * There are no confirmed bo…" at bounding box center [653, 226] width 364 height 76
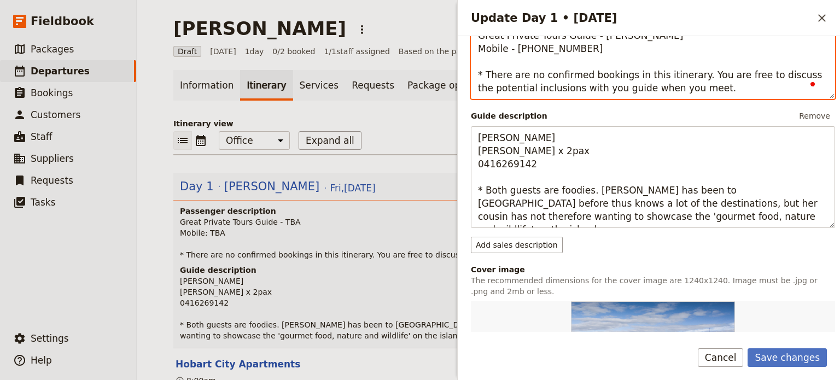
scroll to position [164, 0]
type textarea "Great Private Tours Guide - [PERSON_NAME] Mobile - [PHONE_NUMBER] * There are n…"
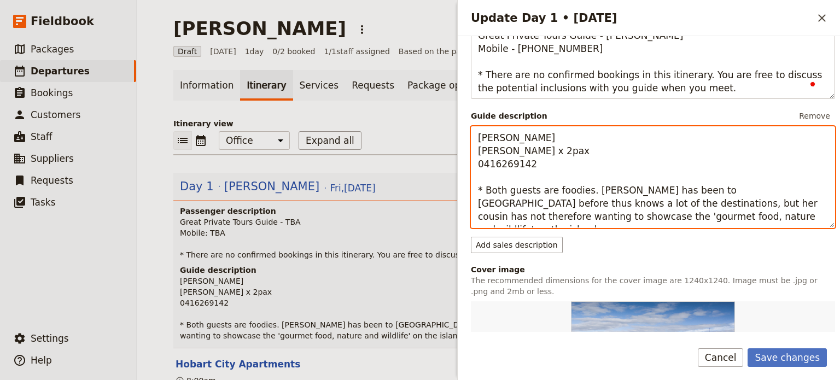
click at [581, 152] on textarea "Jen Tawnya Bahr x 2pax 0416269142 * Both guests are foodies. Tawnya has been to…" at bounding box center [653, 177] width 364 height 102
click at [585, 187] on textarea "Jen Tawnya Bahr x 2pax 0416269142 * Both guests are foodies. Tawnya has been to…" at bounding box center [653, 177] width 364 height 102
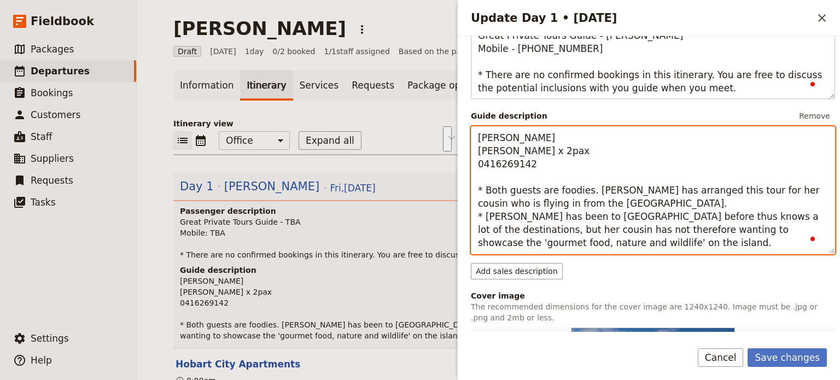
drag, startPoint x: 591, startPoint y: 200, endPoint x: 585, endPoint y: 193, distance: 9.3
click at [585, 193] on textarea "Jen Tawnya Bahr x 2pax 0416269142 * Both guests are foodies. Tawyna has arrange…" at bounding box center [653, 190] width 364 height 128
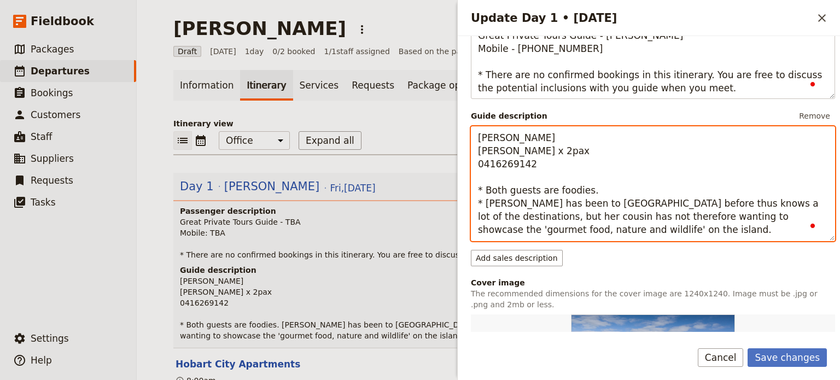
click at [652, 230] on textarea "Jen Tawnya Bahr x 2pax 0416269142 * Both guests are foodies. * Tawnya has been …" at bounding box center [653, 183] width 364 height 115
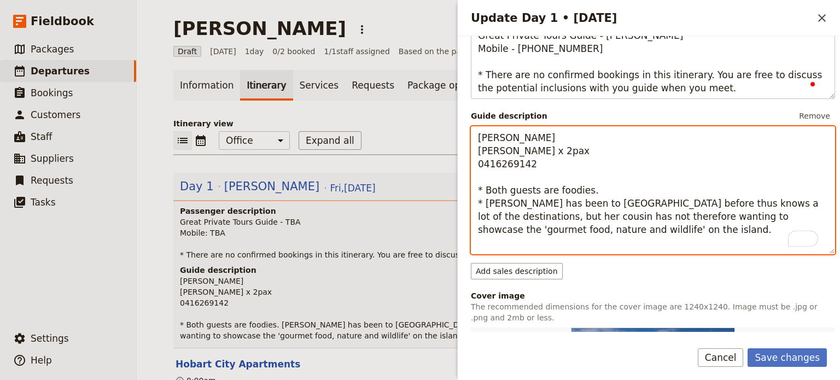
paste textarea "Tawyna has arranged this tour for her cousin who is flying in from the USA."
click at [476, 242] on textarea "Jen Tawnya Bahr x 2pax 0416269142 * Both guests are foodies. * Tawnya has been …" at bounding box center [653, 190] width 364 height 128
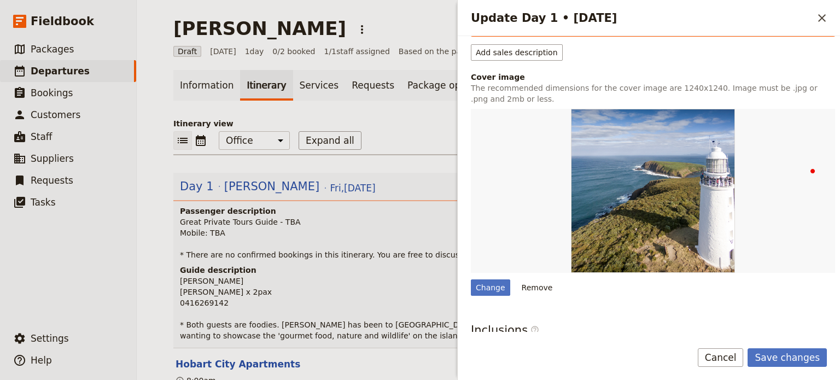
scroll to position [0, 0]
type textarea "[PERSON_NAME] [PERSON_NAME] x 2pax 0416269142 * Both guests are foodies. * [PER…"
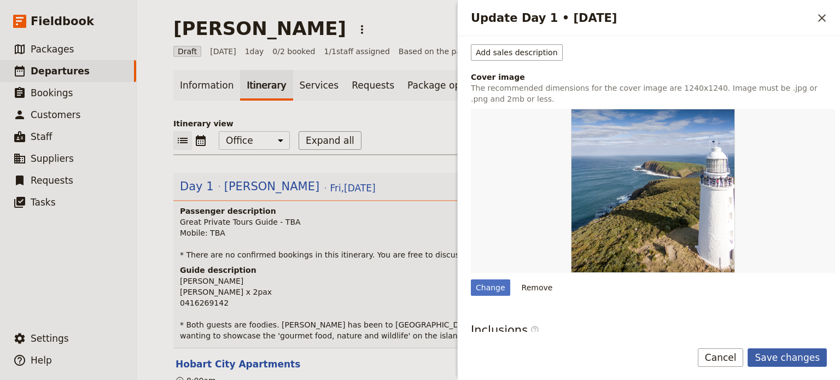
click at [787, 356] on button "Save changes" at bounding box center [787, 358] width 79 height 19
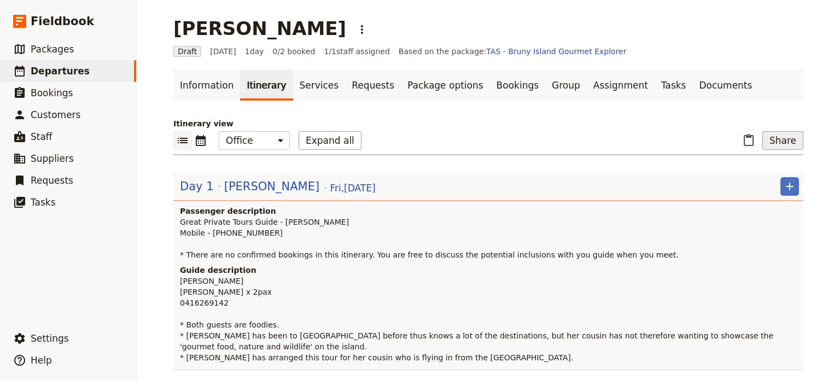
click at [773, 137] on button "Share" at bounding box center [783, 140] width 41 height 19
click at [775, 168] on span "Guide itinerary" at bounding box center [746, 164] width 57 height 11
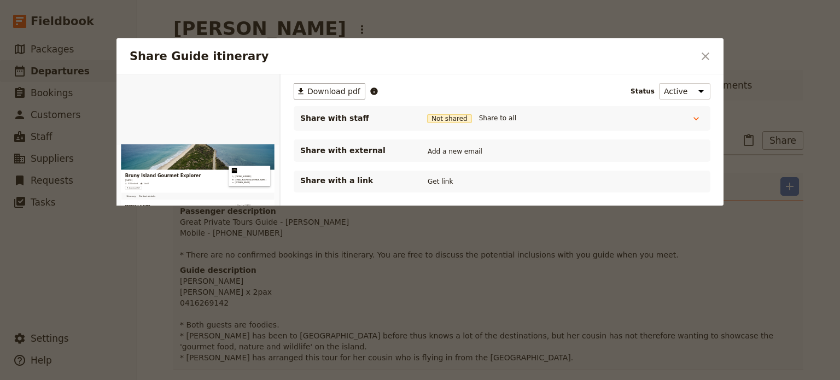
click at [698, 52] on button "​" at bounding box center [706, 56] width 19 height 19
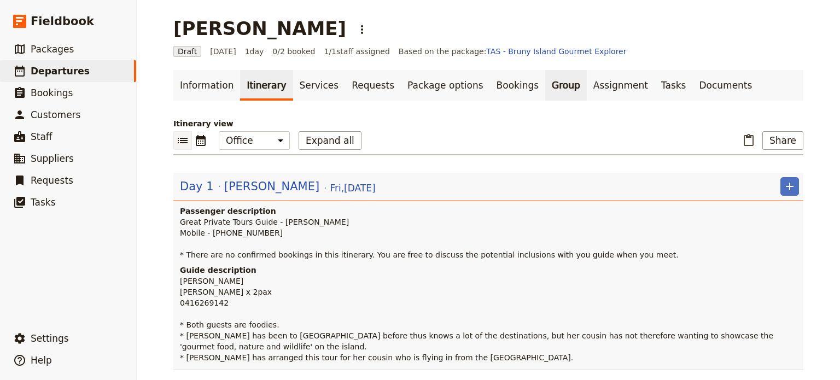
click at [546, 85] on link "Group" at bounding box center [567, 85] width 42 height 31
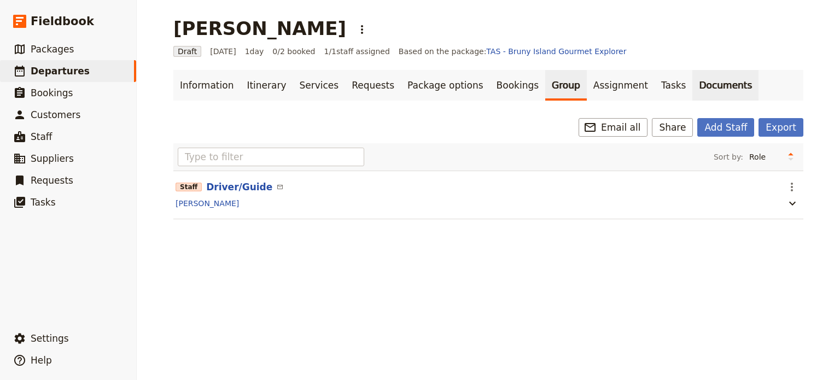
click at [693, 80] on link "Documents" at bounding box center [726, 85] width 66 height 31
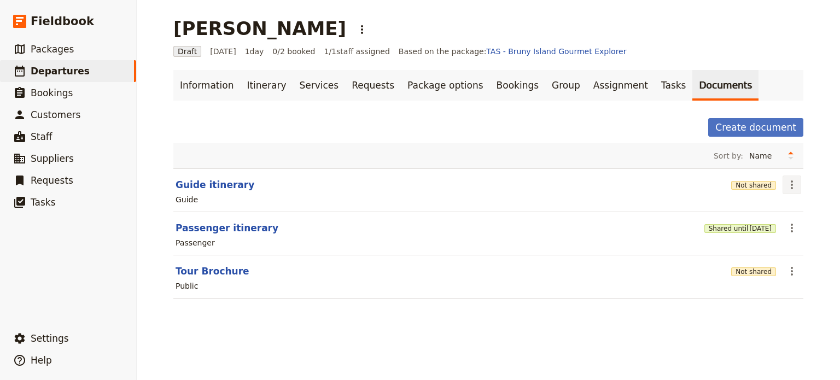
click at [786, 184] on icon "Actions" at bounding box center [792, 184] width 13 height 13
click at [773, 212] on span "Share" at bounding box center [757, 208] width 66 height 11
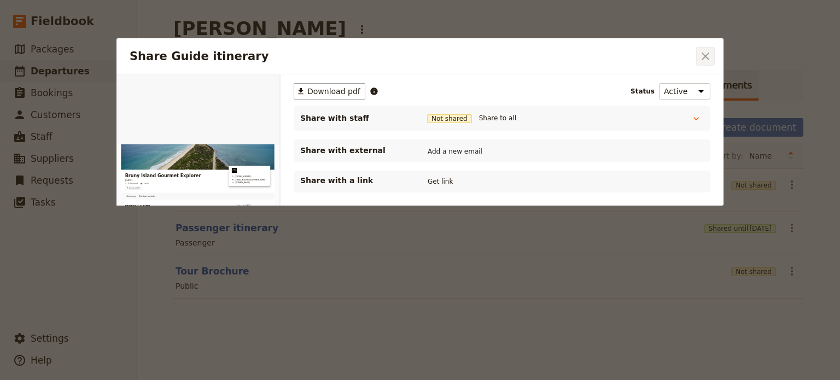
click at [709, 54] on icon "Close dialog" at bounding box center [705, 56] width 13 height 13
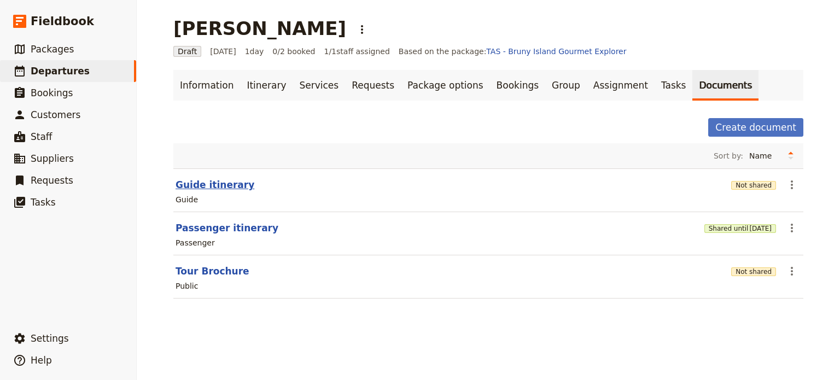
click at [195, 185] on button "Guide itinerary" at bounding box center [215, 184] width 79 height 13
select select "STAFF"
select select "RUN_SHEET"
select select "DEFAULT"
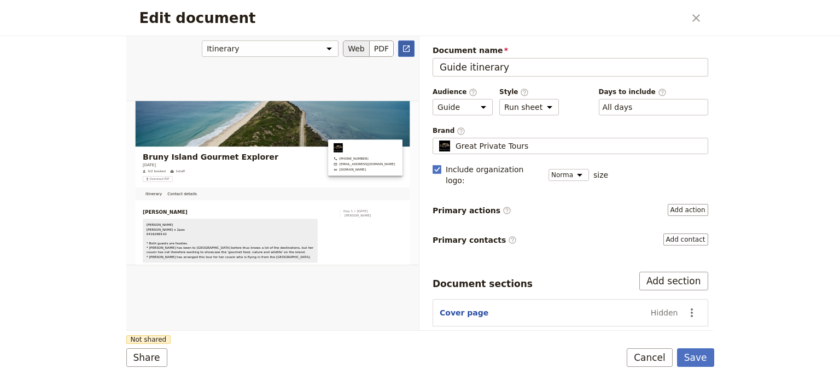
click at [409, 52] on icon "Open full preview" at bounding box center [406, 48] width 9 height 9
click at [658, 351] on button "Cancel" at bounding box center [650, 358] width 46 height 19
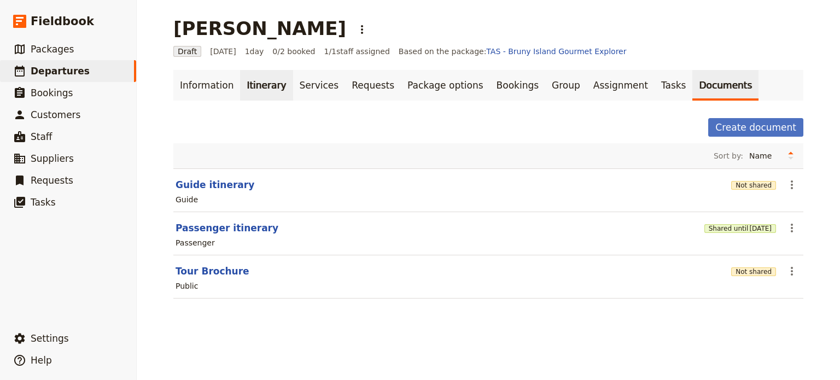
click at [250, 84] on link "Itinerary" at bounding box center [266, 85] width 53 height 31
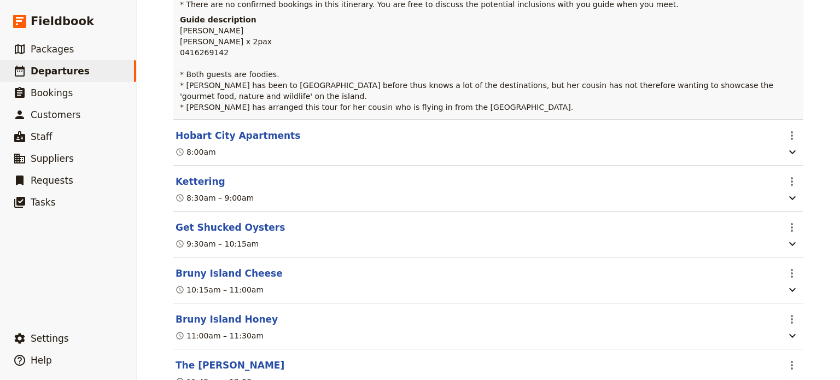
scroll to position [328, 0]
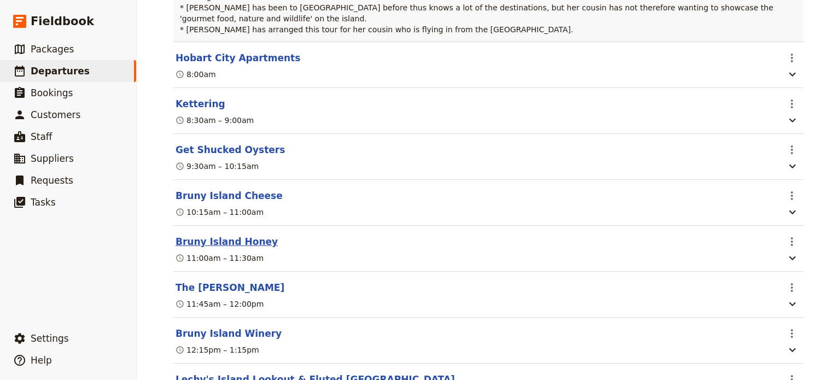
drag, startPoint x: 243, startPoint y: 234, endPoint x: 248, endPoint y: 233, distance: 5.5
click at [243, 235] on button "Bruny Island Honey" at bounding box center [227, 241] width 102 height 13
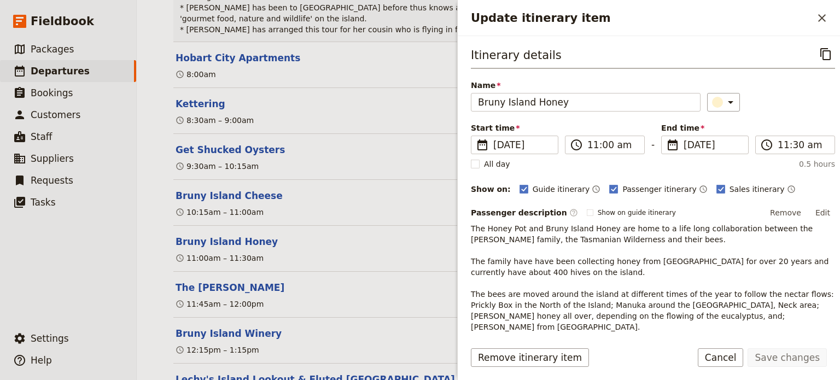
scroll to position [206, 0]
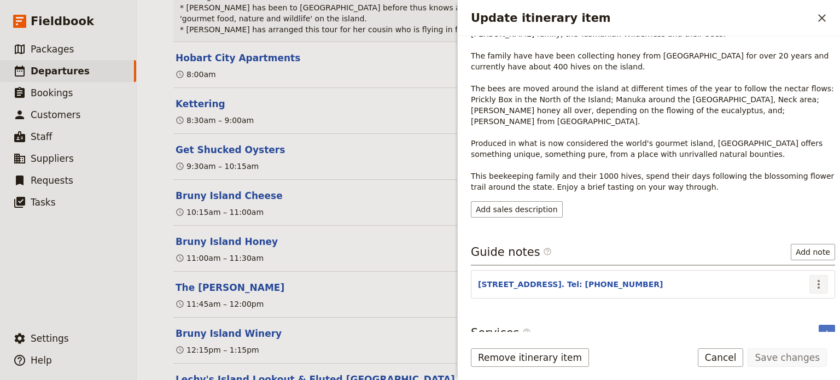
click at [815, 278] on icon "Actions" at bounding box center [819, 284] width 13 height 13
click at [799, 290] on span "Edit note" at bounding box center [787, 294] width 51 height 11
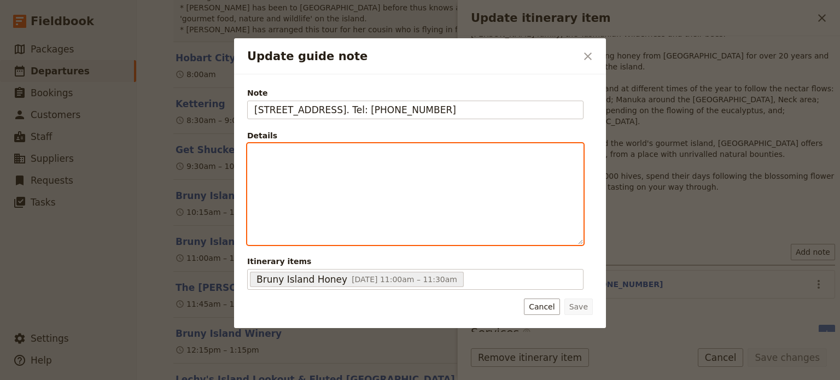
click at [343, 171] on div "Update guide note" at bounding box center [415, 194] width 335 height 101
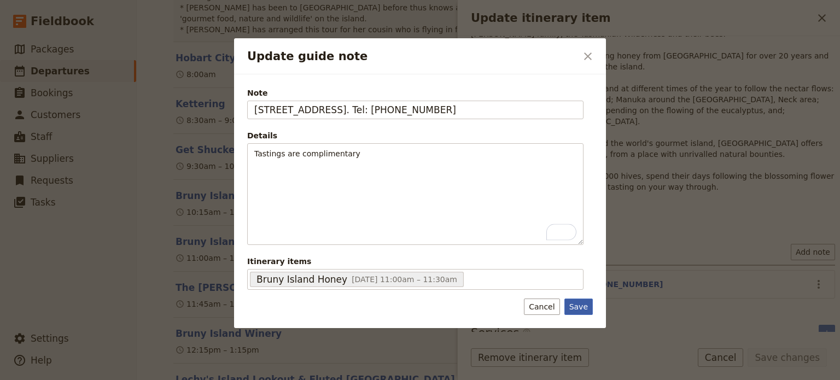
click at [578, 310] on button "Save" at bounding box center [579, 307] width 28 height 16
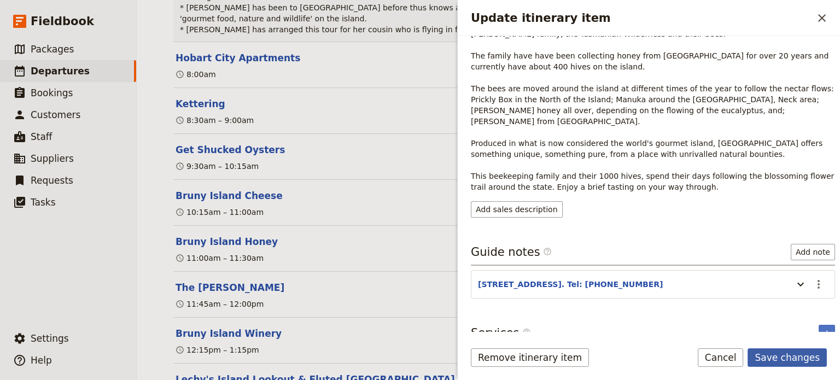
click at [784, 357] on button "Save changes" at bounding box center [787, 358] width 79 height 19
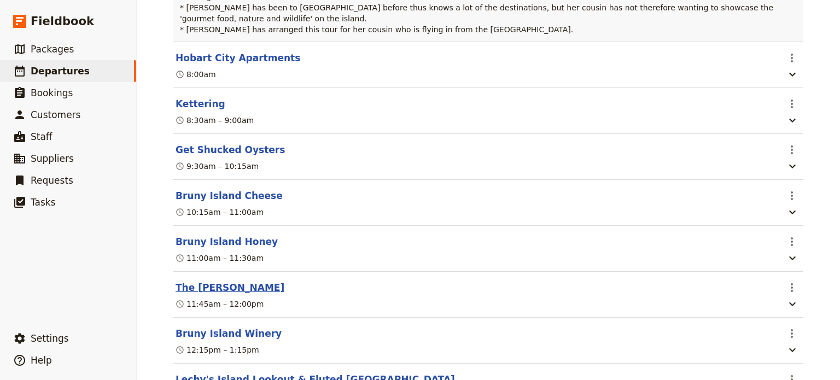
click at [208, 281] on button "The [PERSON_NAME]" at bounding box center [230, 287] width 109 height 13
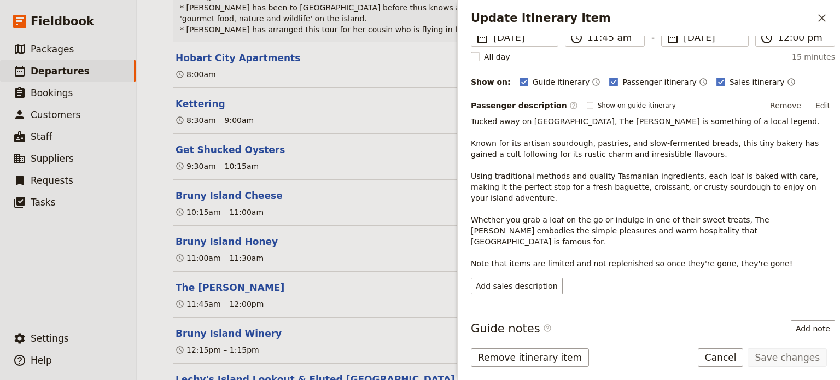
scroll to position [173, 0]
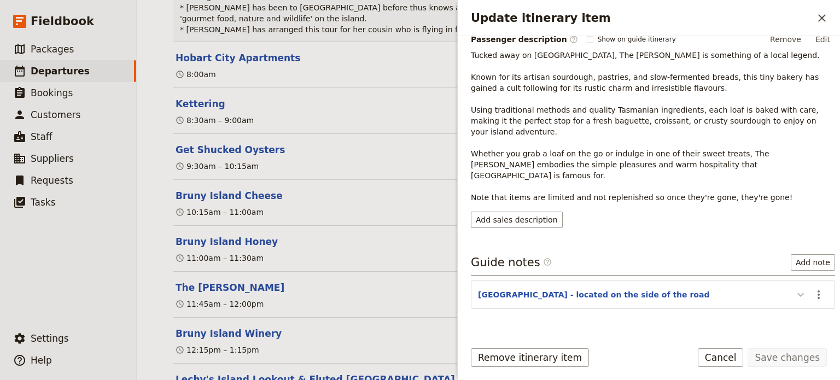
click at [794, 288] on icon "Update itinerary item" at bounding box center [800, 294] width 13 height 13
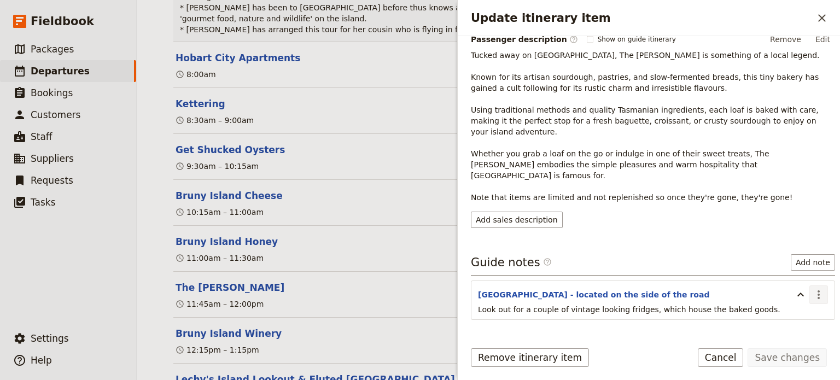
click at [813, 288] on icon "Actions" at bounding box center [819, 294] width 13 height 13
click at [797, 293] on span "Edit note" at bounding box center [779, 293] width 34 height 11
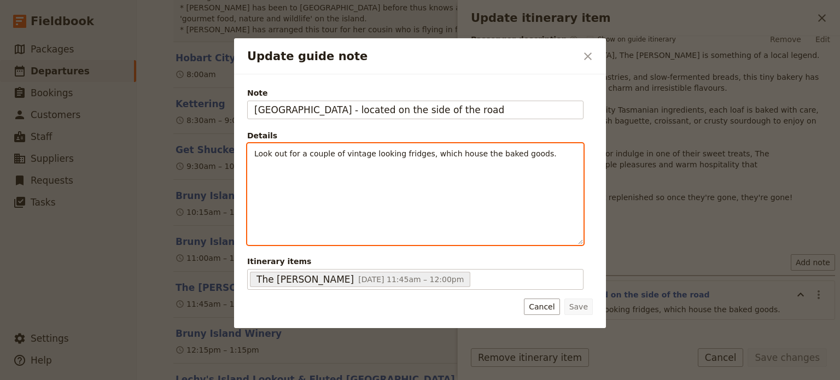
click at [549, 154] on p "Look out for a couple of vintage looking fridges, which house the baked goods." at bounding box center [415, 153] width 322 height 11
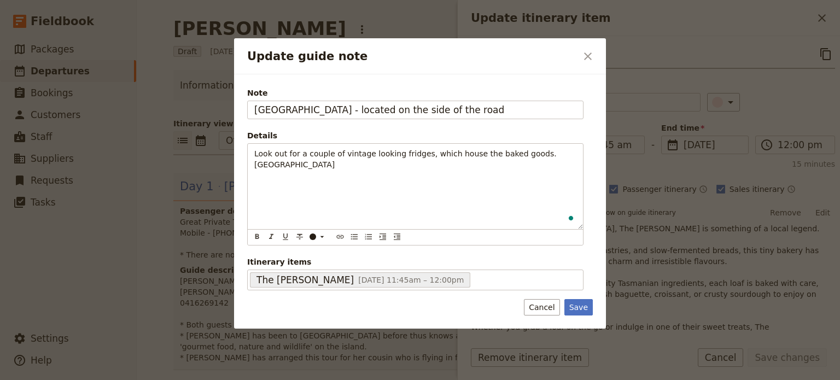
scroll to position [173, 0]
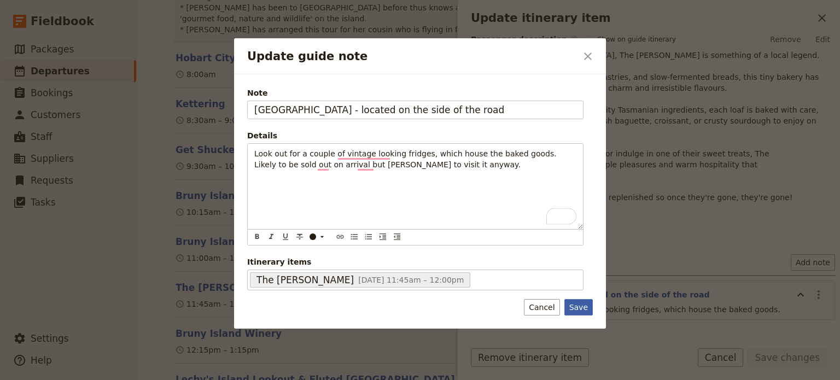
click at [577, 308] on button "Save" at bounding box center [579, 307] width 28 height 16
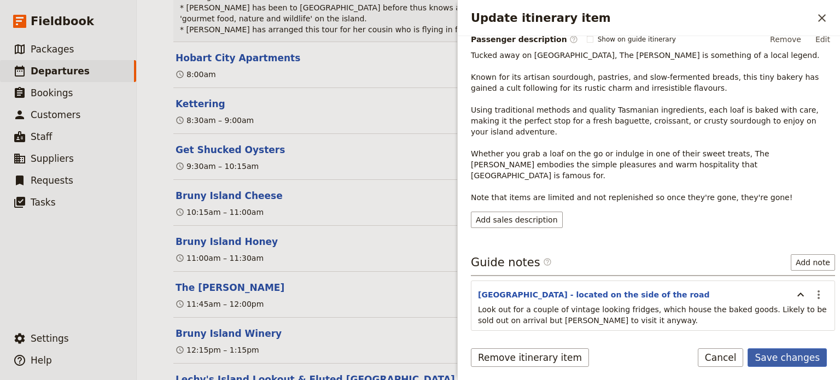
click at [766, 355] on button "Save changes" at bounding box center [787, 358] width 79 height 19
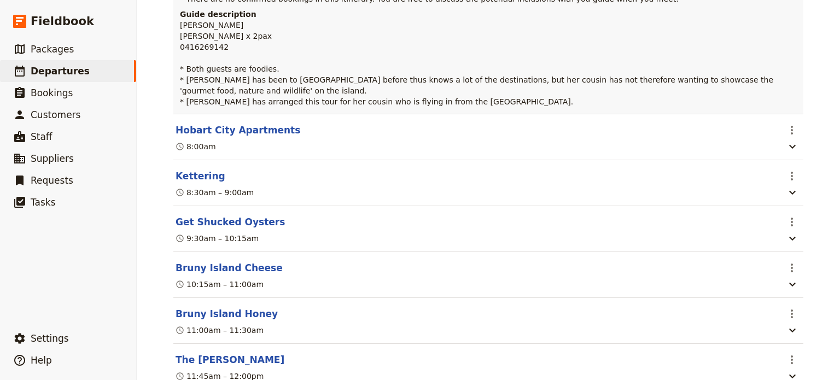
scroll to position [164, 0]
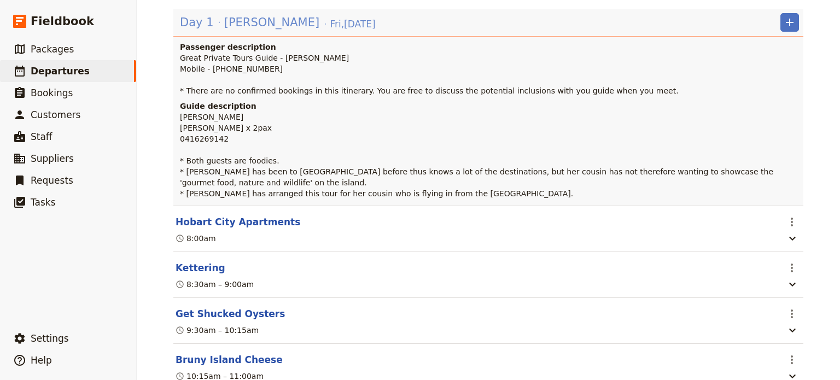
click at [237, 24] on span "[PERSON_NAME]" at bounding box center [271, 22] width 95 height 16
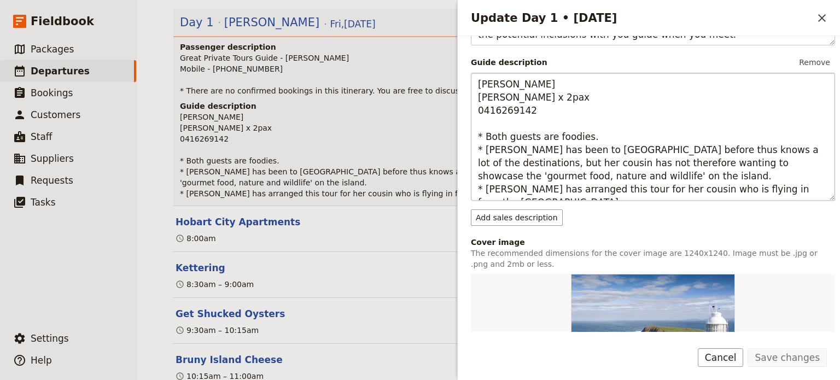
scroll to position [219, 0]
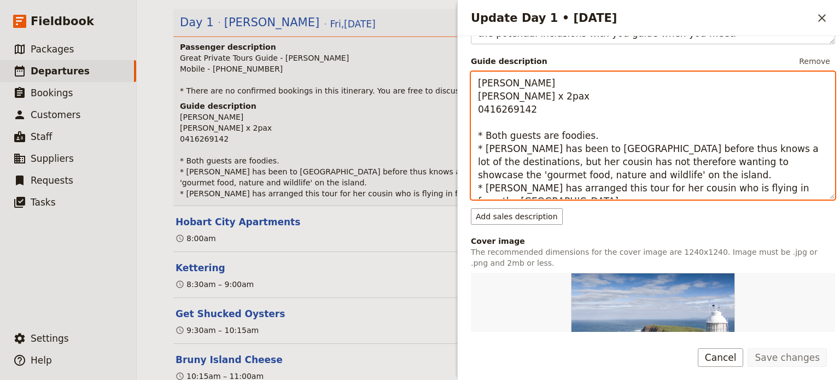
click at [791, 188] on textarea "[PERSON_NAME] [PERSON_NAME] x 2pax 0416269142 * Both guests are foodies. * [PER…" at bounding box center [653, 136] width 364 height 128
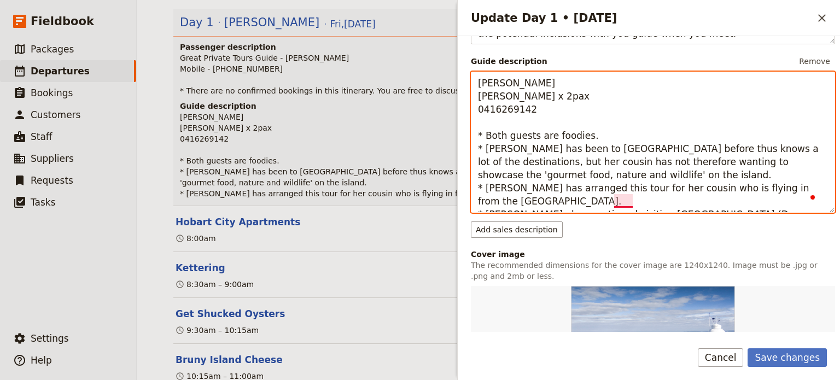
click at [616, 199] on textarea "[PERSON_NAME] [PERSON_NAME] x 2pax 0416269142 * Both guests are foodies. * [PER…" at bounding box center [653, 142] width 364 height 141
click at [778, 204] on textarea "[PERSON_NAME] [PERSON_NAME] x 2pax 0416269142 * Both guests are foodies. * [PER…" at bounding box center [653, 142] width 364 height 141
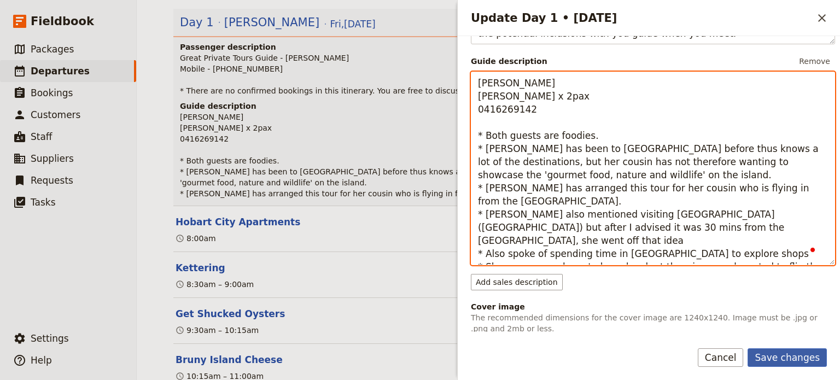
type textarea "[PERSON_NAME] [PERSON_NAME] x 2pax 0416269142 * Both guests are foodies. * [PER…"
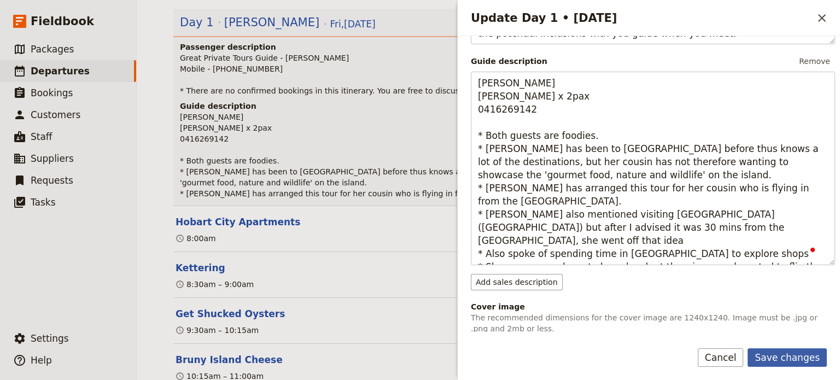
click at [784, 359] on button "Save changes" at bounding box center [787, 358] width 79 height 19
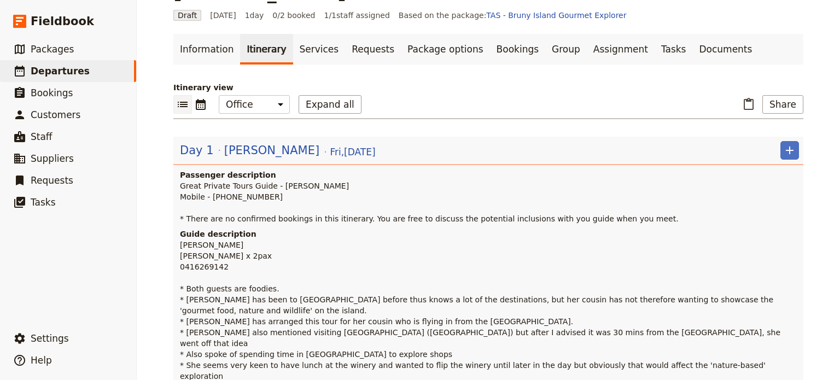
scroll to position [0, 0]
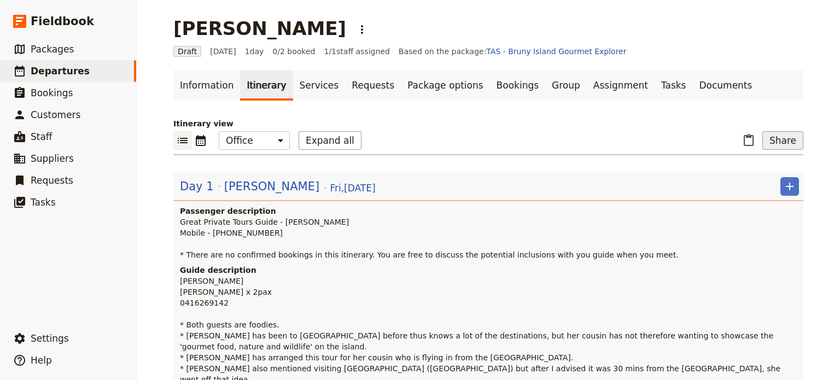
click at [792, 146] on button "Share" at bounding box center [783, 140] width 41 height 19
click at [756, 165] on span "Guide itinerary" at bounding box center [746, 164] width 57 height 11
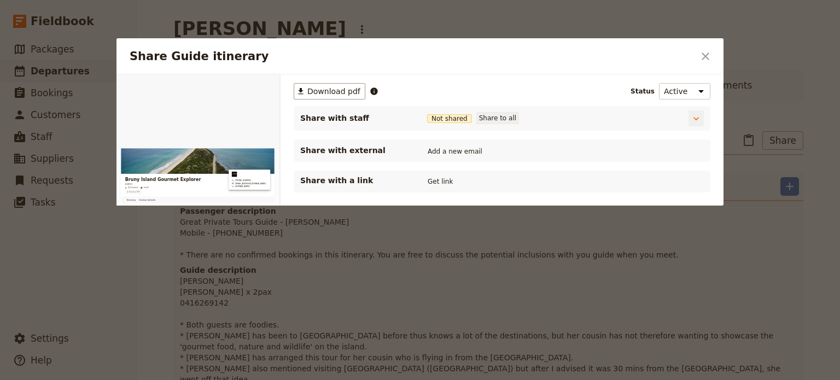
click at [487, 117] on button "Share to all" at bounding box center [498, 118] width 43 height 12
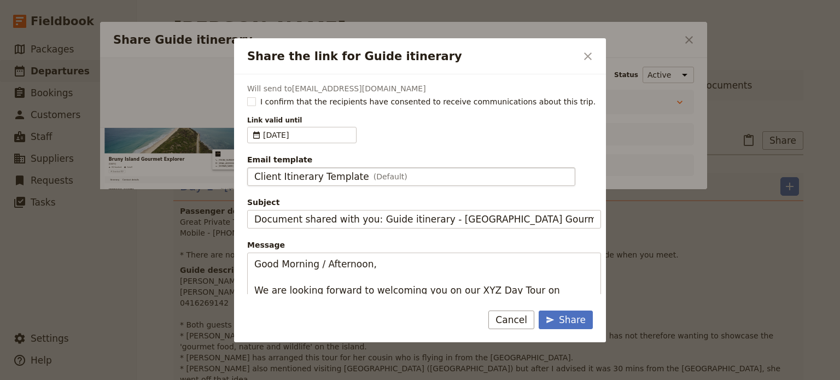
click at [321, 172] on span "Client Itinerary Template" at bounding box center [311, 176] width 115 height 13
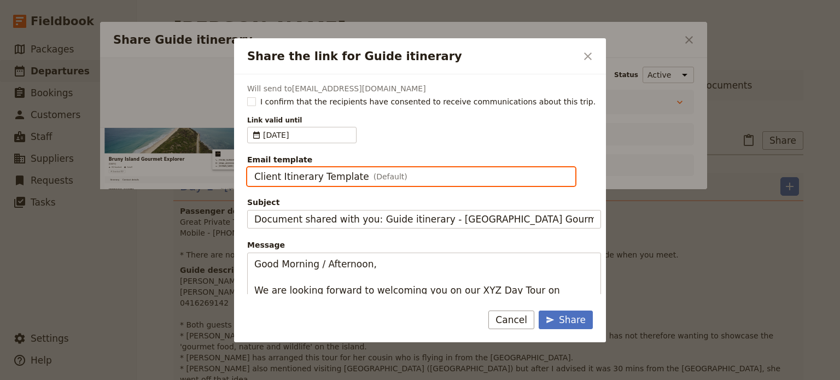
click at [254, 168] on input "Client Itinerary Template" at bounding box center [254, 167] width 1 height 1
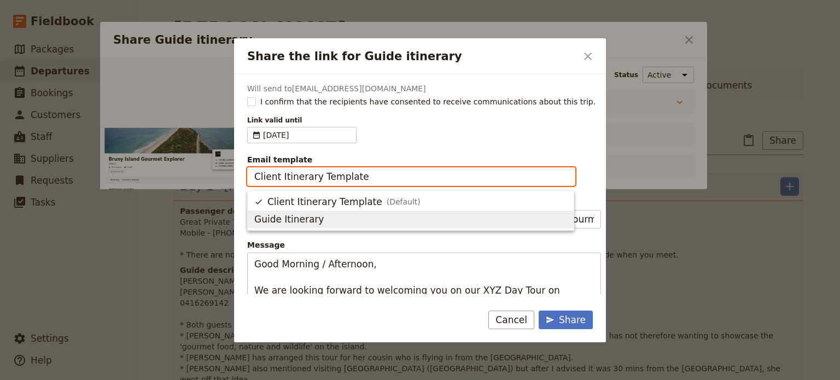
click at [310, 216] on span "Guide Itinerary" at bounding box center [288, 219] width 69 height 13
type input "Guide Itinerary"
type input "TOUR NAME & Date"
type textarea "Hi {{ contact_name }} Please find a link to your upcoming tour of [GEOGRAPHIC_D…"
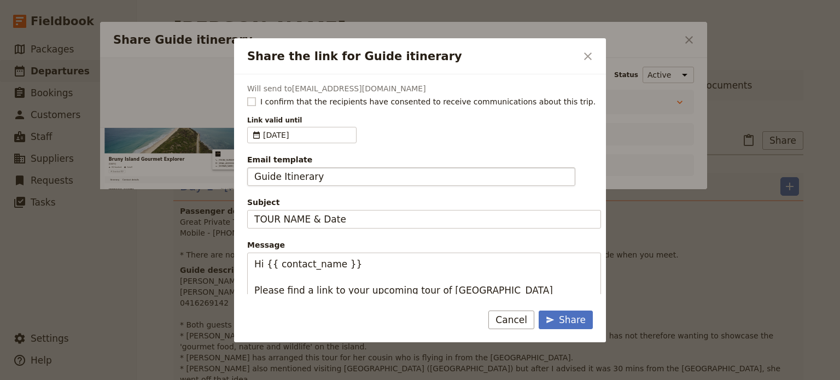
click at [253, 101] on rect "Share the link for Guide itinerary" at bounding box center [251, 101] width 8 height 8
click at [247, 96] on input "I confirm that the recipients have consented to receive communications about th…" at bounding box center [247, 96] width 1 height 1
checkbox input "true"
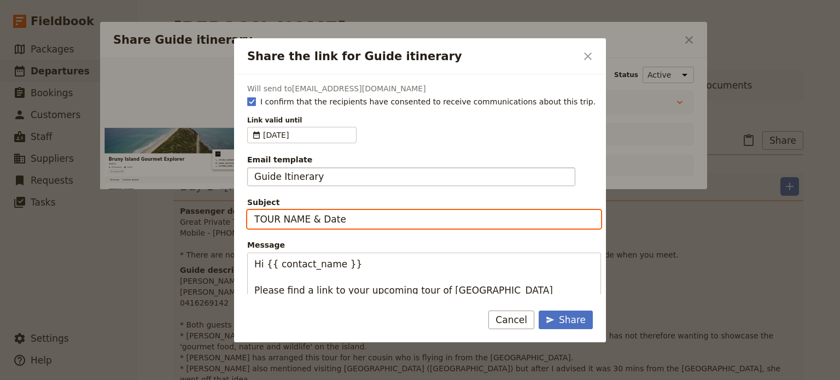
drag, startPoint x: 363, startPoint y: 220, endPoint x: 216, endPoint y: 220, distance: 147.7
click at [216, 380] on div "Share the link for Guide itinerary ​ Will send to [EMAIL_ADDRESS][DOMAIN_NAME] …" at bounding box center [420, 380] width 840 height 0
type input "[GEOGRAPHIC_DATA] - [DATE]"
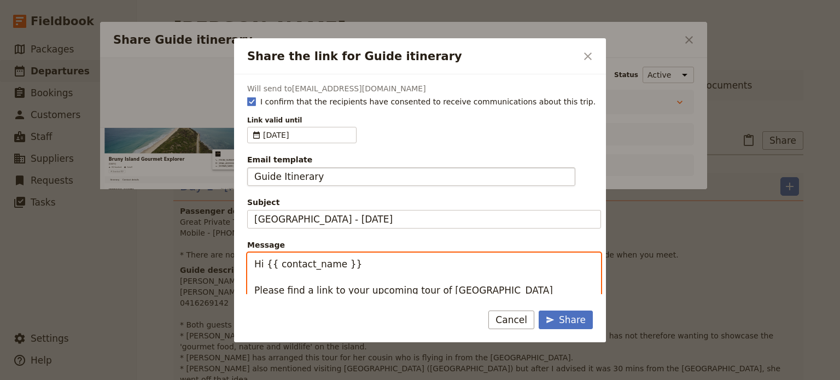
drag, startPoint x: 337, startPoint y: 261, endPoint x: 266, endPoint y: 258, distance: 70.6
click at [266, 258] on textarea "Hi {{ contact_name }} Please find a link to your upcoming tour of [GEOGRAPHIC_D…" at bounding box center [424, 336] width 354 height 167
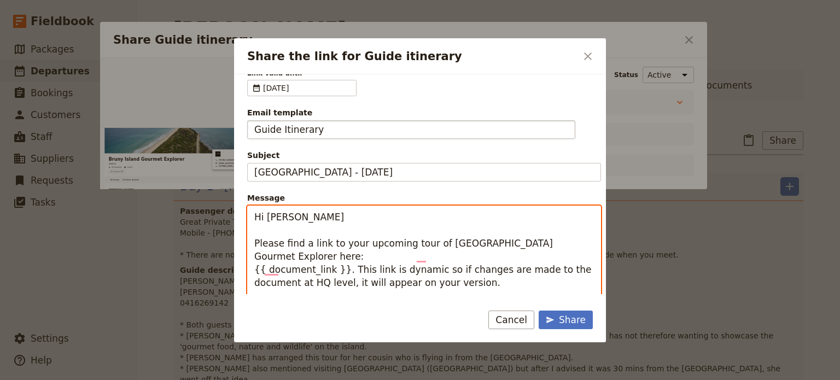
scroll to position [109, 0]
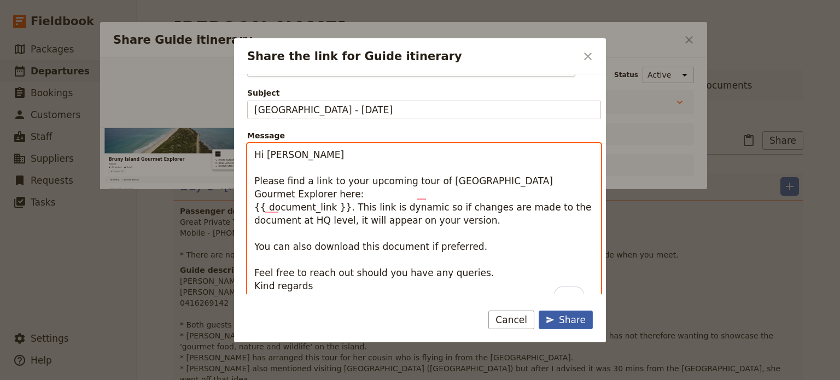
type textarea "Hi [PERSON_NAME] Please find a link to your upcoming tour of [GEOGRAPHIC_DATA] …"
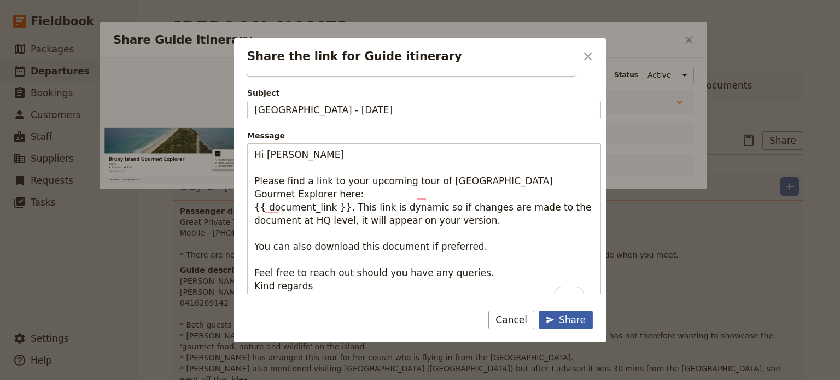
click at [554, 322] on icon "Share the link for Guide itinerary" at bounding box center [550, 320] width 9 height 9
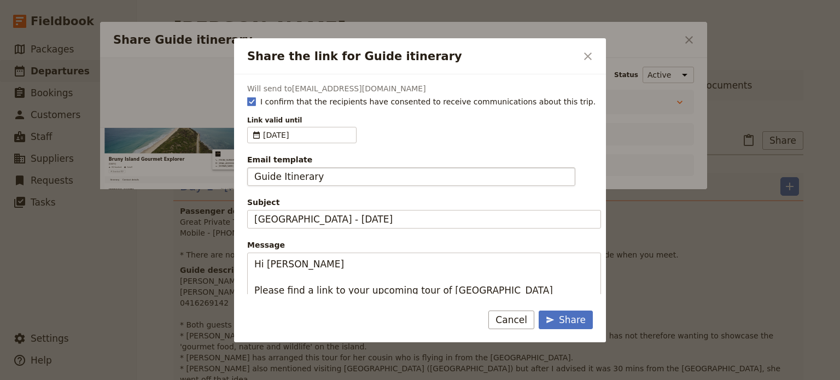
scroll to position [0, 0]
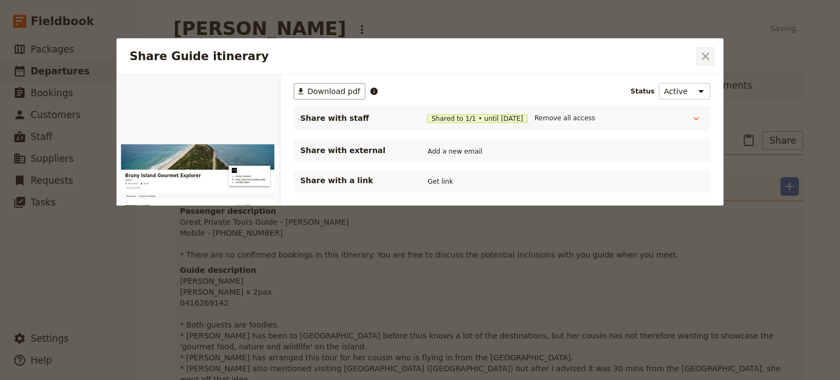
click at [707, 56] on icon "Close dialog" at bounding box center [706, 57] width 8 height 8
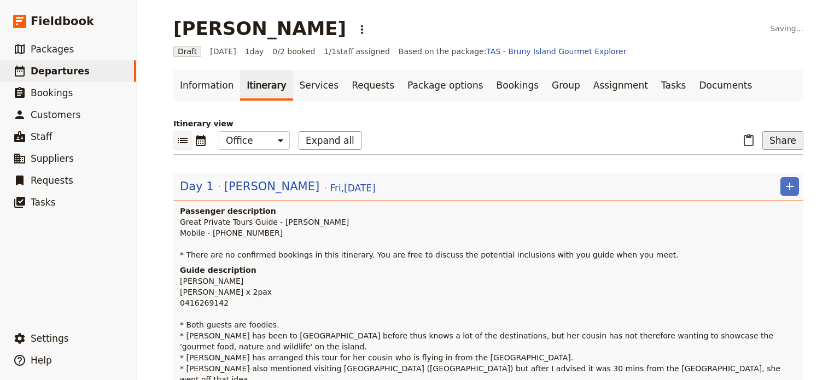
click at [770, 138] on button "Share" at bounding box center [783, 140] width 41 height 19
click at [765, 170] on span "Guide itinerary" at bounding box center [746, 164] width 57 height 11
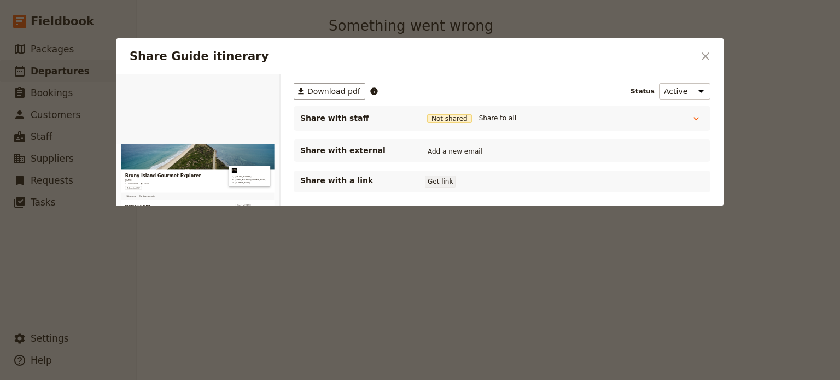
click at [439, 183] on button "Get link" at bounding box center [440, 182] width 31 height 12
click at [535, 179] on button "Get link" at bounding box center [523, 182] width 31 height 12
click at [440, 180] on button "Get link" at bounding box center [440, 182] width 31 height 12
click at [704, 53] on icon "Close dialog" at bounding box center [705, 56] width 13 height 13
